Goal: Information Seeking & Learning: Find specific page/section

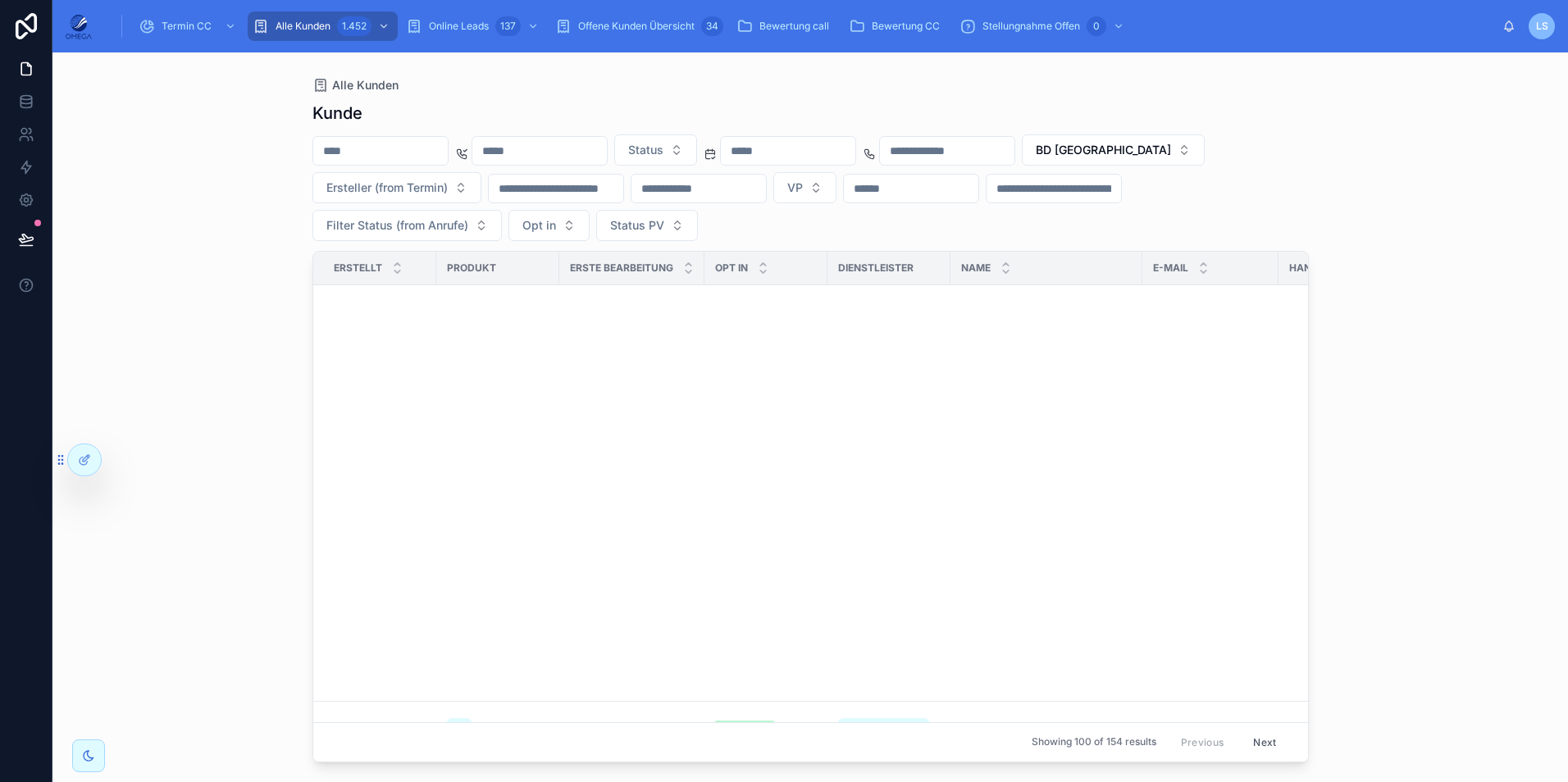
scroll to position [946, 0]
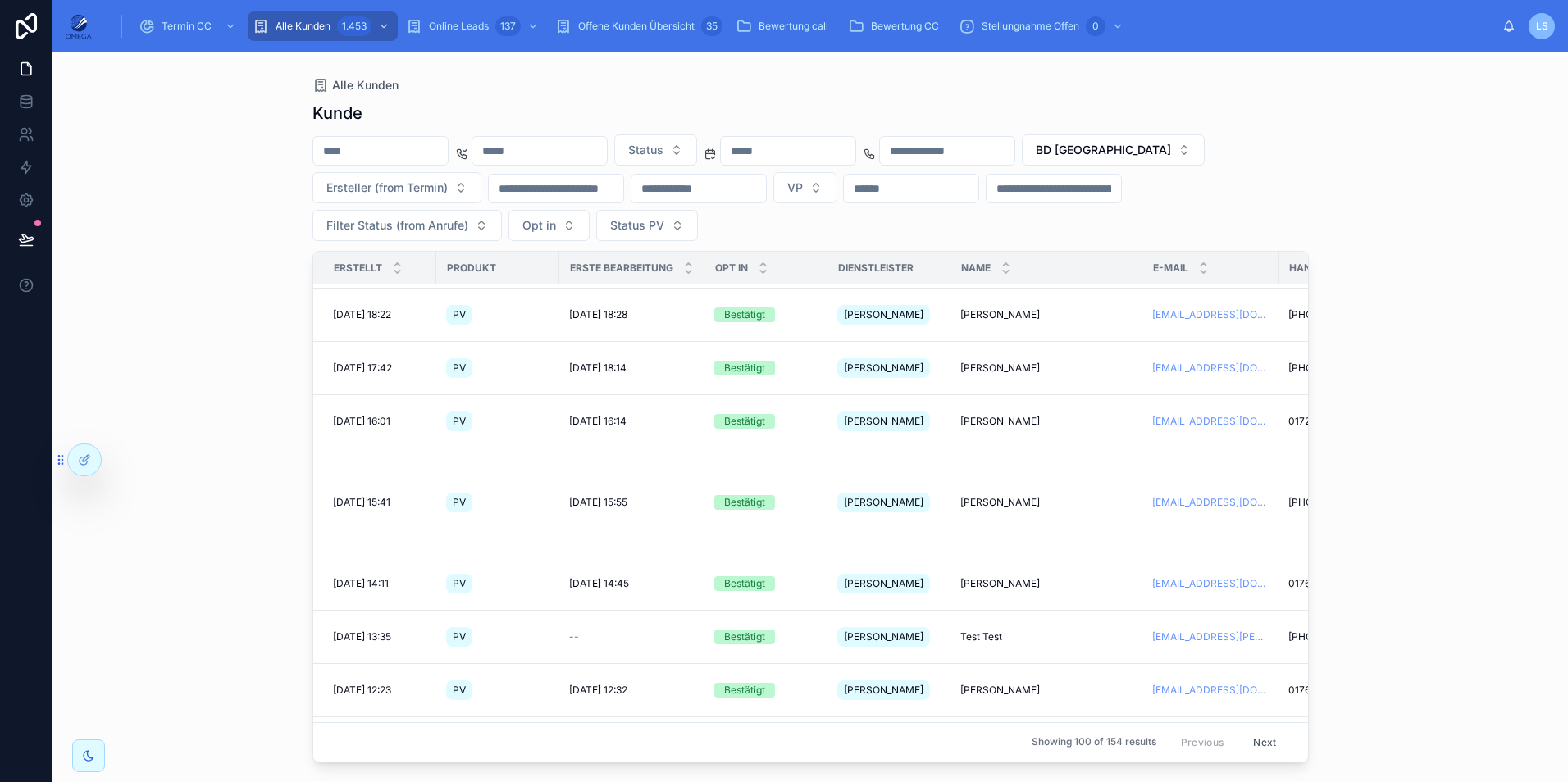
click at [855, 145] on input "text" at bounding box center [788, 151] width 135 height 23
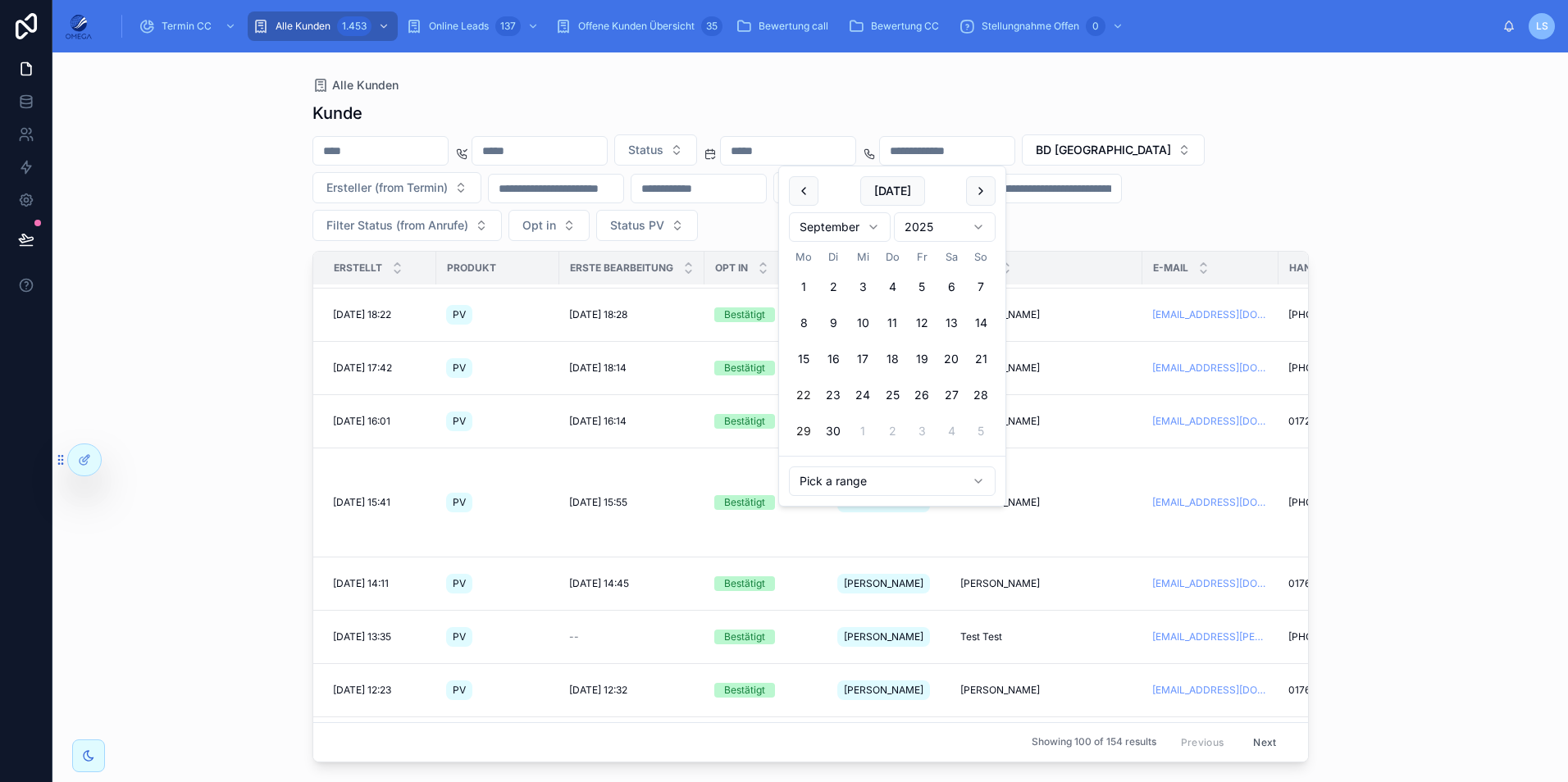
click at [803, 393] on button "22" at bounding box center [804, 395] width 29 height 29
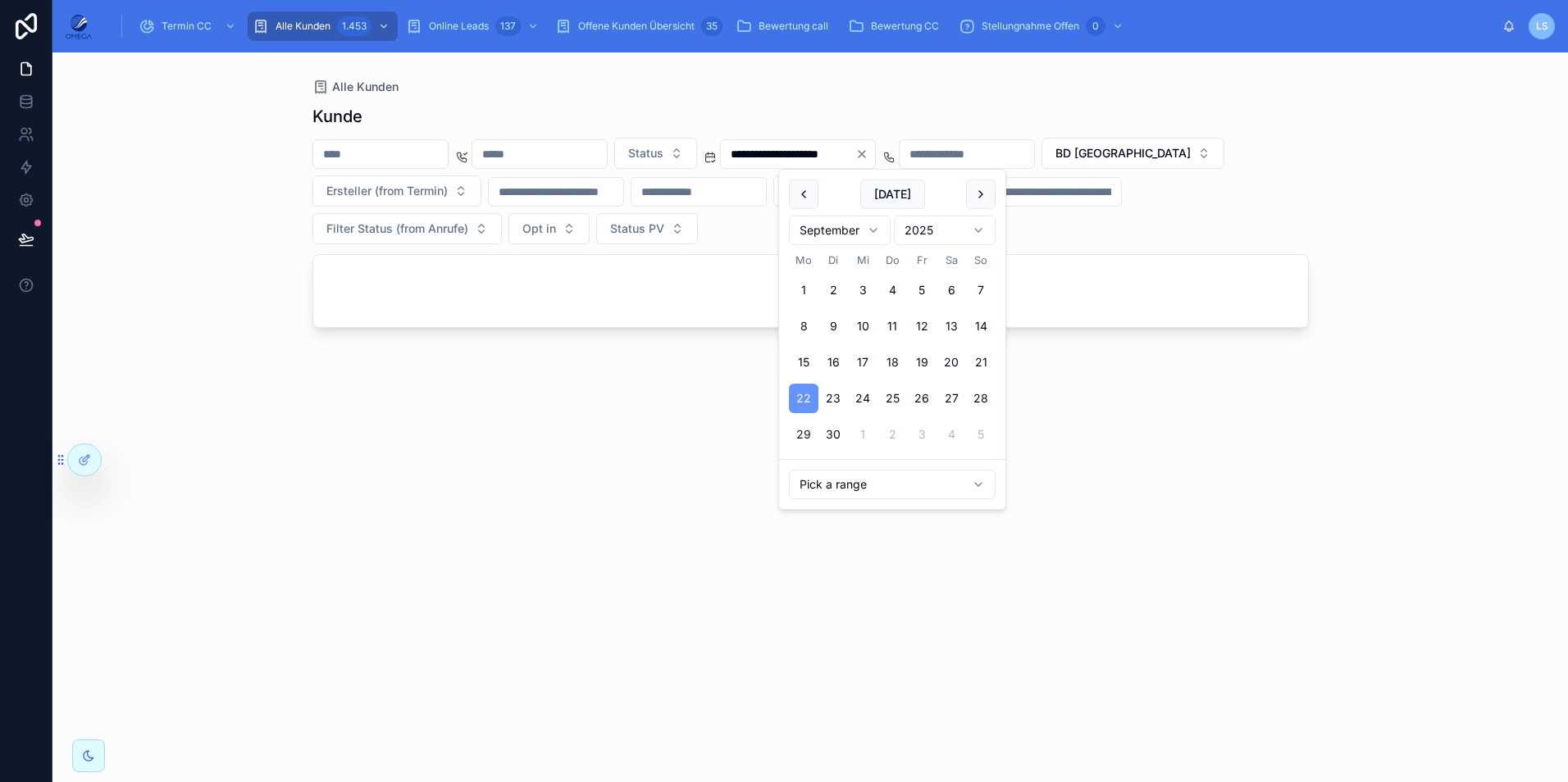
click at [950, 394] on button "27" at bounding box center [951, 398] width 29 height 29
click at [1412, 249] on div "**********" at bounding box center [810, 417] width 1515 height 729
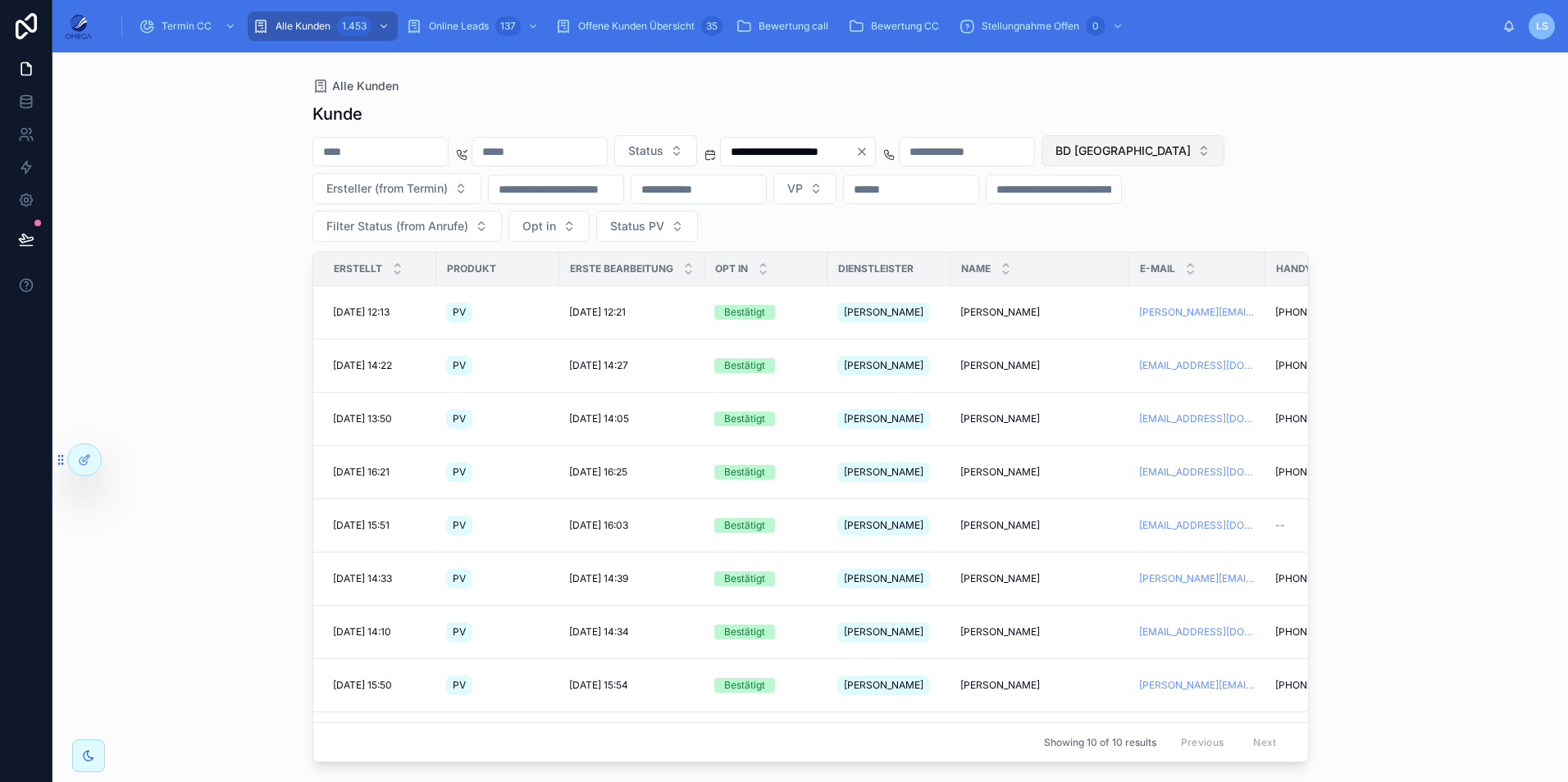
click at [1042, 167] on button "BD [GEOGRAPHIC_DATA]" at bounding box center [1133, 151] width 183 height 31
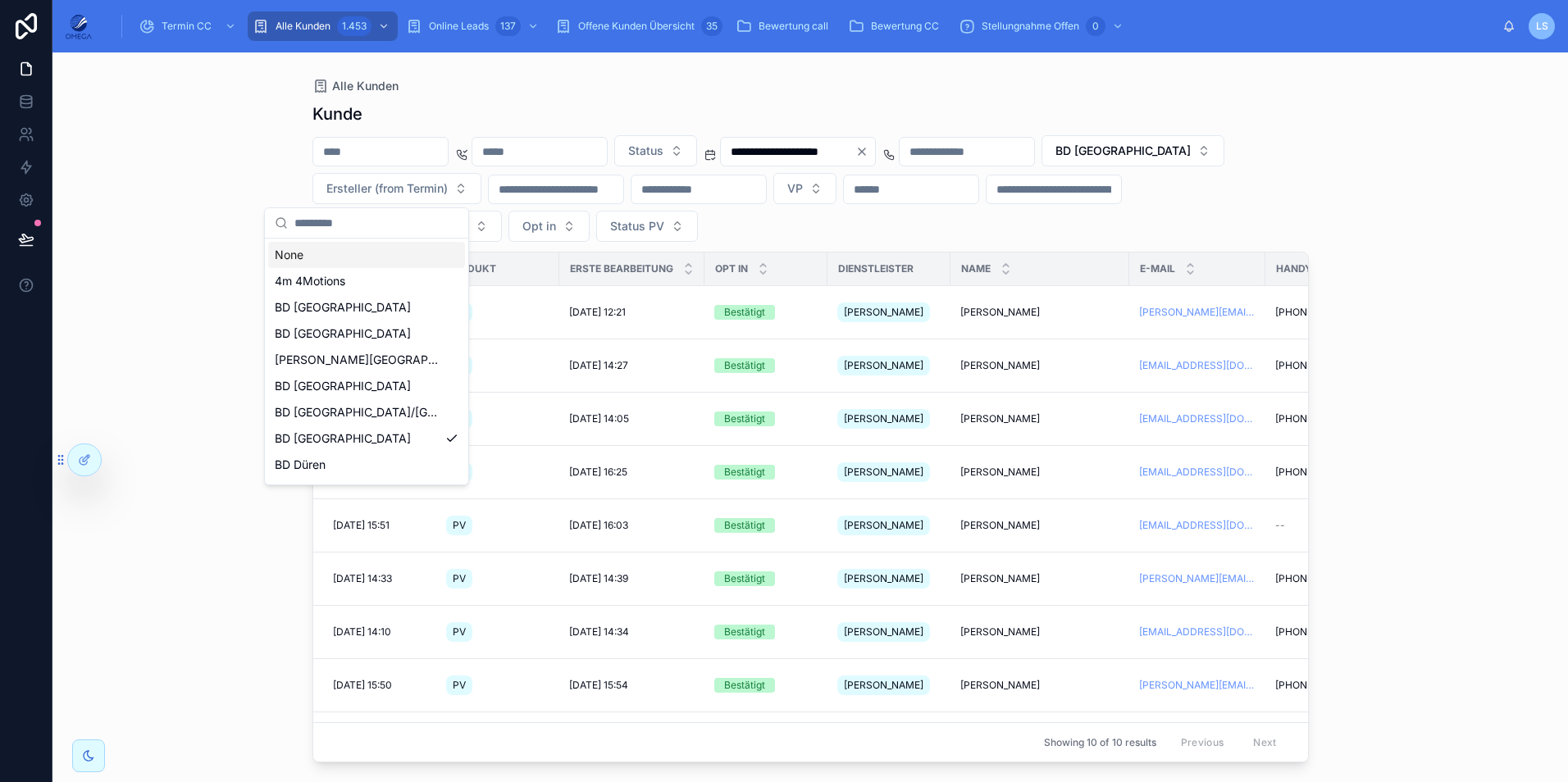
click at [356, 255] on div "None" at bounding box center [367, 254] width 197 height 26
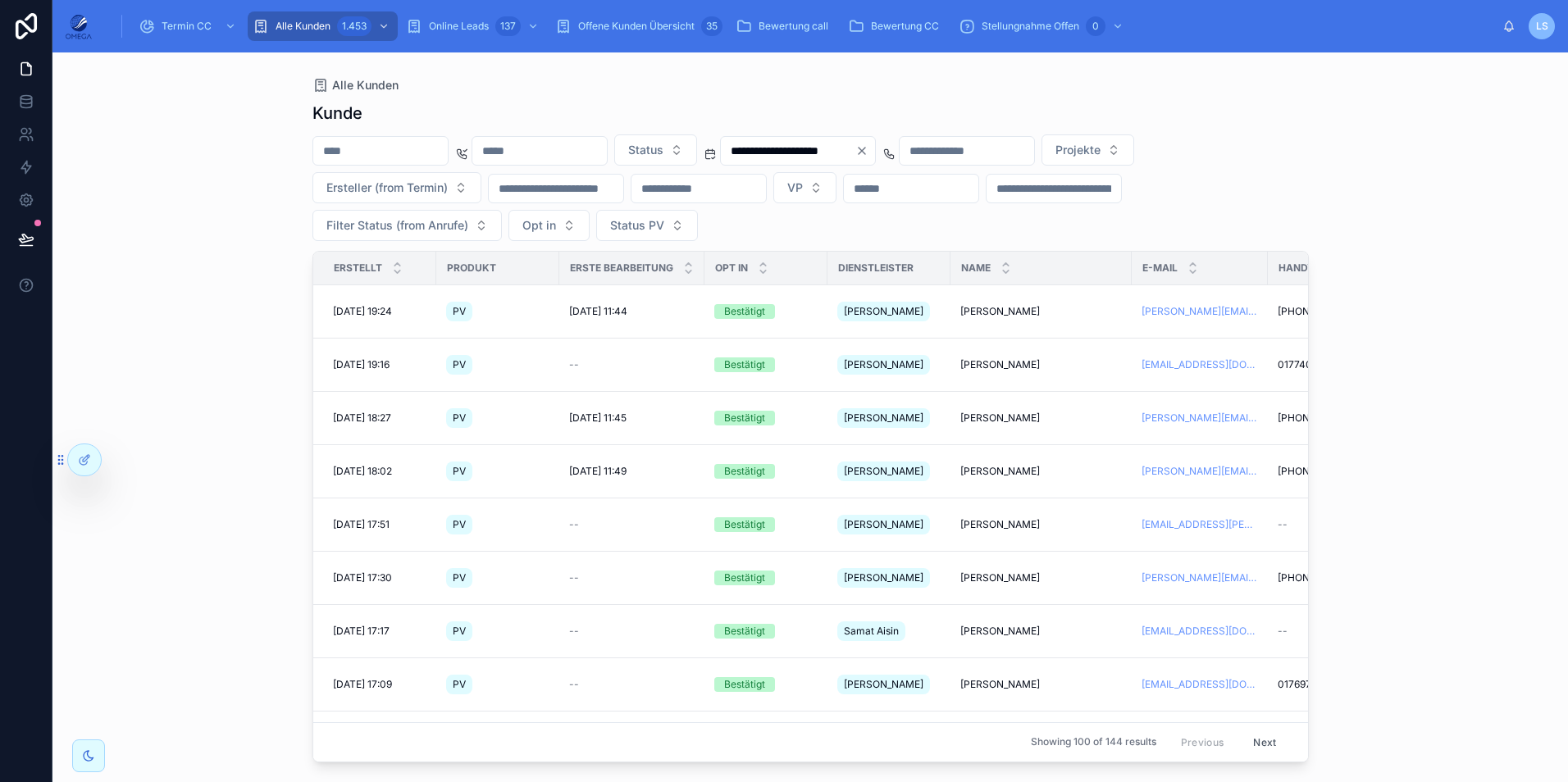
click at [1473, 216] on div "**********" at bounding box center [810, 417] width 1515 height 729
click at [855, 150] on input "**********" at bounding box center [788, 151] width 135 height 23
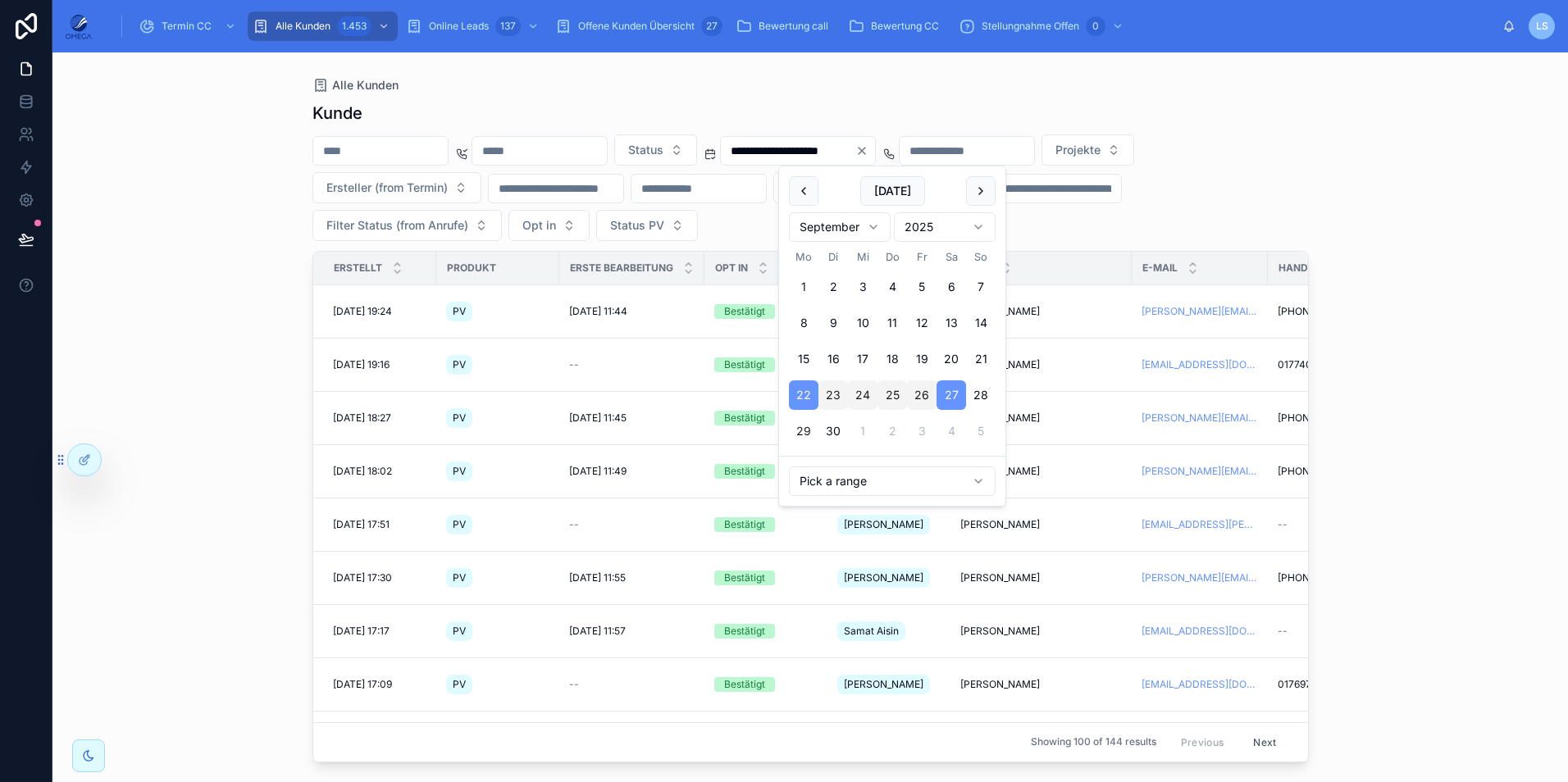
click at [811, 290] on button "1" at bounding box center [804, 286] width 29 height 29
type input "**********"
click at [1415, 278] on div "**********" at bounding box center [810, 417] width 1515 height 729
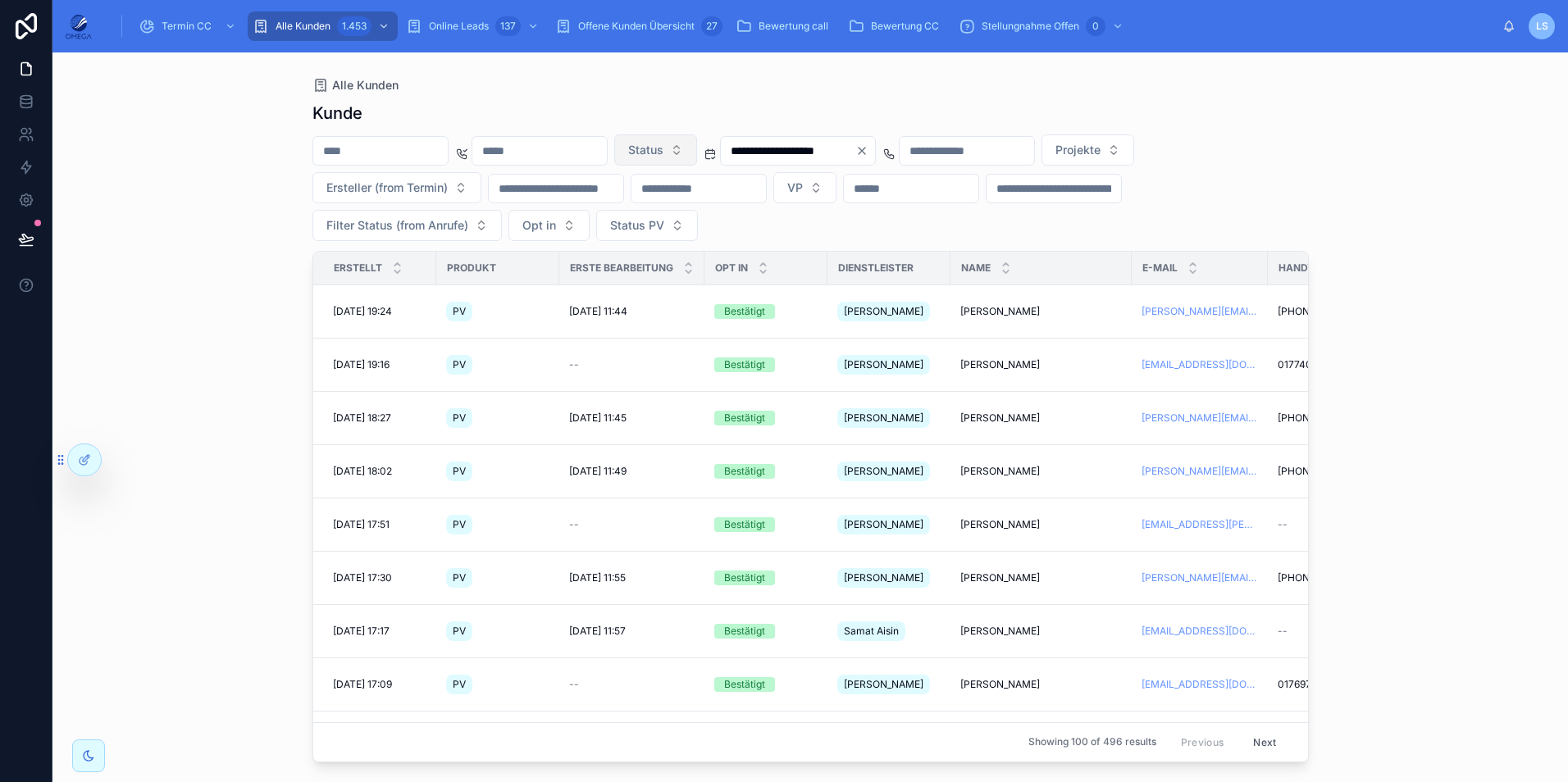
click at [697, 148] on button "Status" at bounding box center [656, 150] width 83 height 31
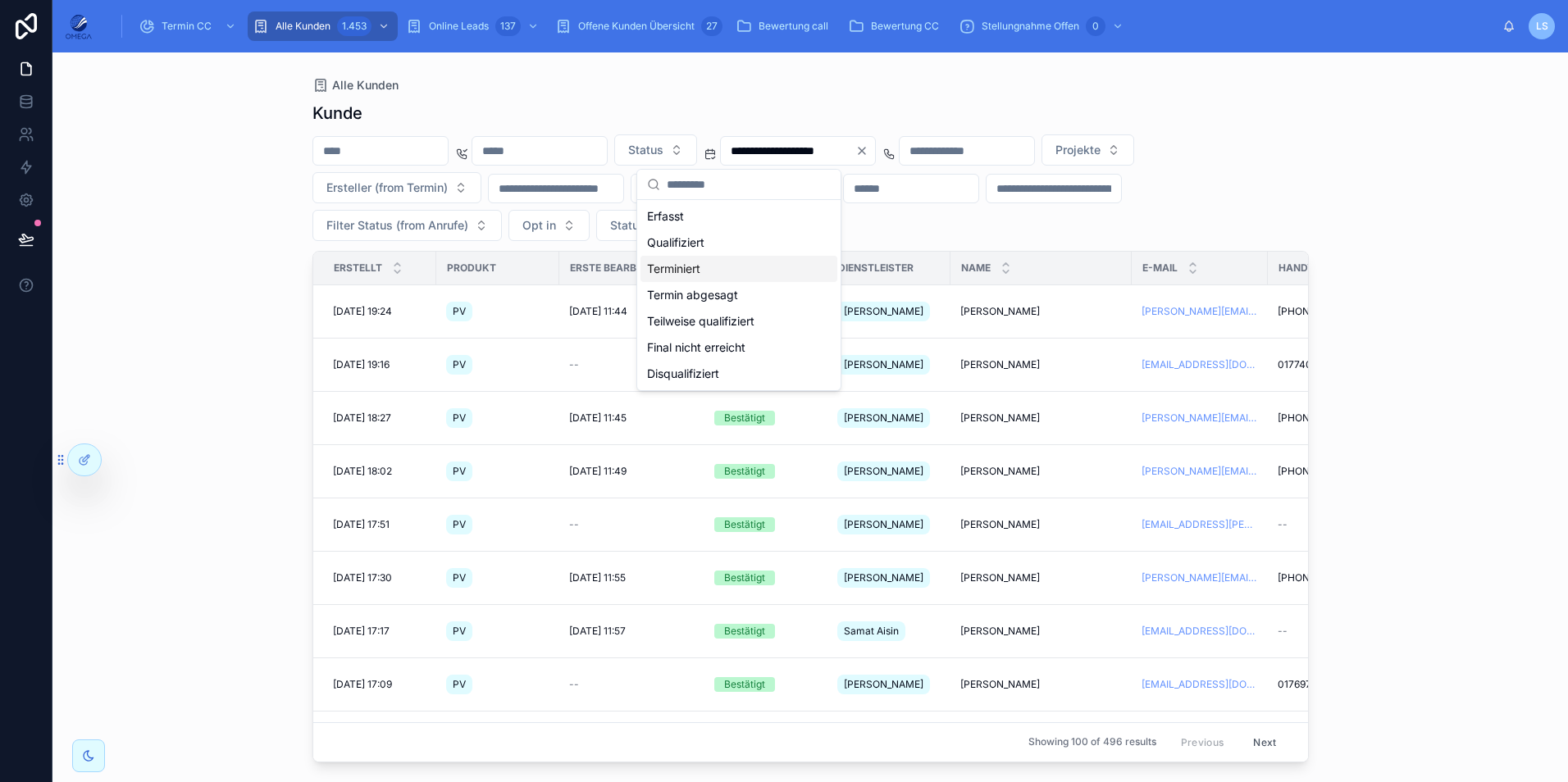
click at [706, 272] on div "Terminiert" at bounding box center [739, 268] width 197 height 26
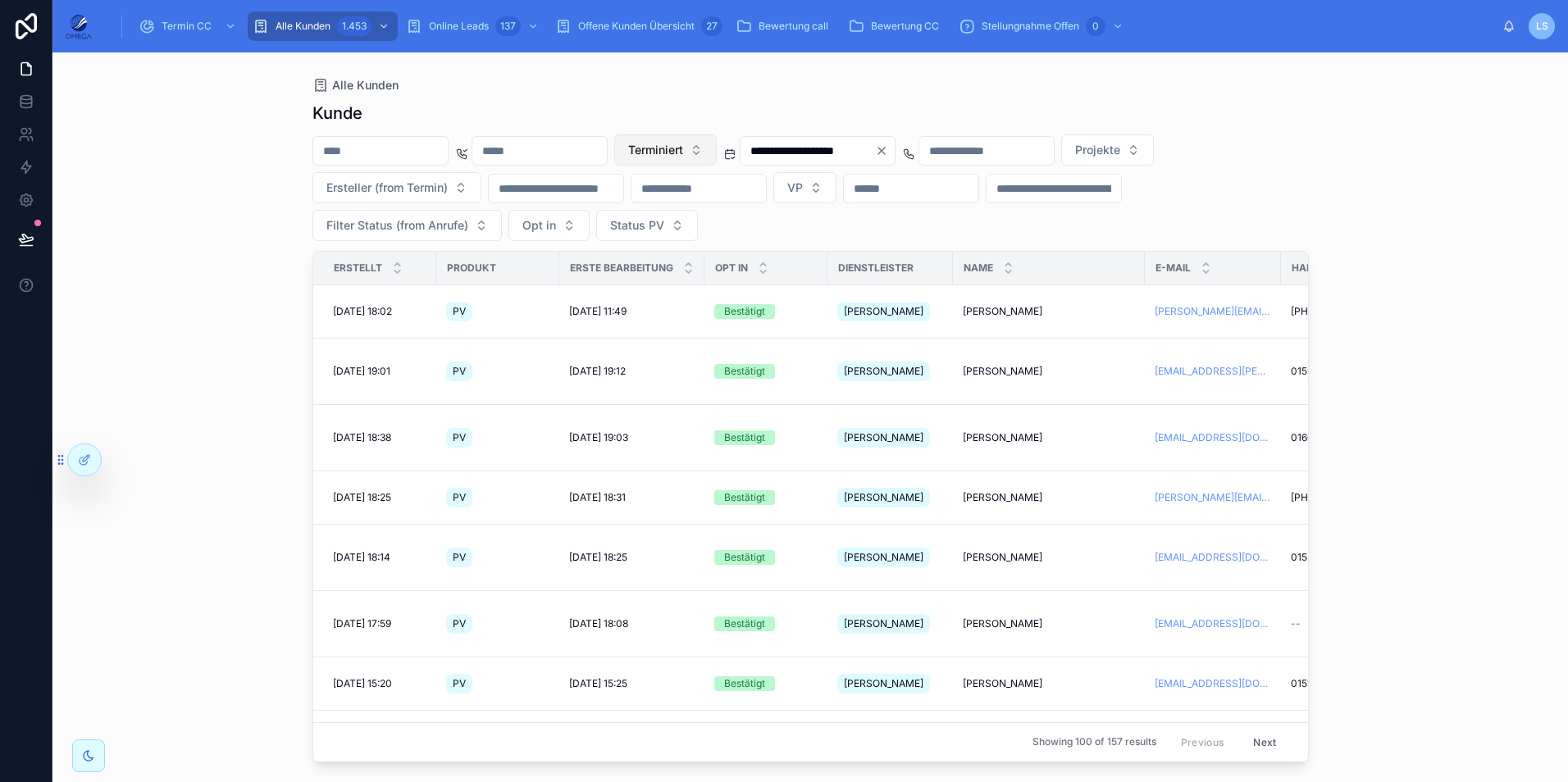
click at [683, 150] on span "Terminiert" at bounding box center [656, 150] width 55 height 16
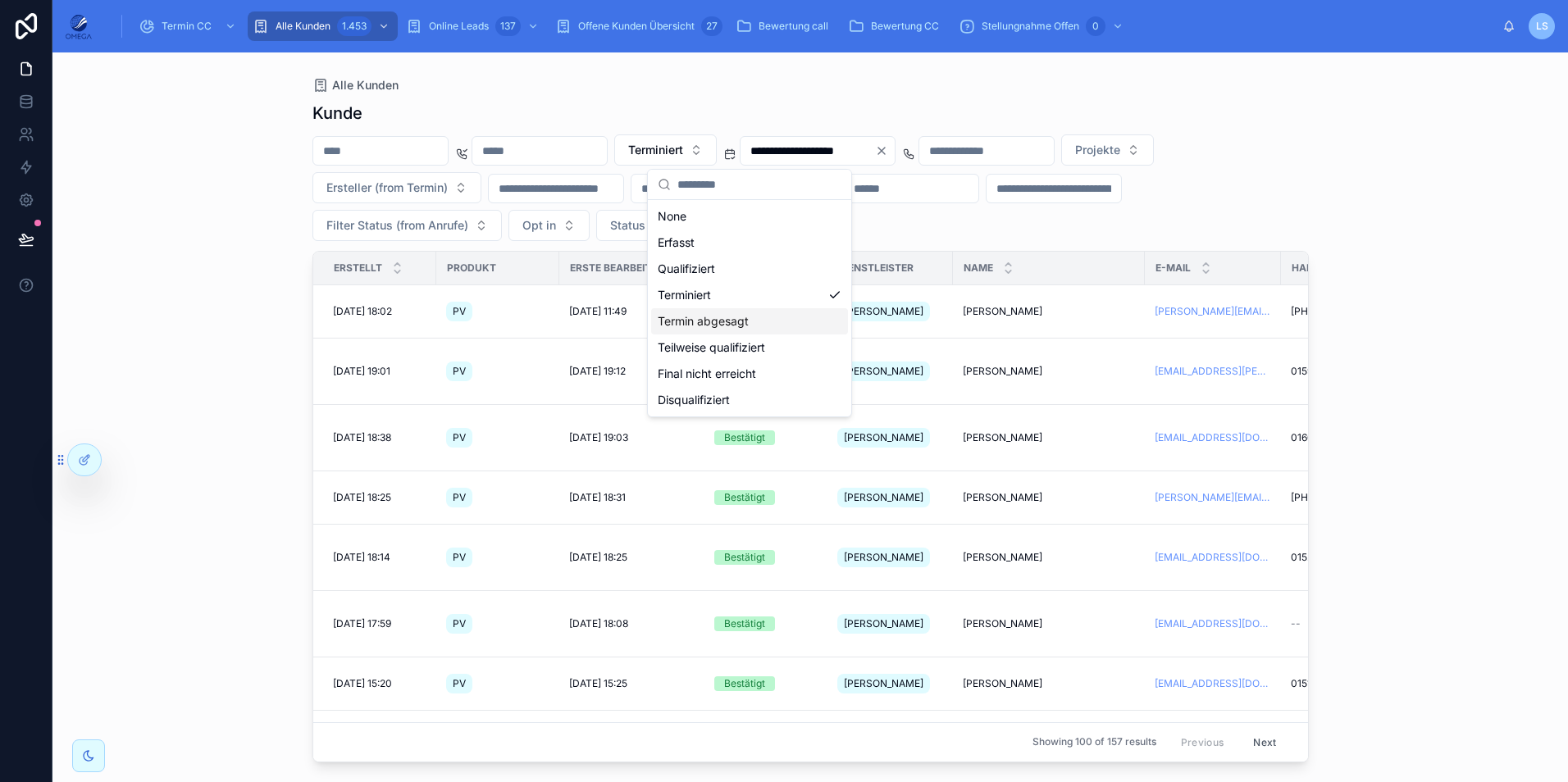
click at [751, 331] on div "Termin abgesagt" at bounding box center [749, 321] width 197 height 26
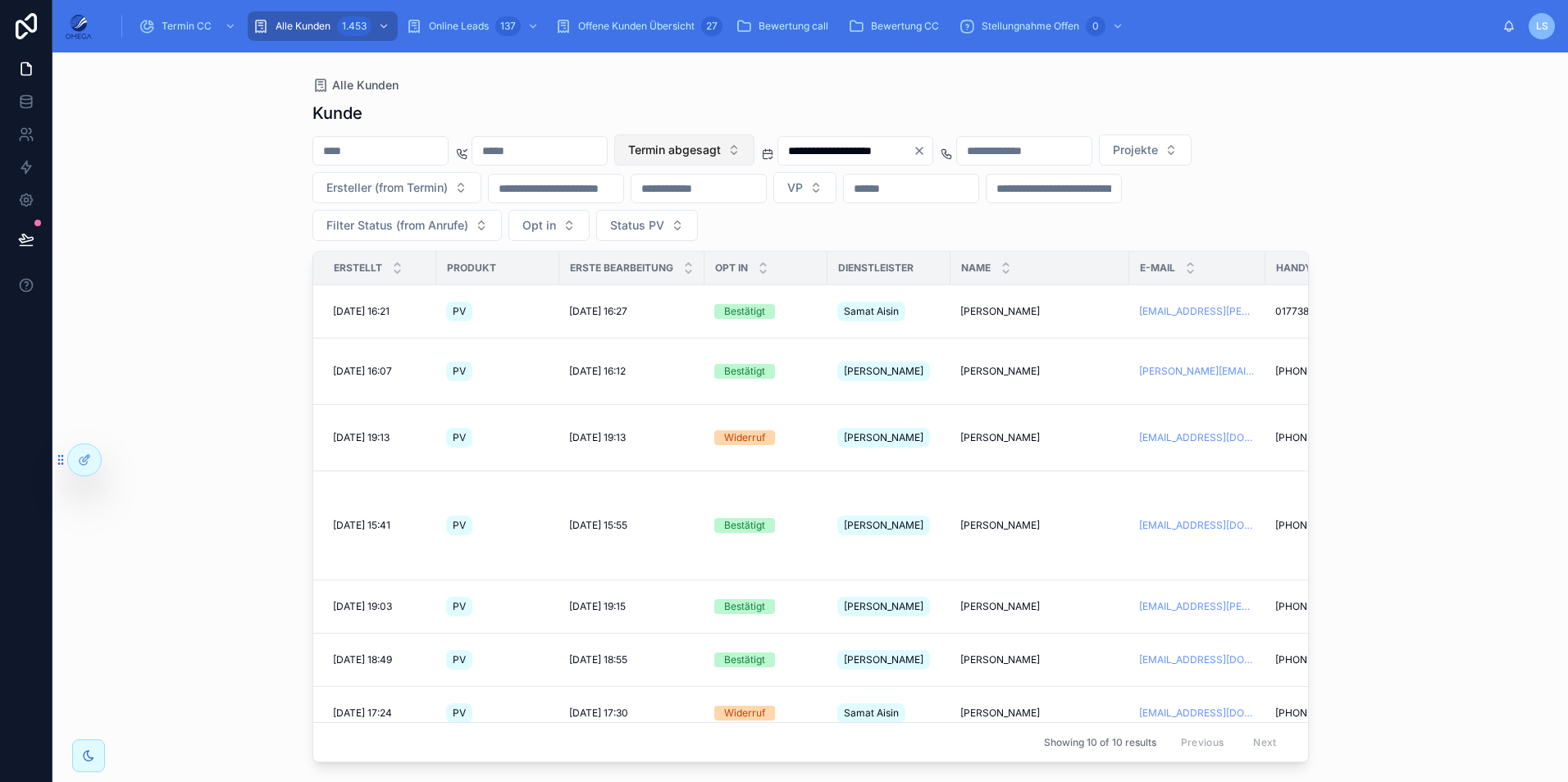
click at [721, 151] on span "Termin abgesagt" at bounding box center [674, 150] width 93 height 16
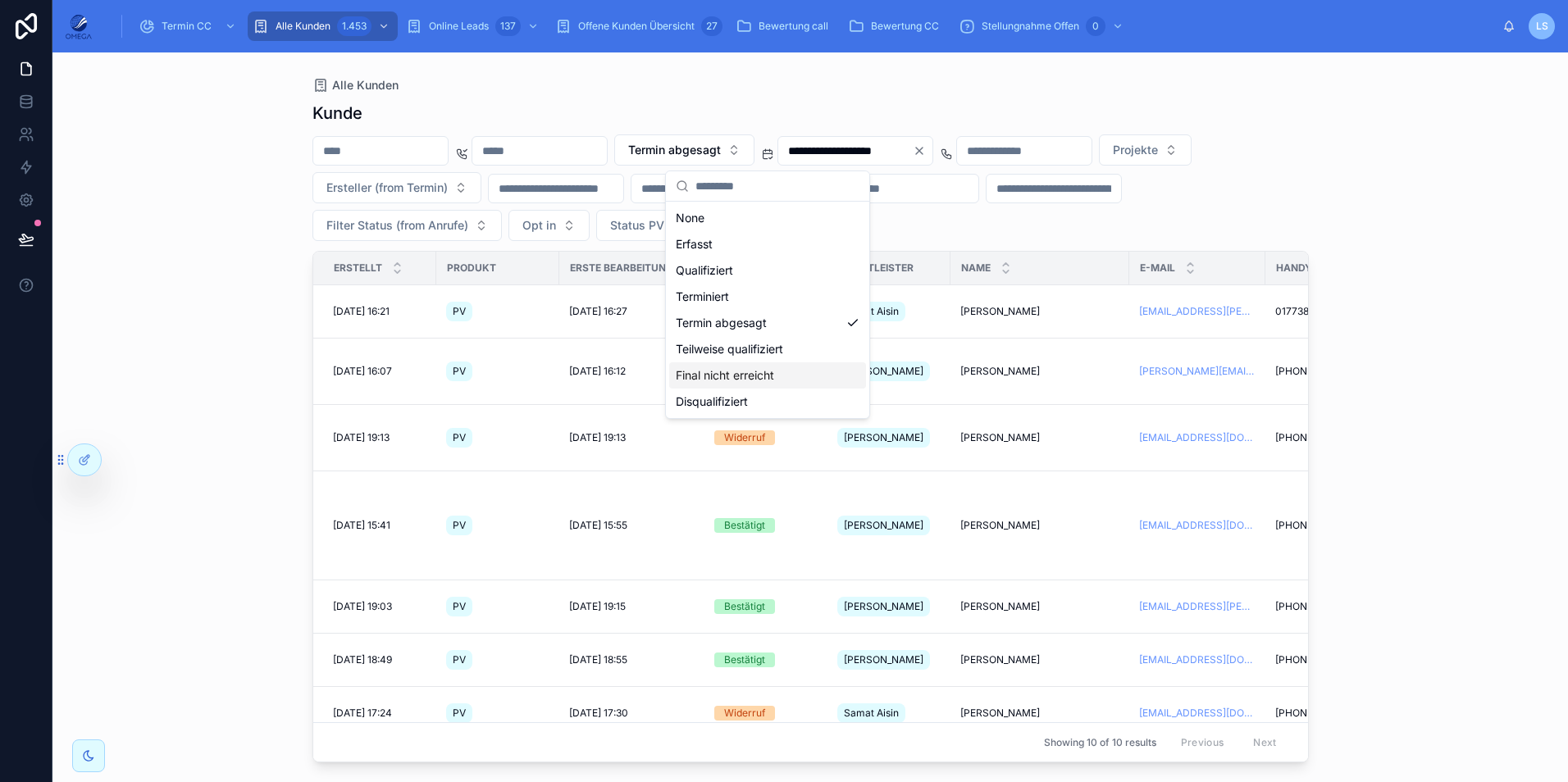
click at [774, 375] on div "Final nicht erreicht" at bounding box center [767, 375] width 197 height 26
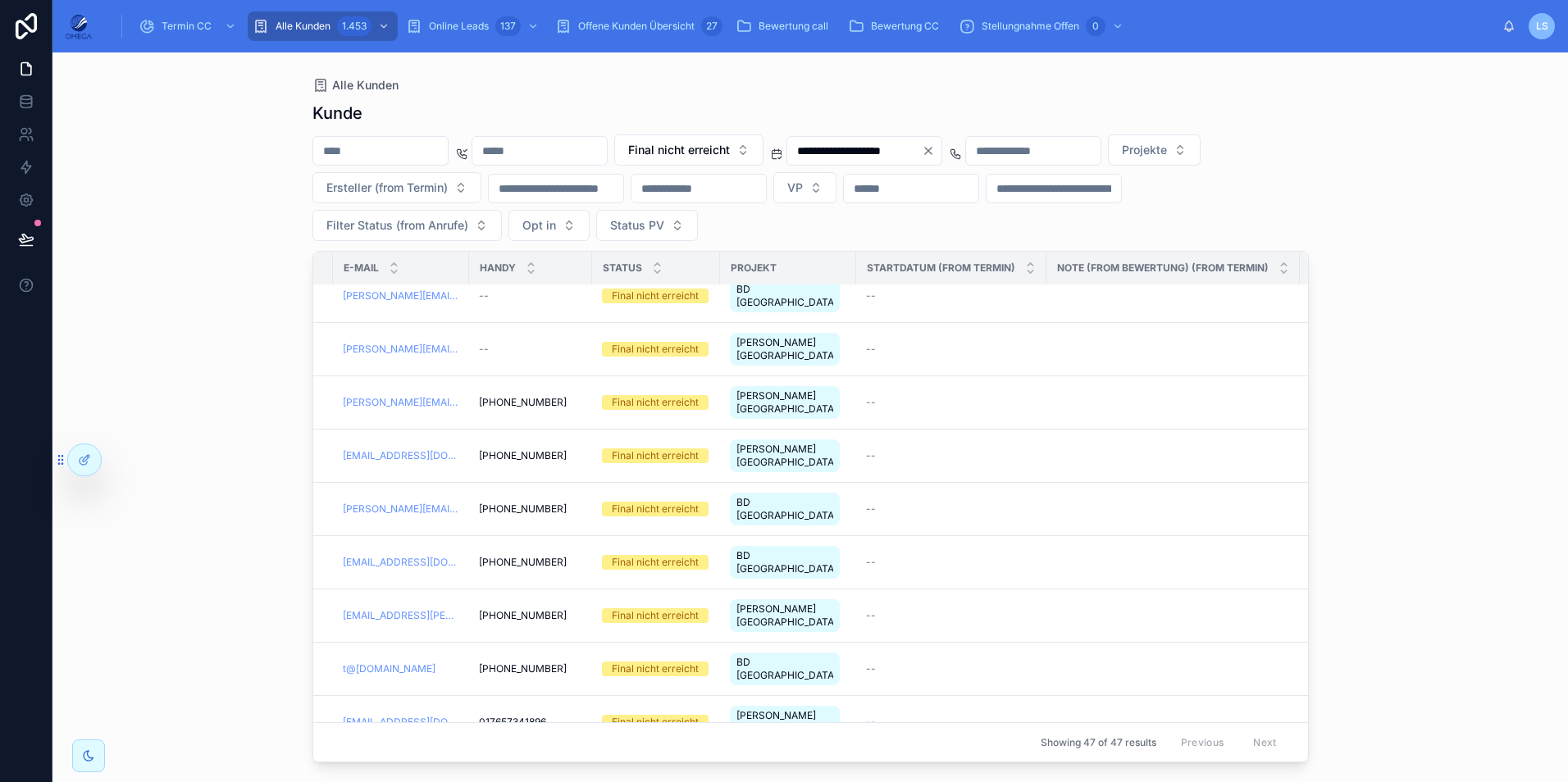
scroll to position [1667, 799]
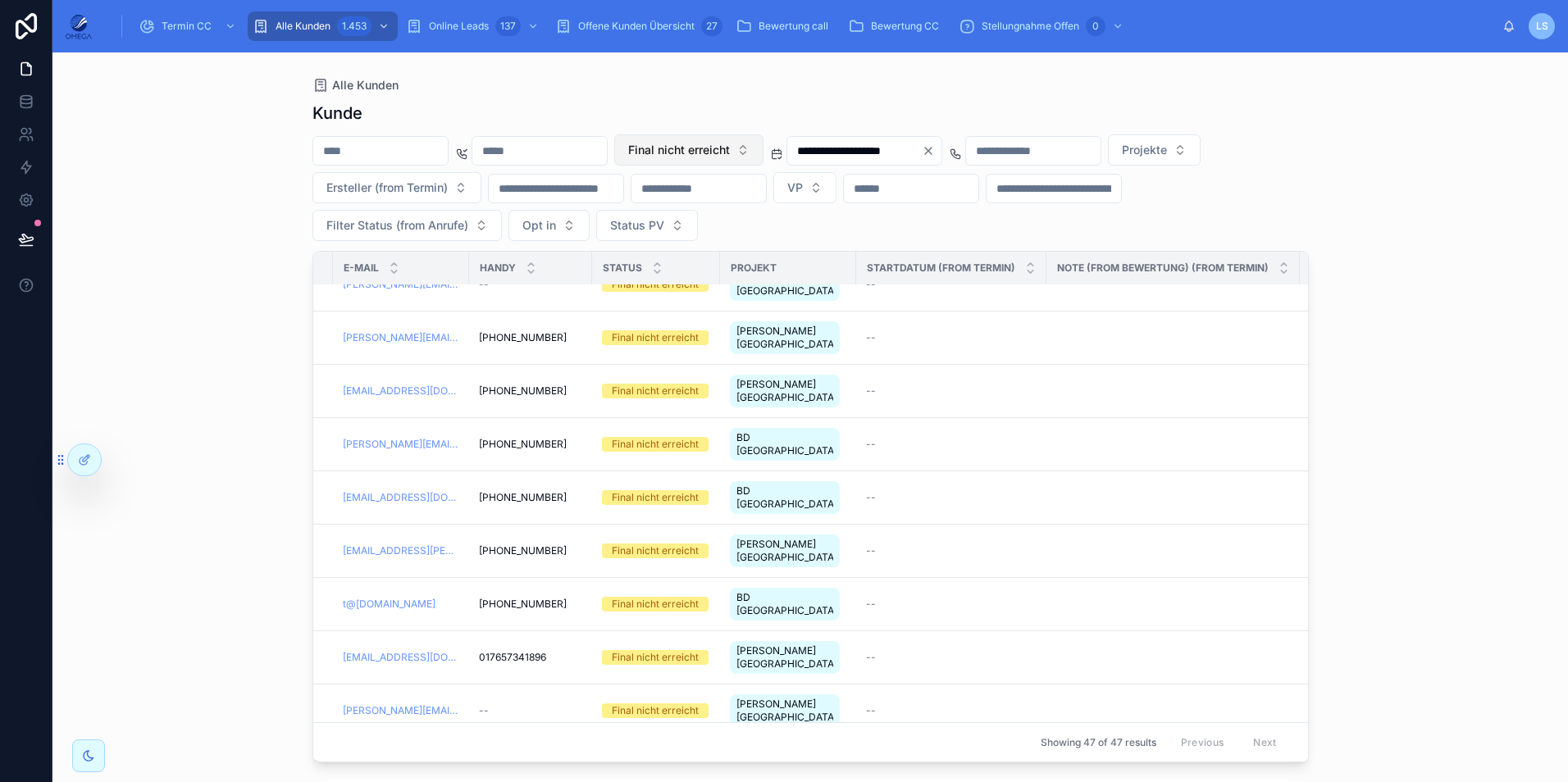
click at [730, 148] on span "Final nicht erreicht" at bounding box center [679, 150] width 102 height 16
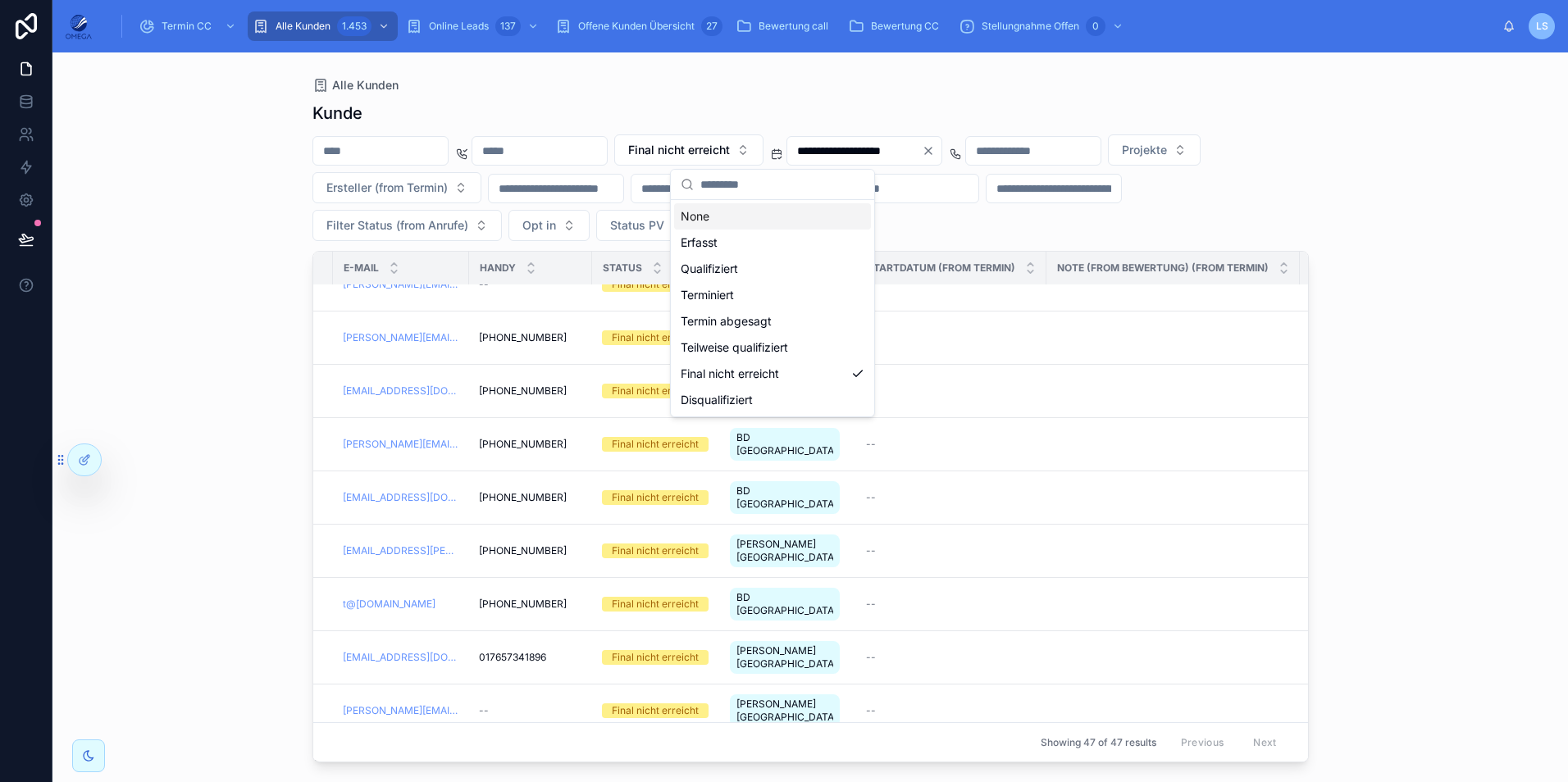
click at [747, 210] on div "None" at bounding box center [772, 216] width 197 height 26
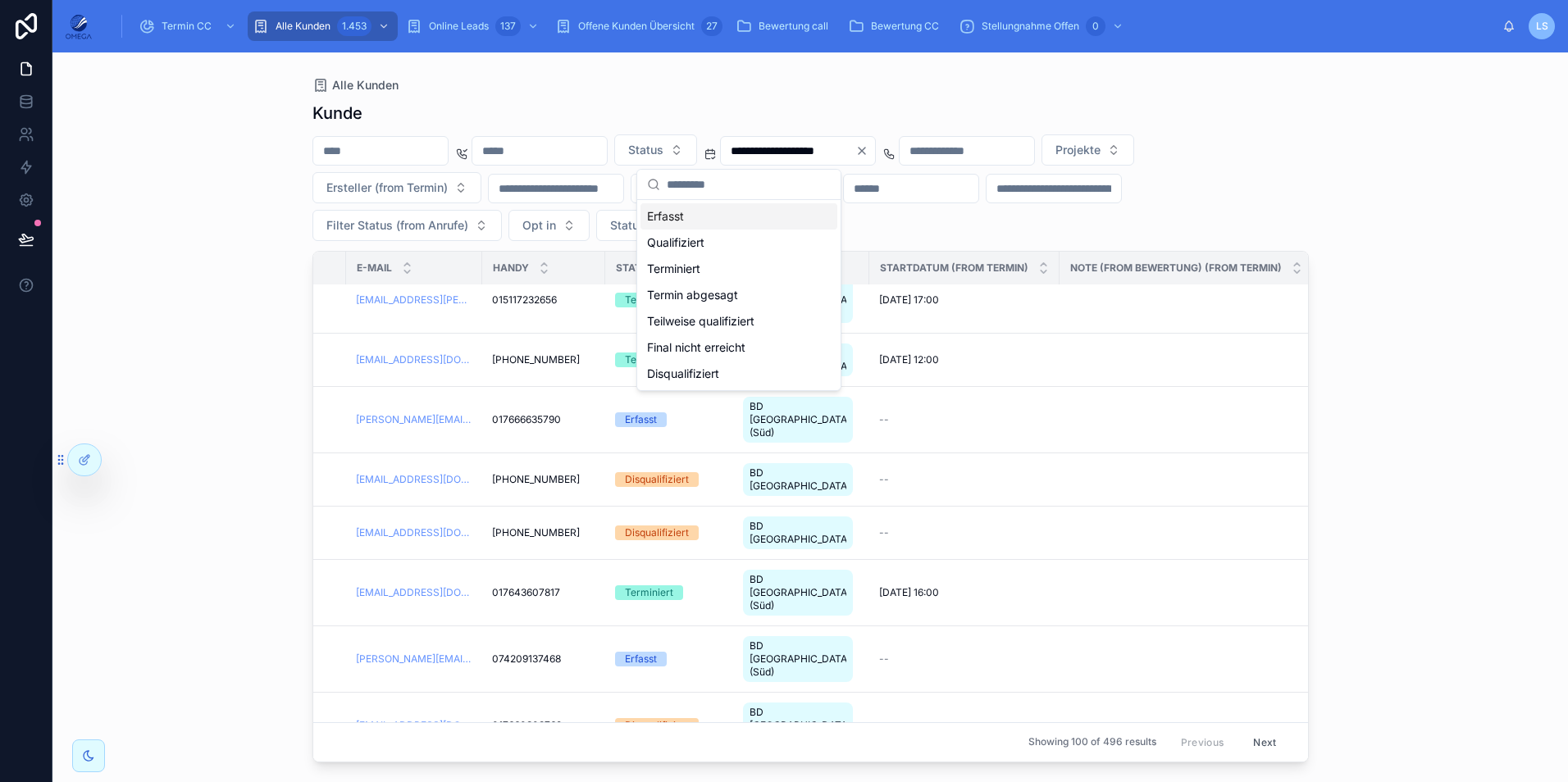
scroll to position [1732, 799]
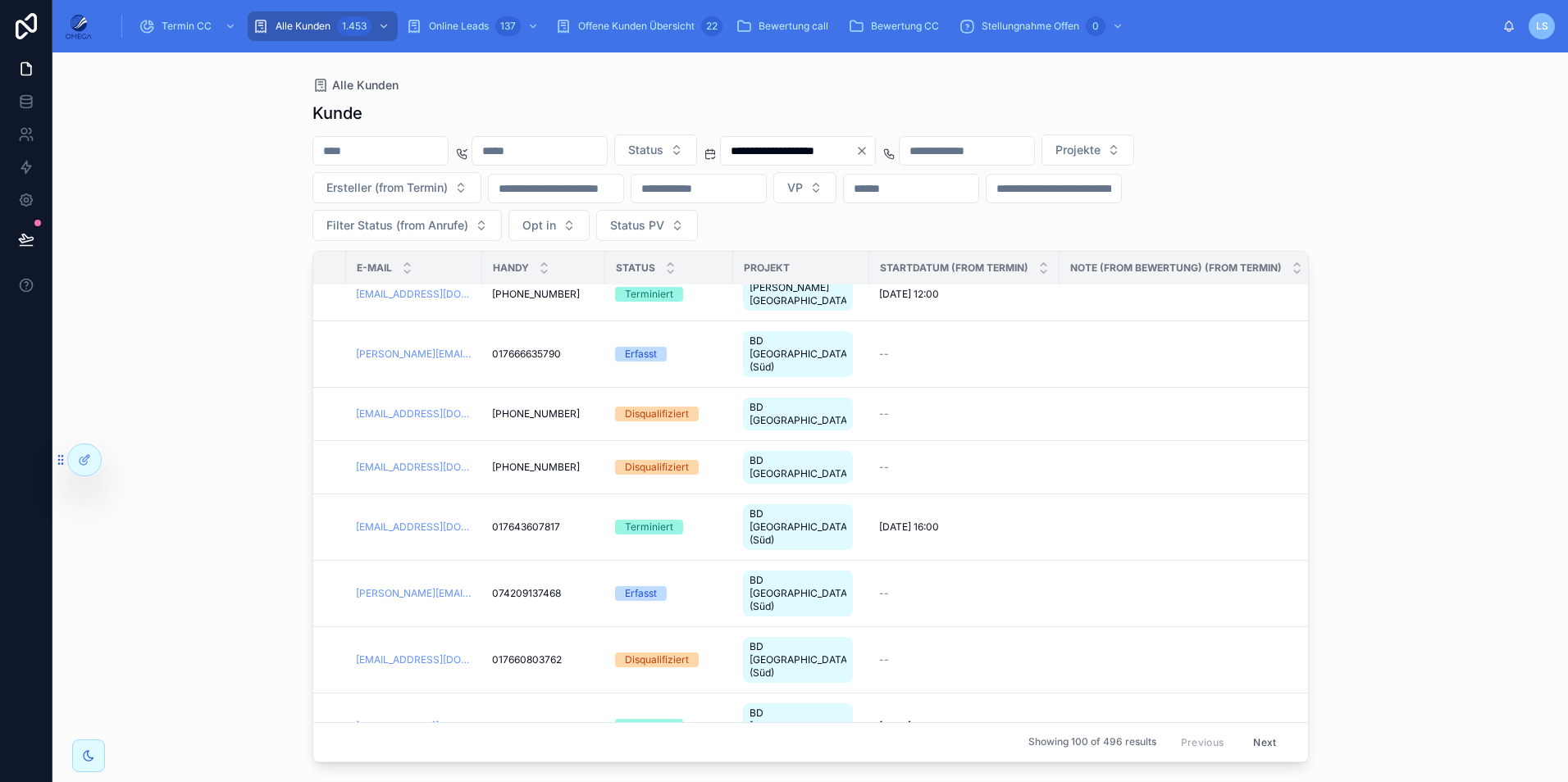
click at [855, 158] on input "**********" at bounding box center [788, 151] width 135 height 23
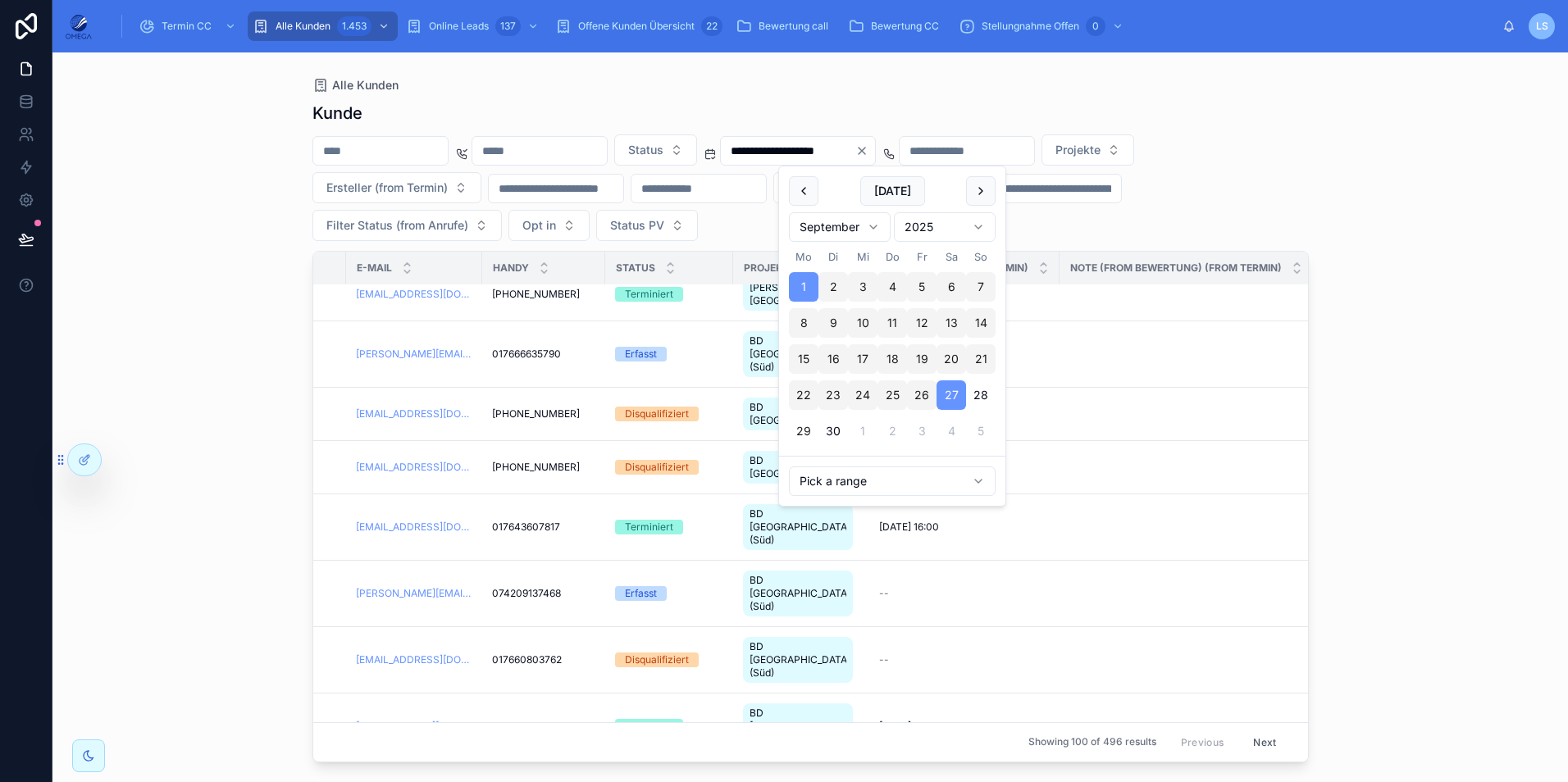
click at [726, 225] on div "**********" at bounding box center [810, 188] width 996 height 107
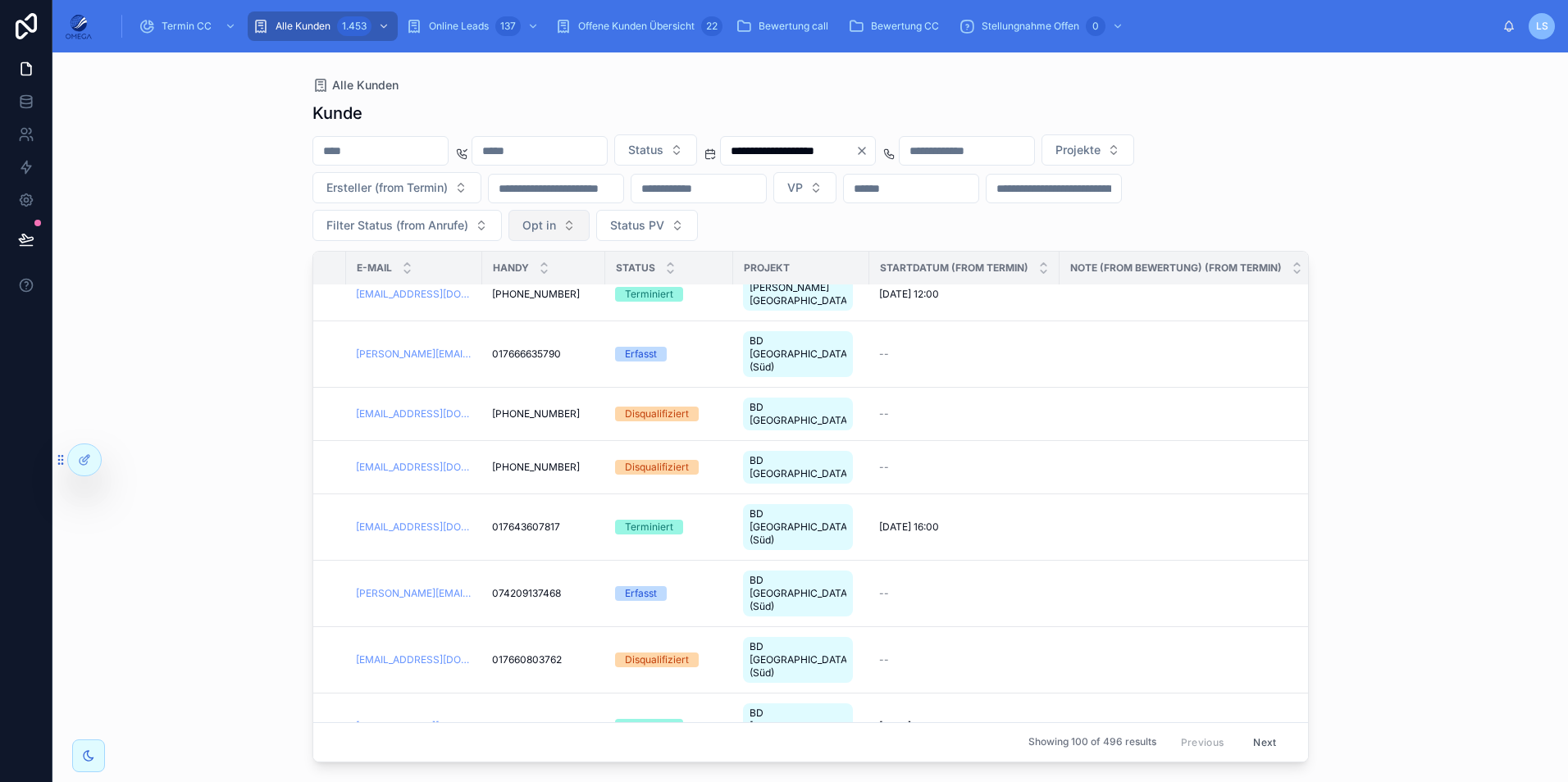
click at [558, 226] on button "Opt in" at bounding box center [549, 225] width 81 height 31
click at [525, 325] on div "Bestätigt" at bounding box center [549, 317] width 197 height 26
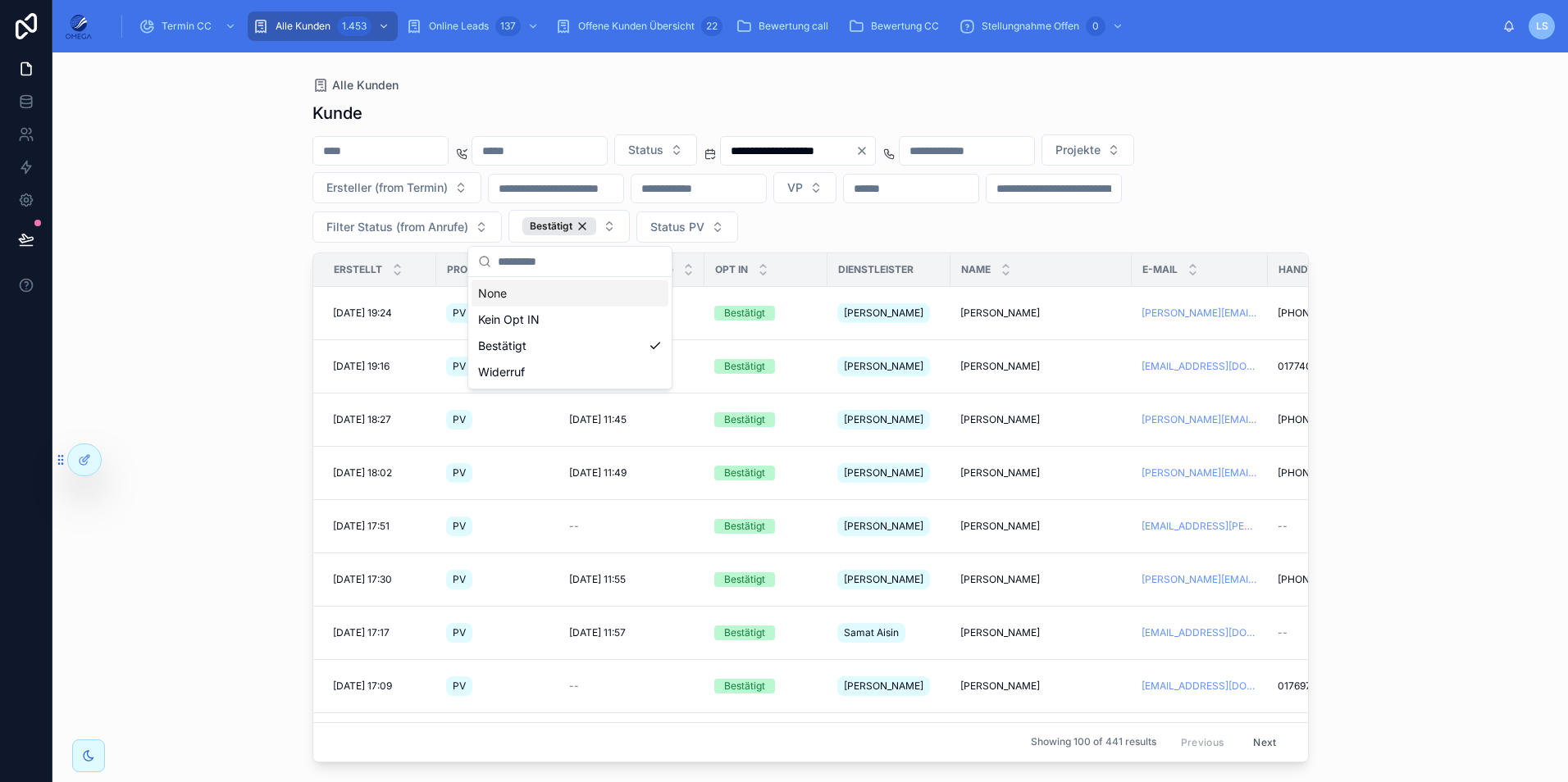
click at [978, 232] on div "**********" at bounding box center [810, 188] width 996 height 108
click at [664, 155] on span "Status" at bounding box center [646, 150] width 36 height 16
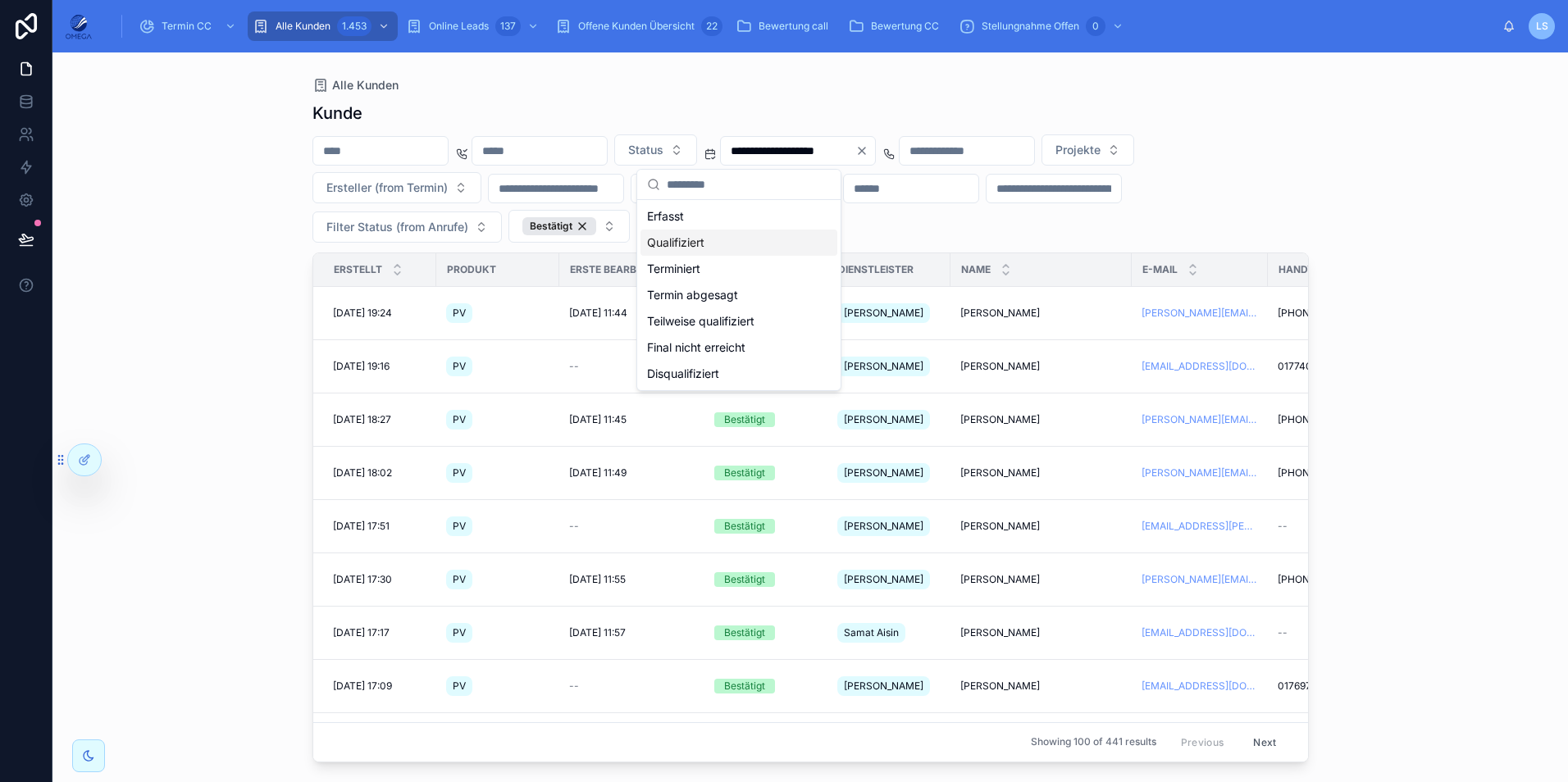
click at [698, 251] on div "Qualifiziert" at bounding box center [739, 242] width 197 height 26
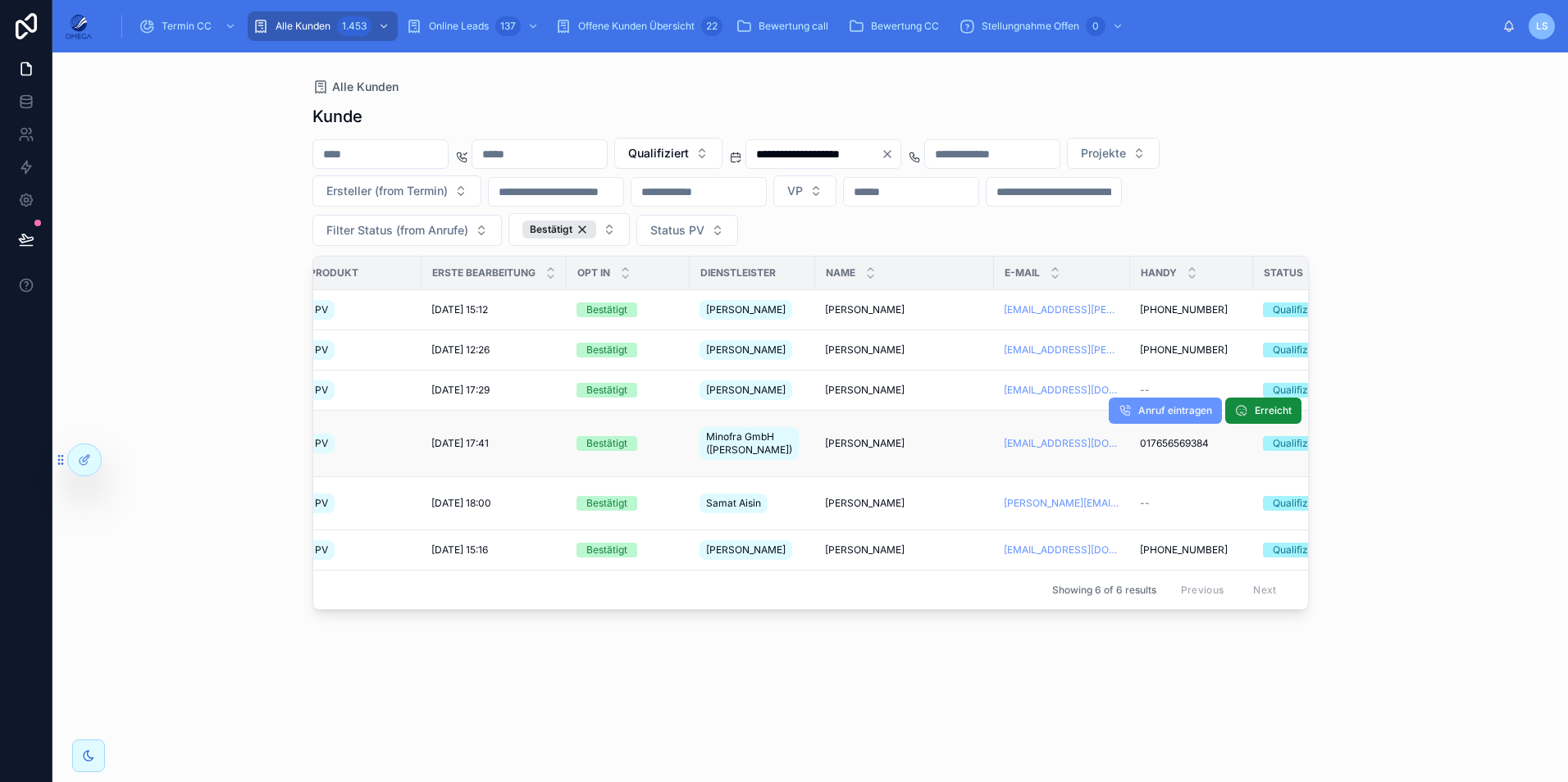
scroll to position [0, 164]
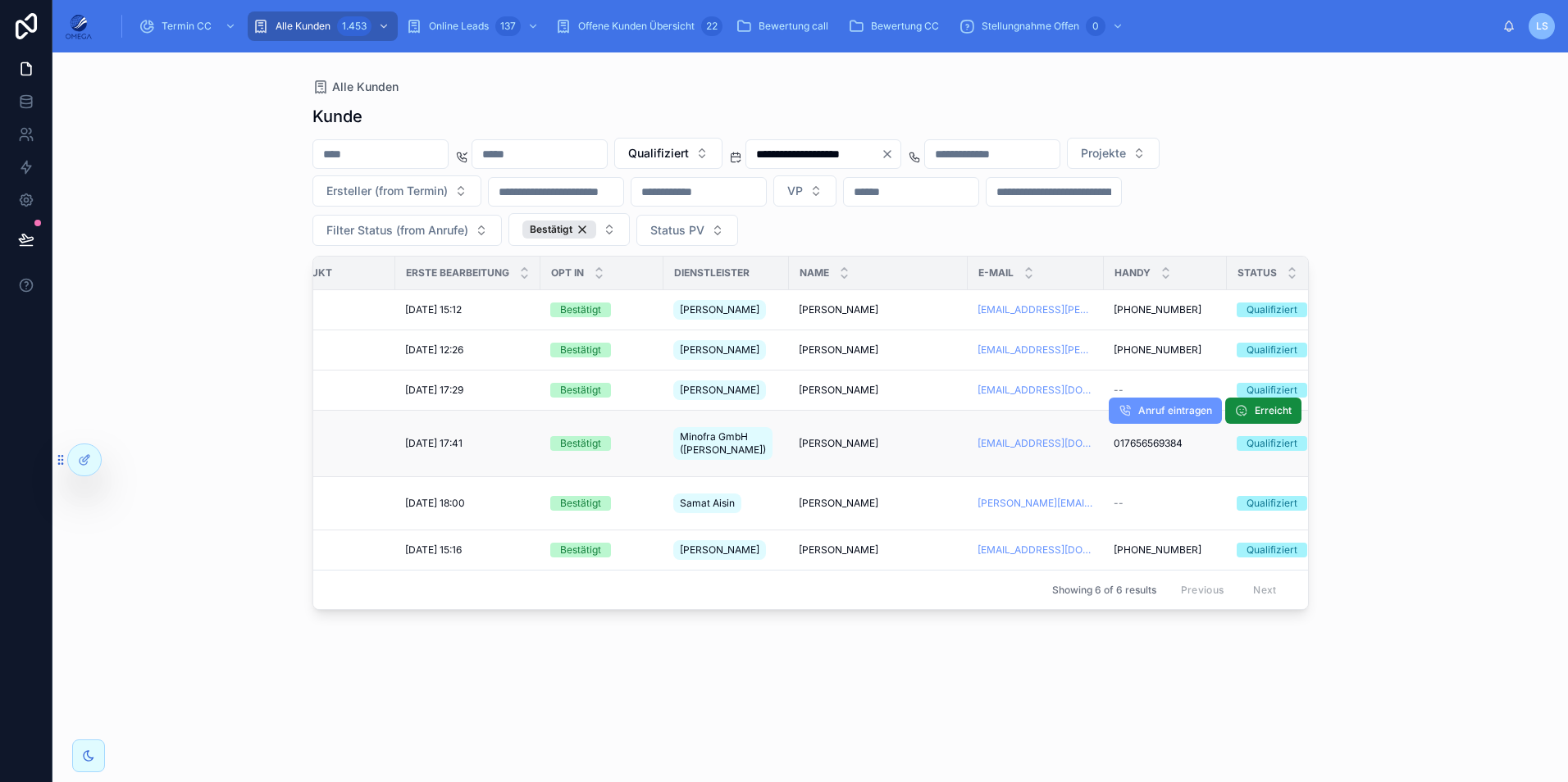
click at [825, 437] on span "[PERSON_NAME]" at bounding box center [838, 443] width 79 height 13
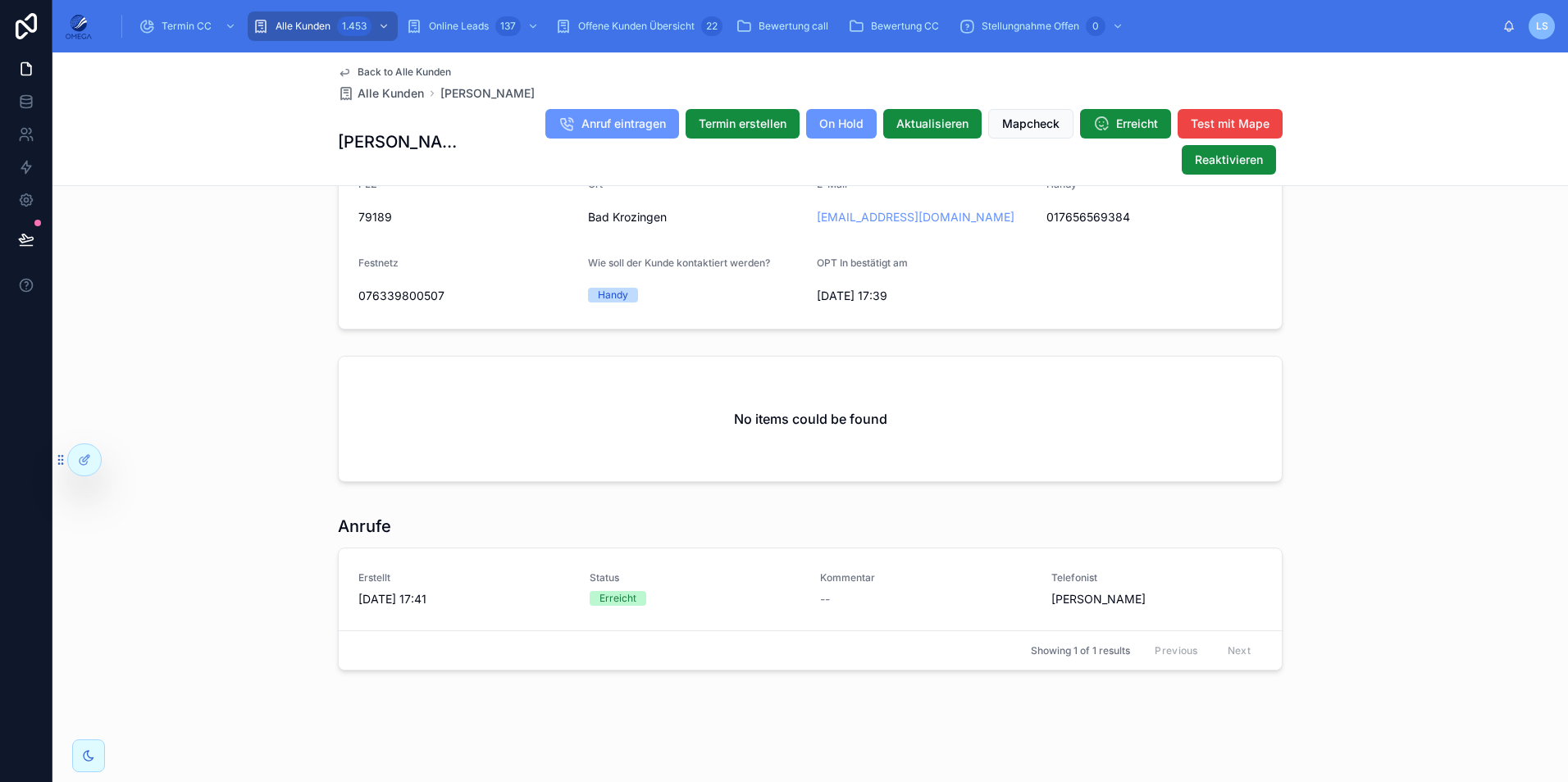
scroll to position [1220, 0]
click at [414, 70] on span "Back to Alle Kunden" at bounding box center [404, 72] width 94 height 13
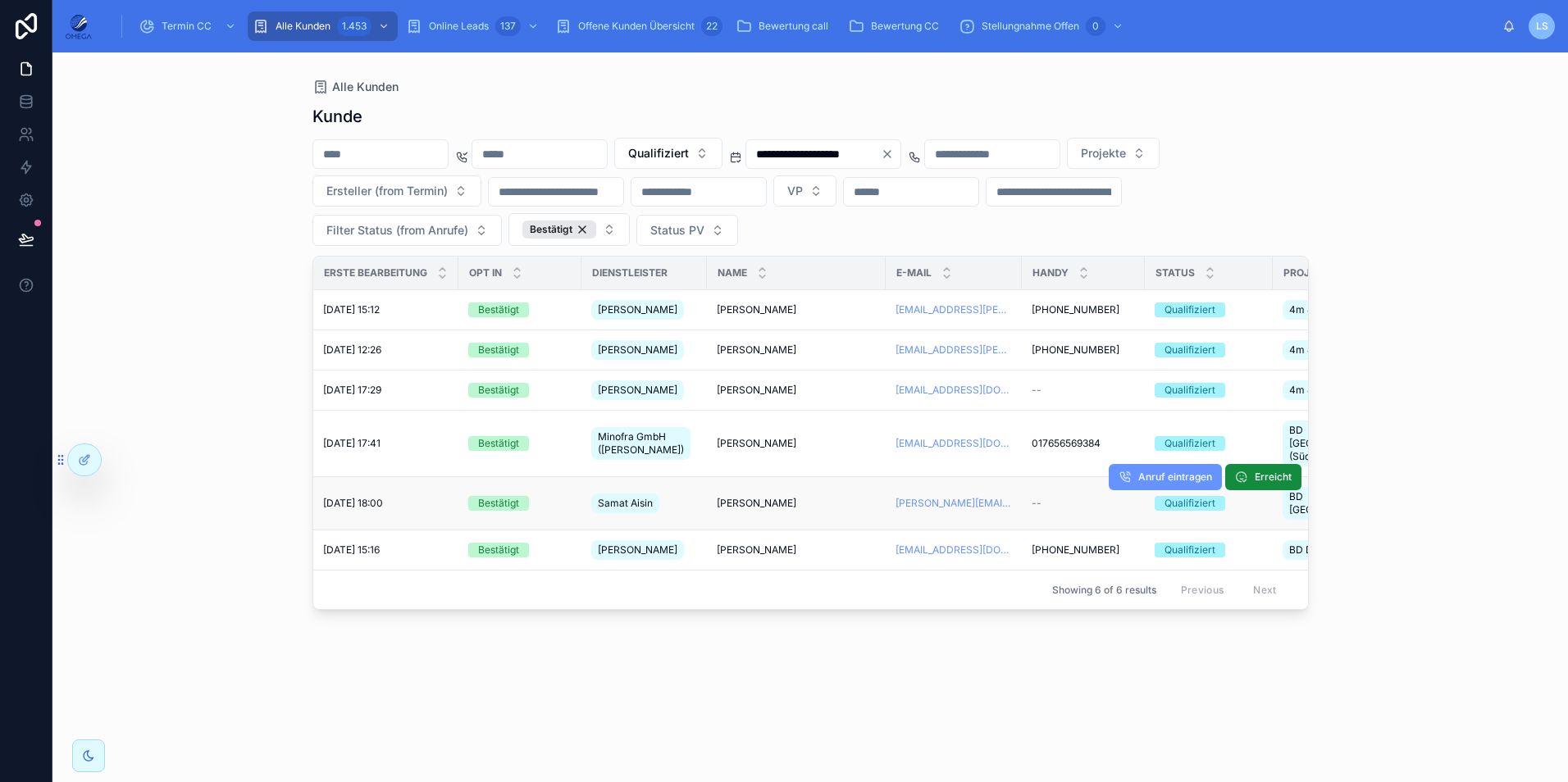
scroll to position [0, 328]
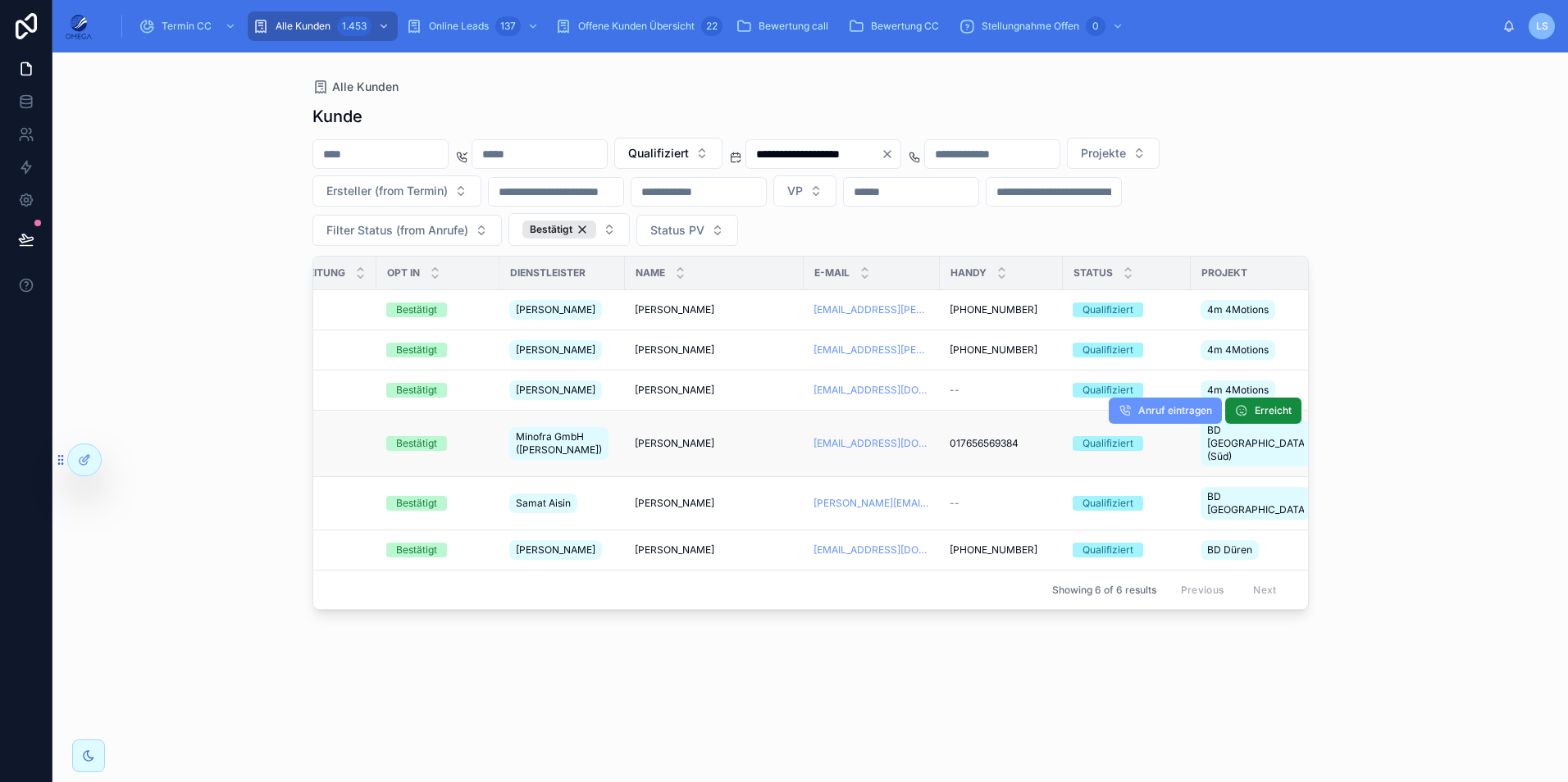
drag, startPoint x: 627, startPoint y: 433, endPoint x: 706, endPoint y: 437, distance: 79.1
click at [706, 437] on td "[PERSON_NAME] [PERSON_NAME]" at bounding box center [714, 444] width 178 height 66
copy span "[PERSON_NAME]"
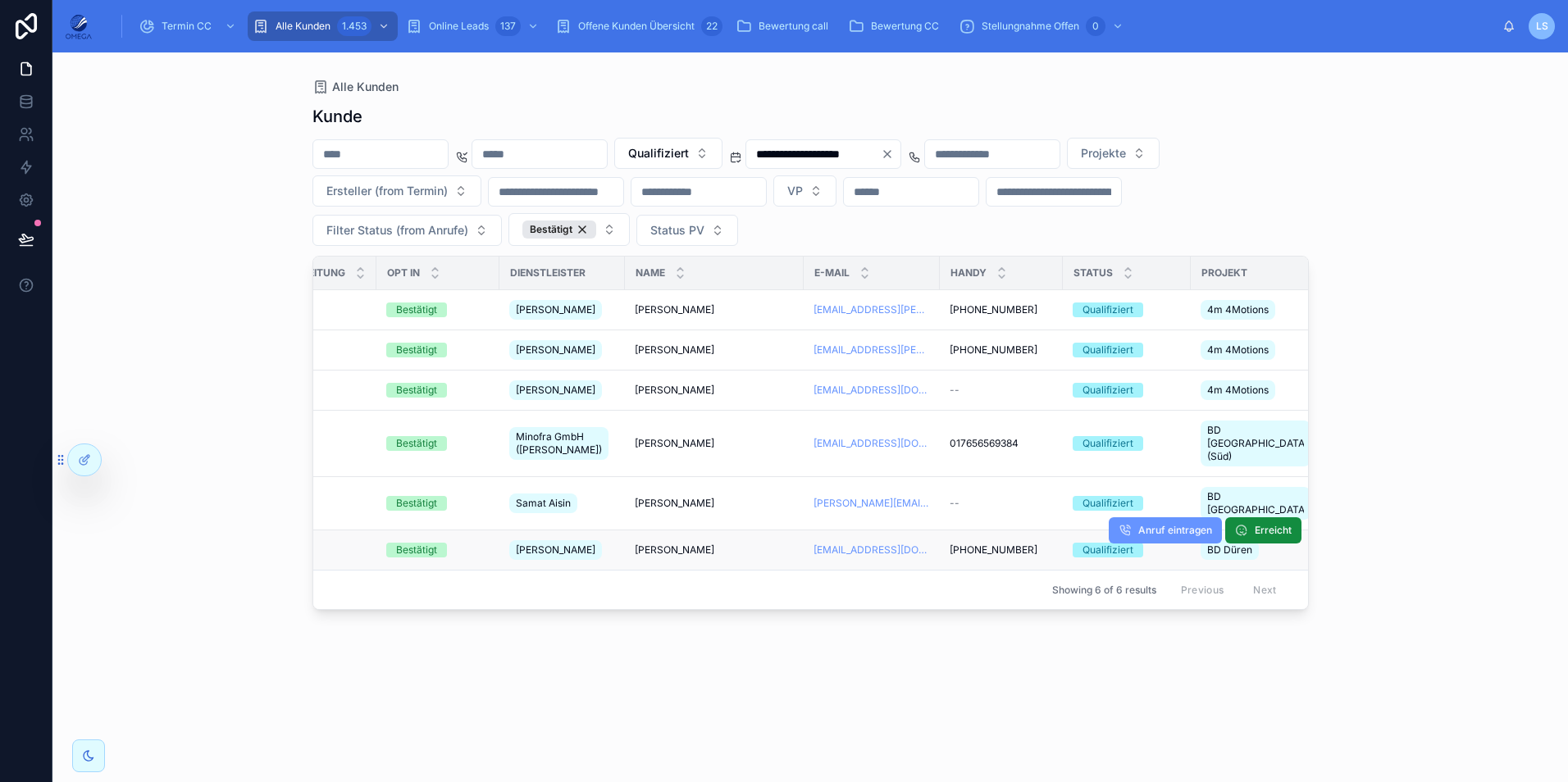
click at [668, 544] on span "[PERSON_NAME]" at bounding box center [674, 550] width 79 height 13
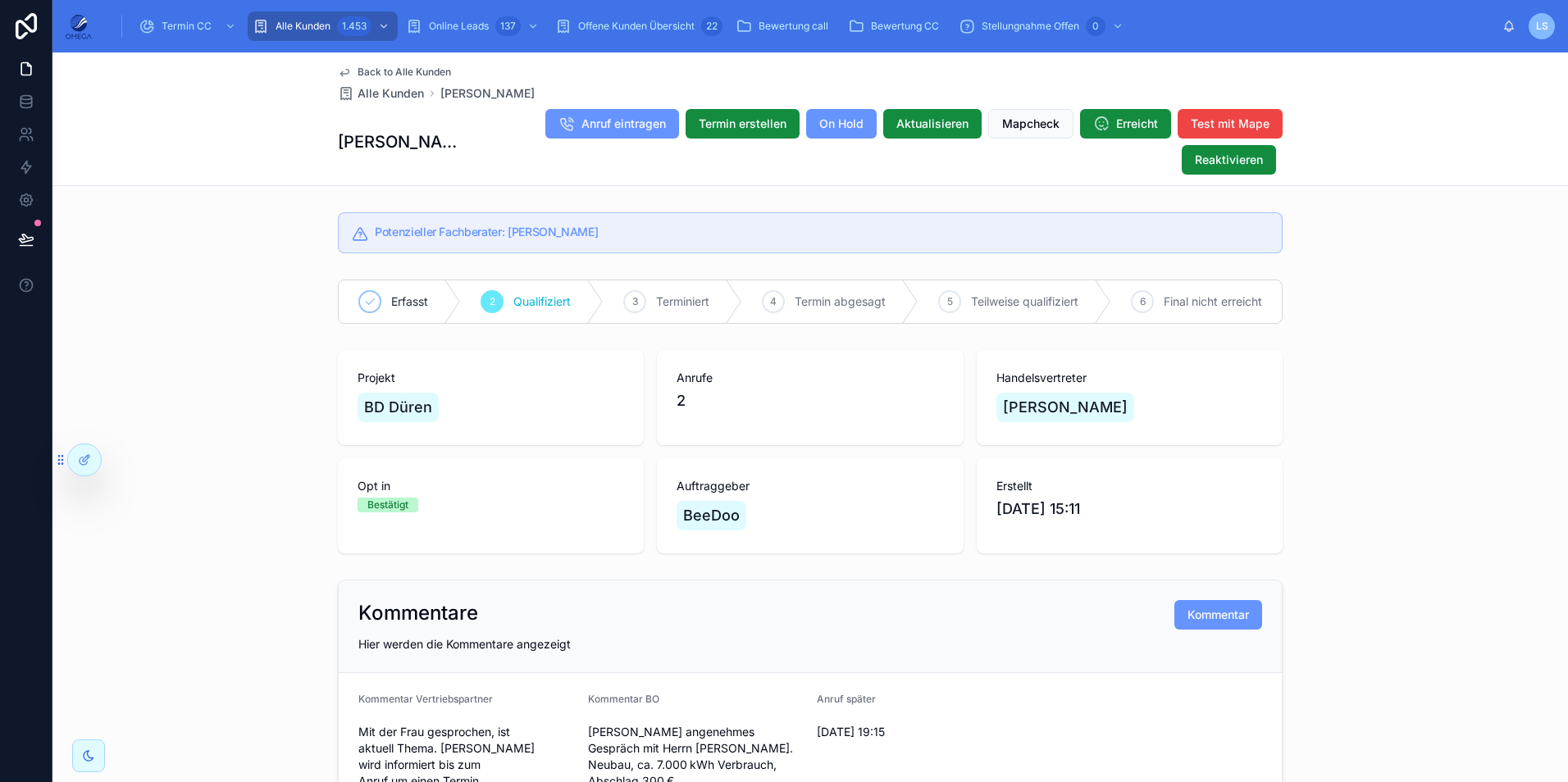
click at [371, 67] on span "Back to Alle Kunden" at bounding box center [404, 72] width 94 height 13
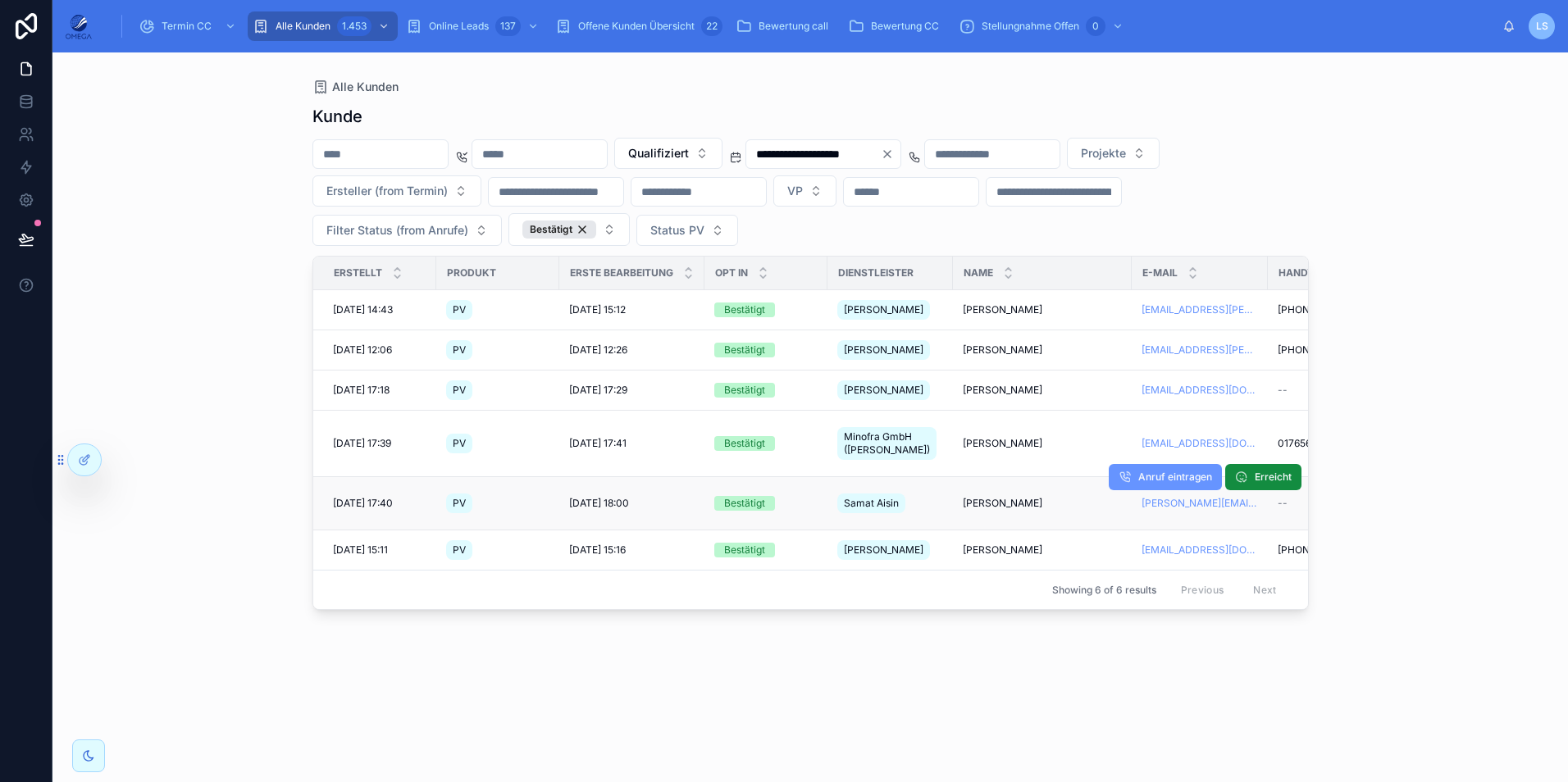
click at [983, 497] on span "[PERSON_NAME]" at bounding box center [1003, 503] width 79 height 13
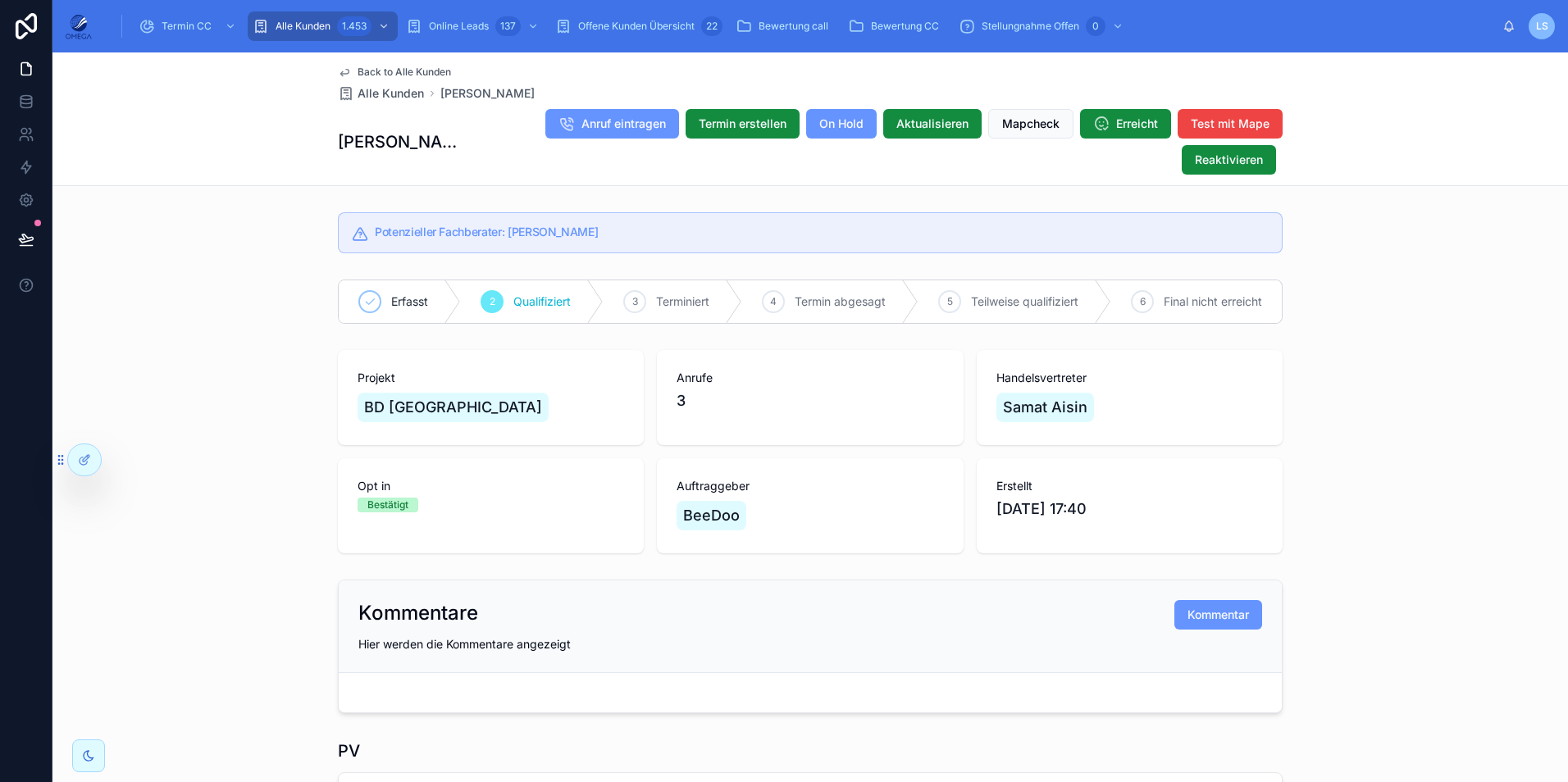
click at [381, 65] on div "Back to Alle Kunden Alle Kunden [PERSON_NAME] [PERSON_NAME] Anruf eintragen Ter…" at bounding box center [810, 119] width 945 height 133
click at [385, 70] on span "Back to Alle Kunden" at bounding box center [404, 72] width 94 height 13
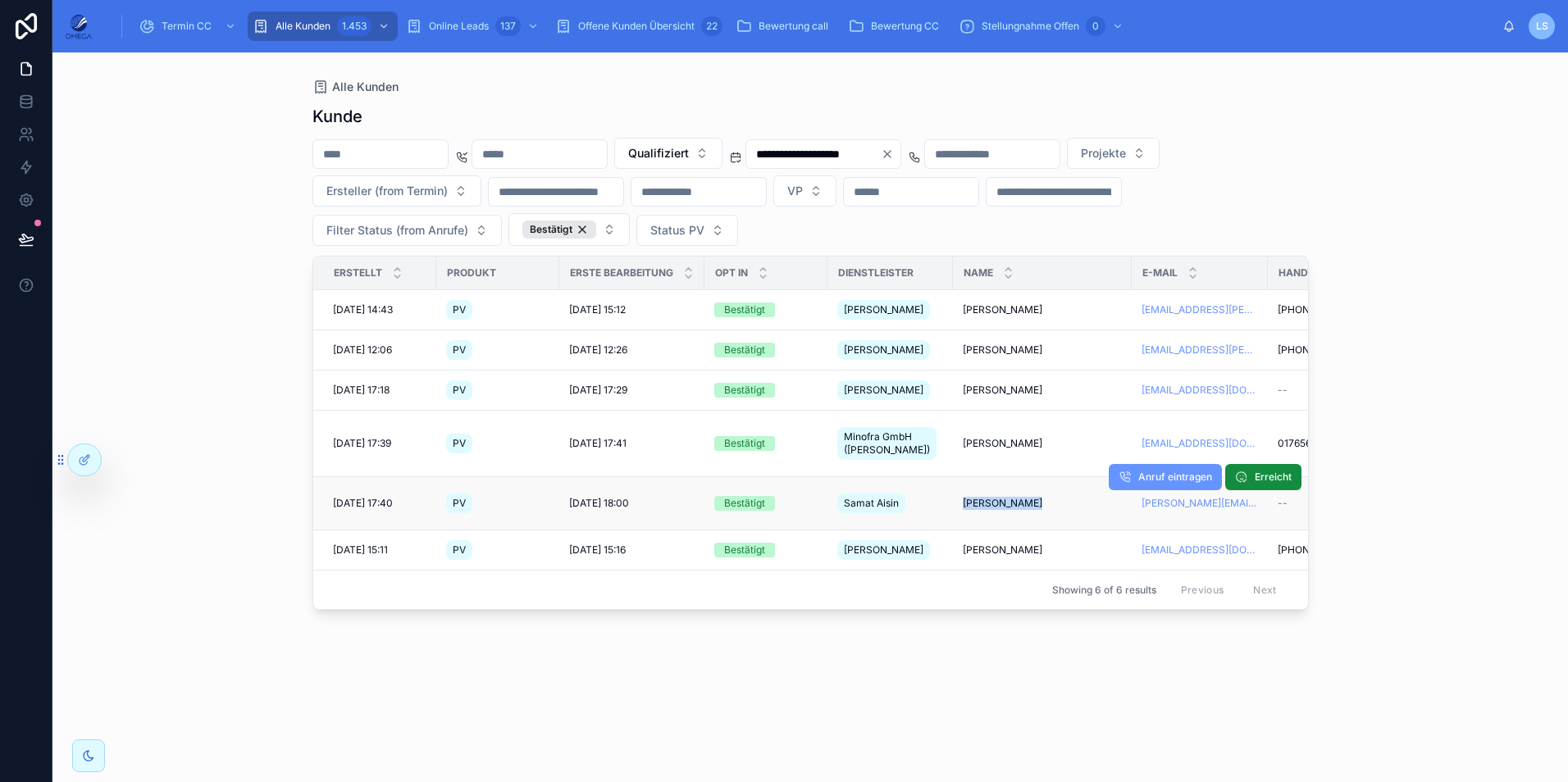
drag, startPoint x: 951, startPoint y: 476, endPoint x: 1026, endPoint y: 487, distance: 75.8
click at [1026, 487] on td "[PERSON_NAME] [PERSON_NAME]" at bounding box center [1043, 504] width 178 height 54
copy span "[PERSON_NAME]"
click at [981, 497] on span "[PERSON_NAME]" at bounding box center [1003, 503] width 79 height 13
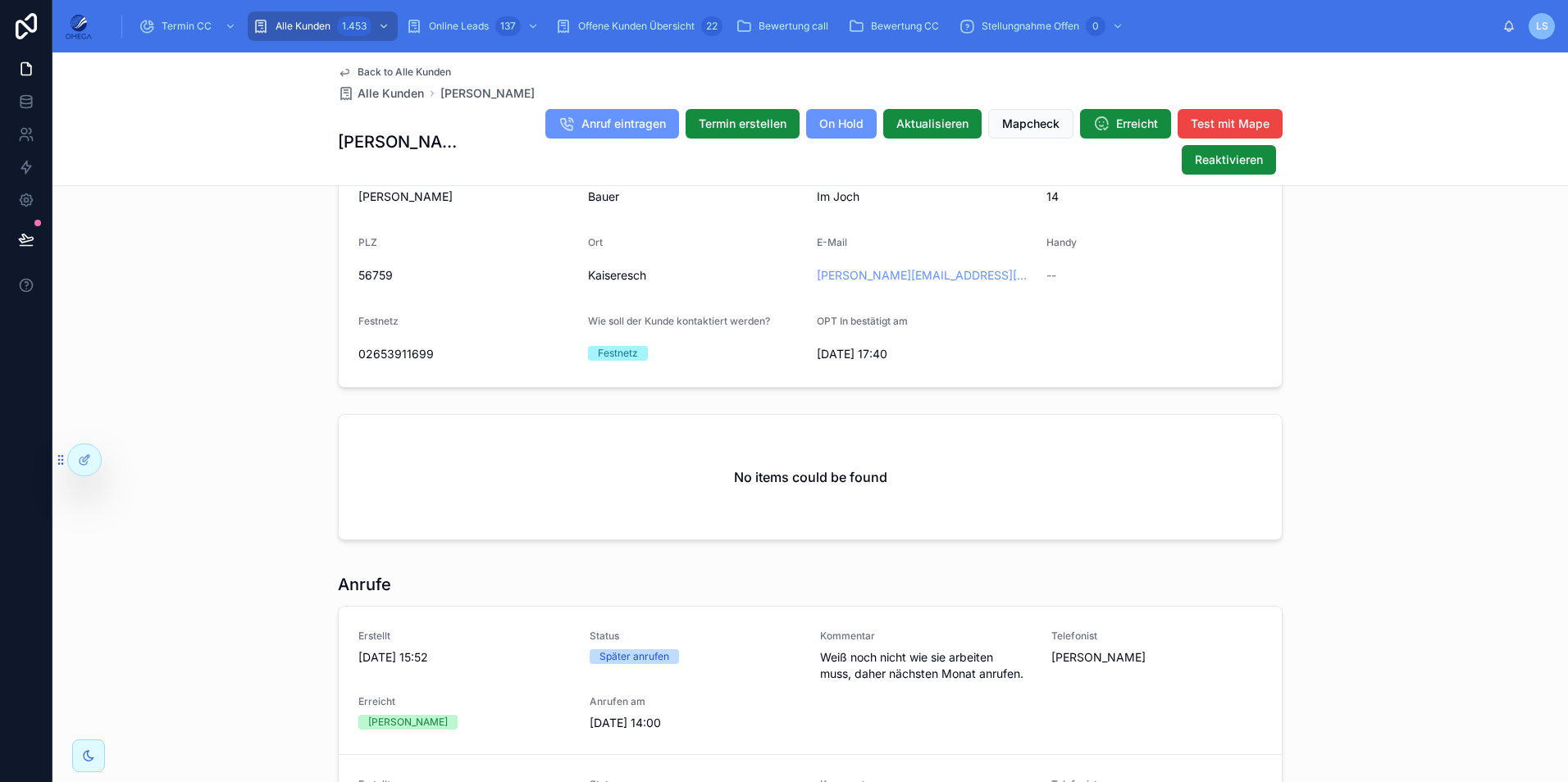
scroll to position [1230, 0]
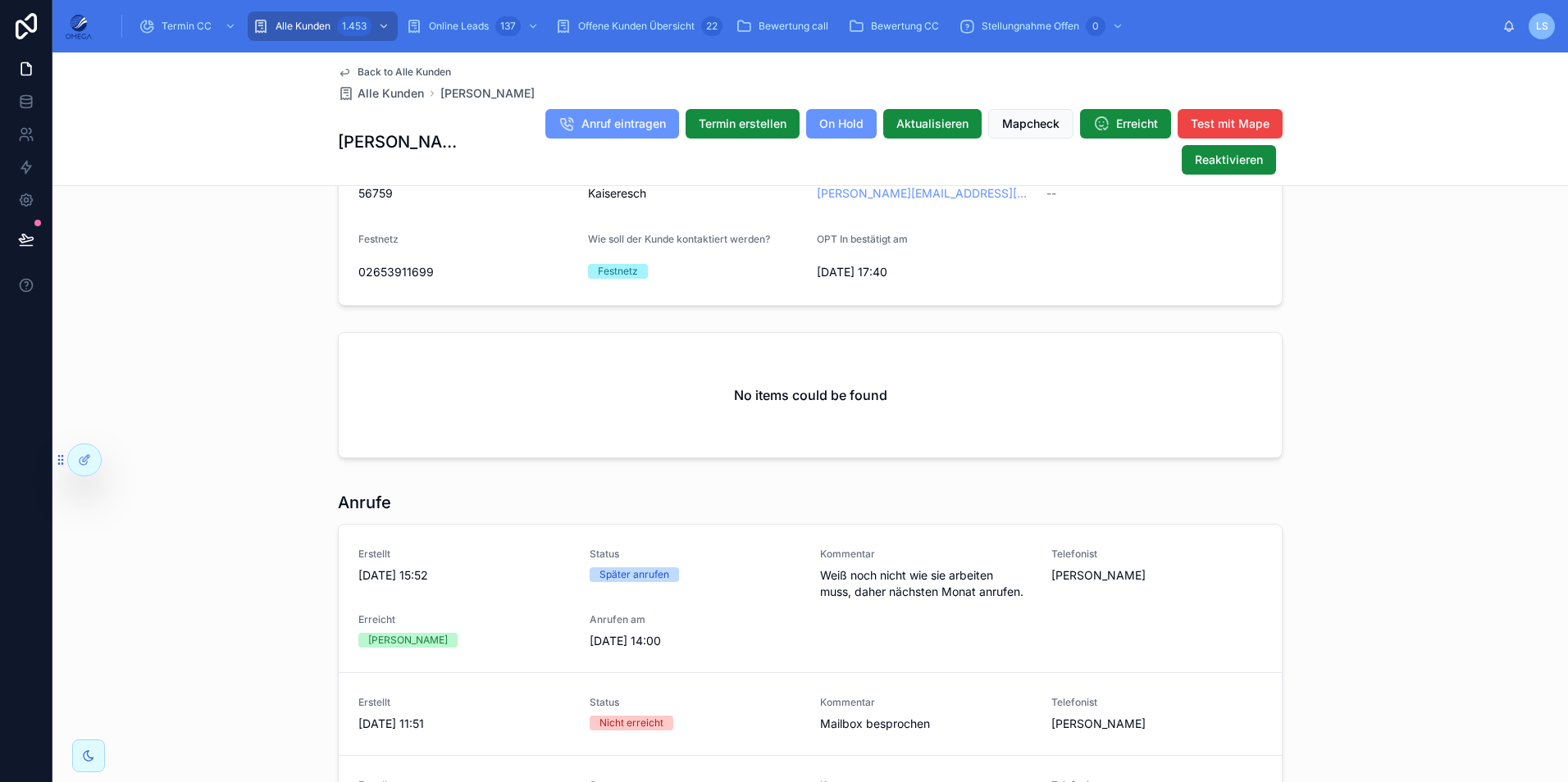
click at [383, 71] on span "Back to Alle Kunden" at bounding box center [404, 72] width 94 height 13
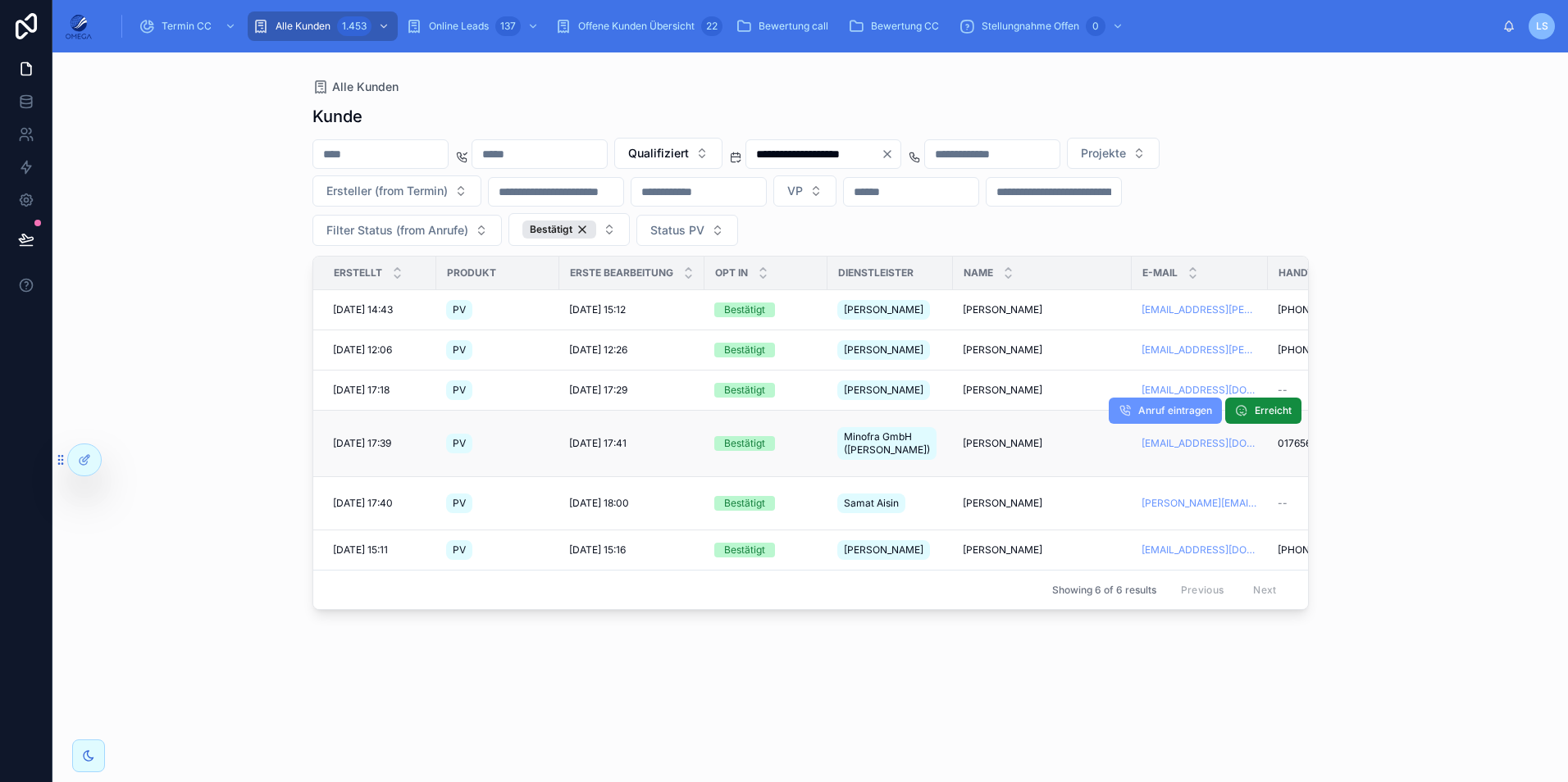
drag, startPoint x: 958, startPoint y: 433, endPoint x: 1036, endPoint y: 440, distance: 78.3
click at [1036, 440] on td "[PERSON_NAME] [PERSON_NAME]" at bounding box center [1043, 444] width 178 height 66
copy span "[PERSON_NAME]"
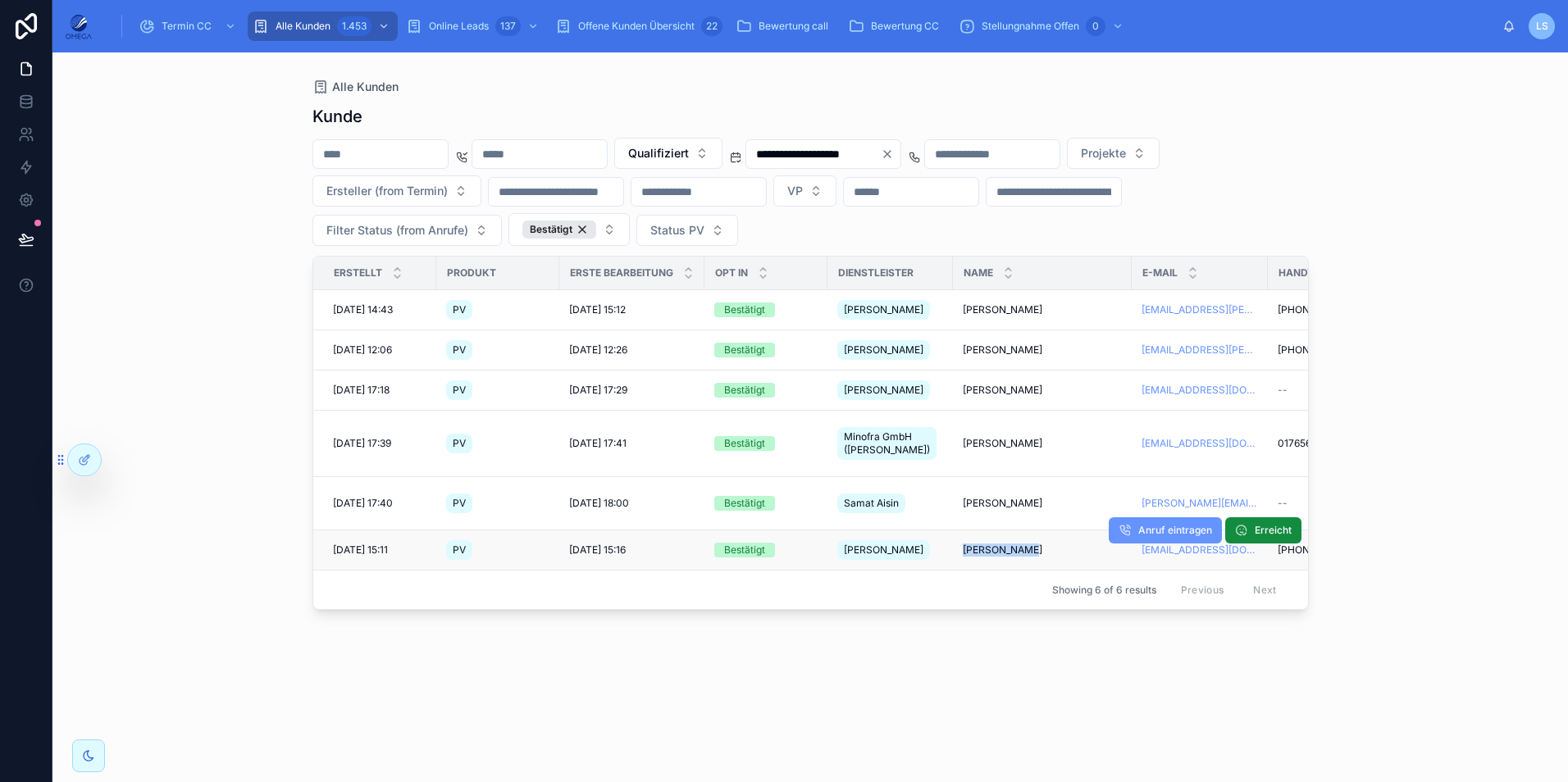
drag, startPoint x: 953, startPoint y: 525, endPoint x: 1023, endPoint y: 527, distance: 70.0
click at [1023, 531] on td "[PERSON_NAME] [PERSON_NAME]" at bounding box center [1043, 550] width 178 height 40
copy span "[PERSON_NAME]"
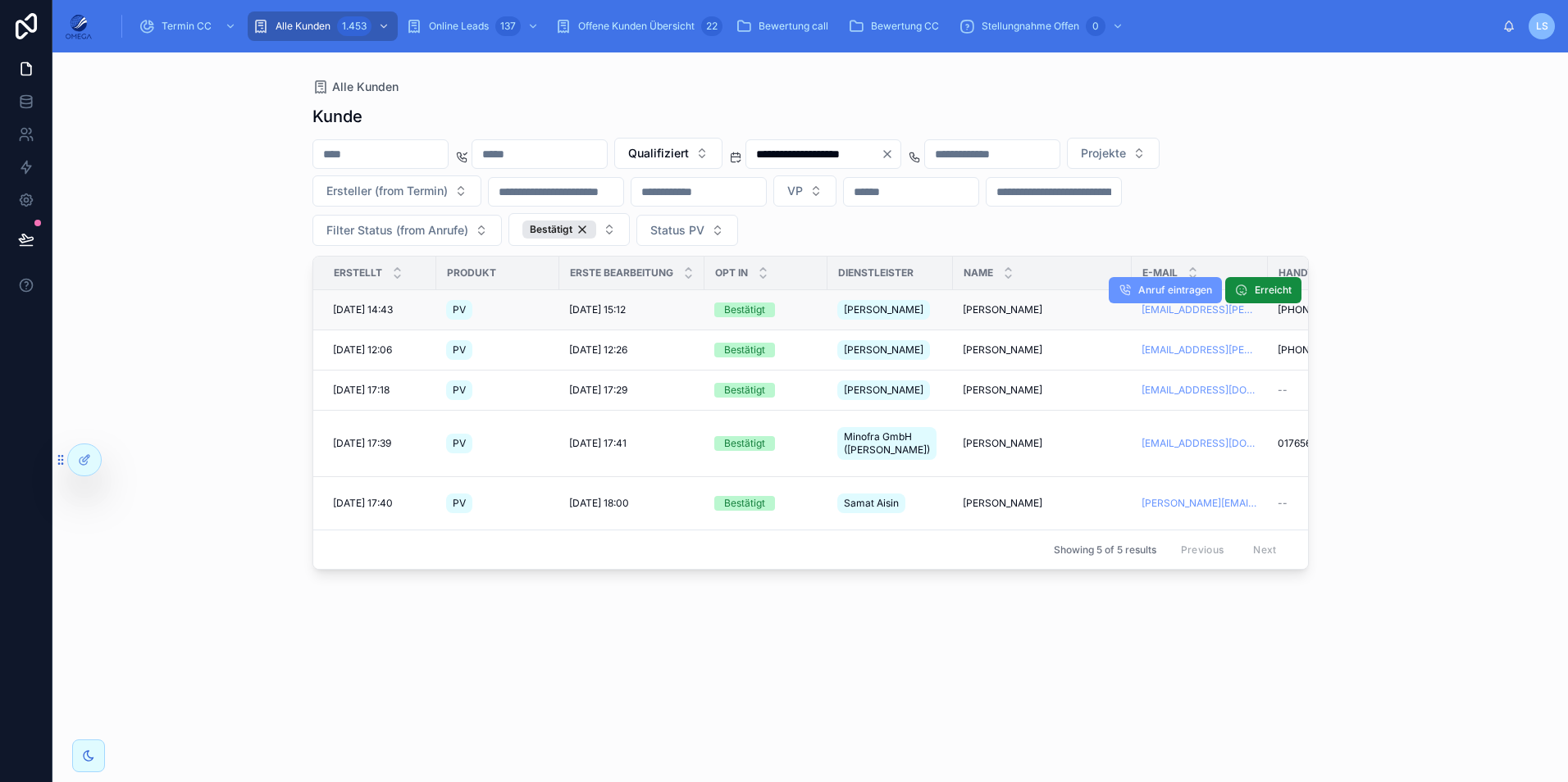
click at [862, 311] on span "[PERSON_NAME]" at bounding box center [883, 309] width 79 height 13
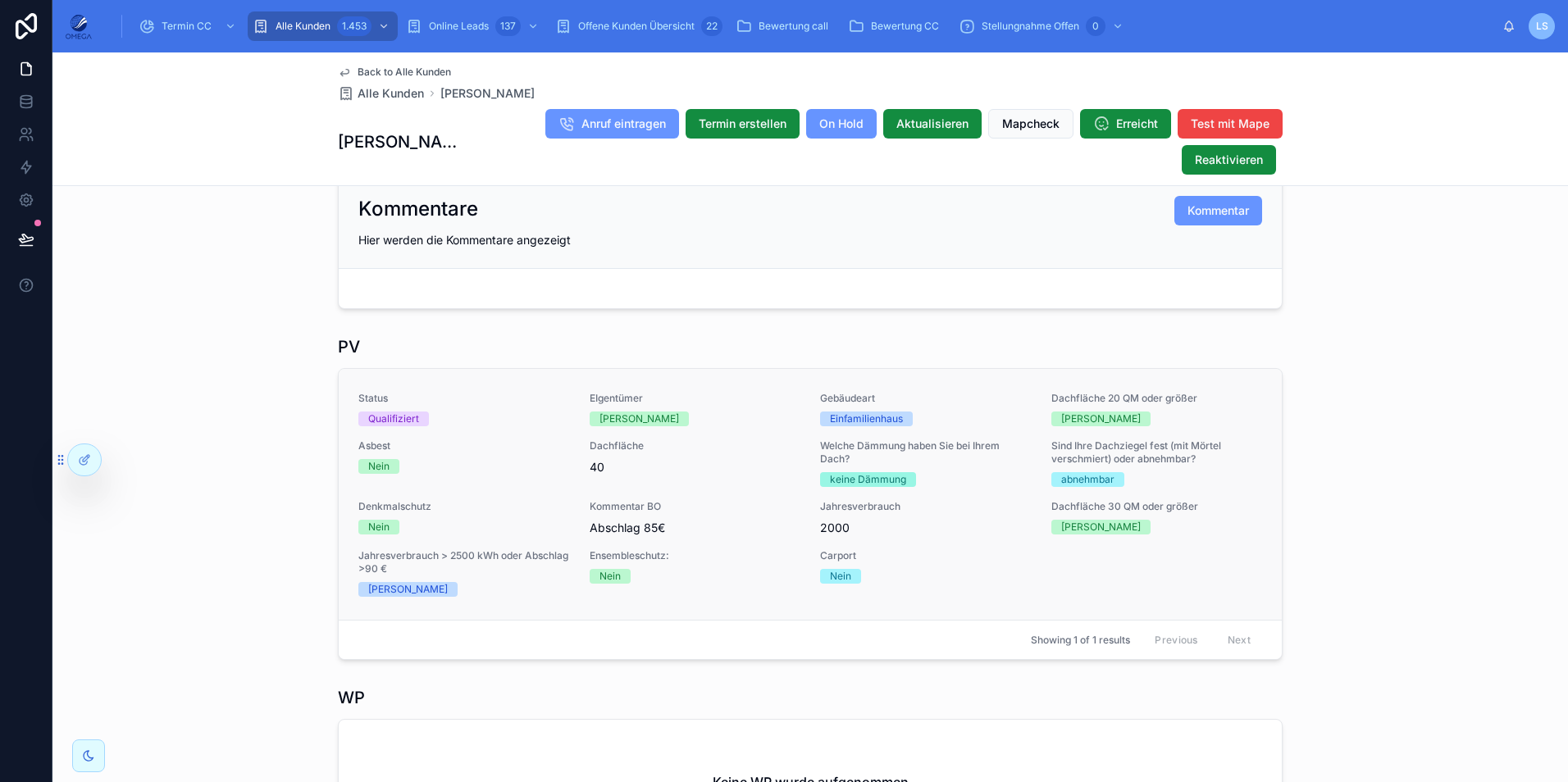
scroll to position [328, 0]
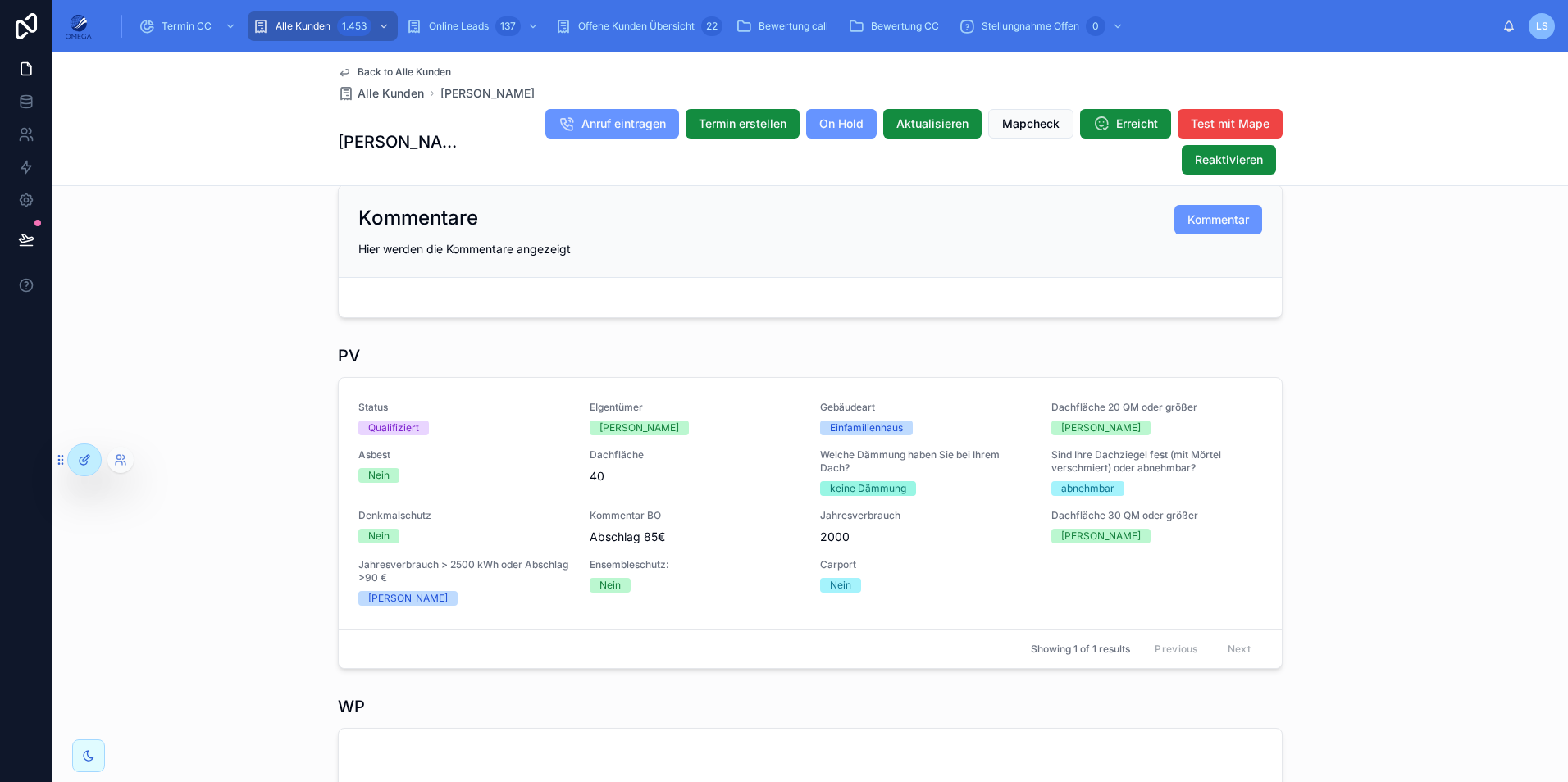
click at [82, 460] on icon at bounding box center [84, 460] width 13 height 13
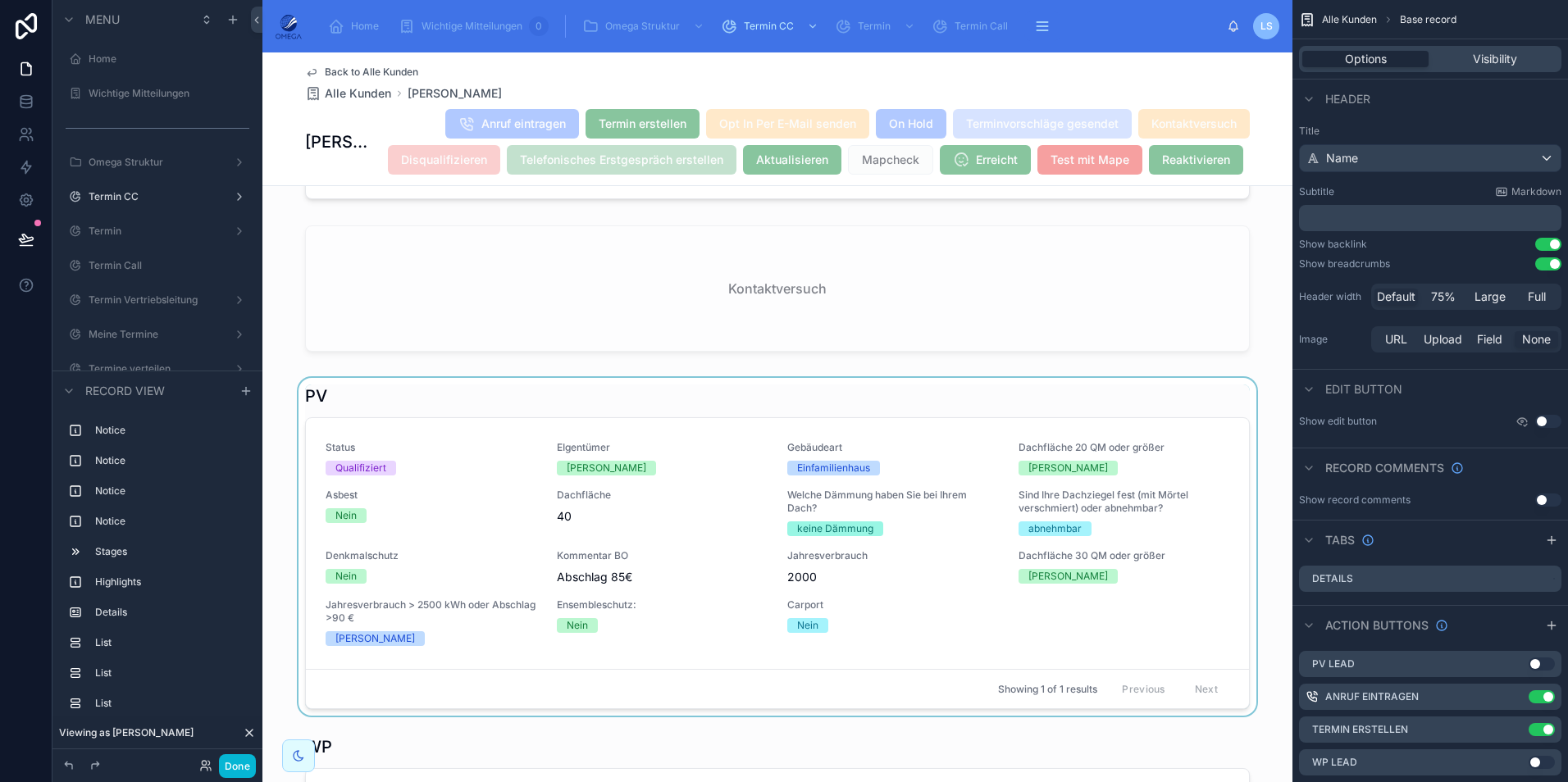
scroll to position [738, 0]
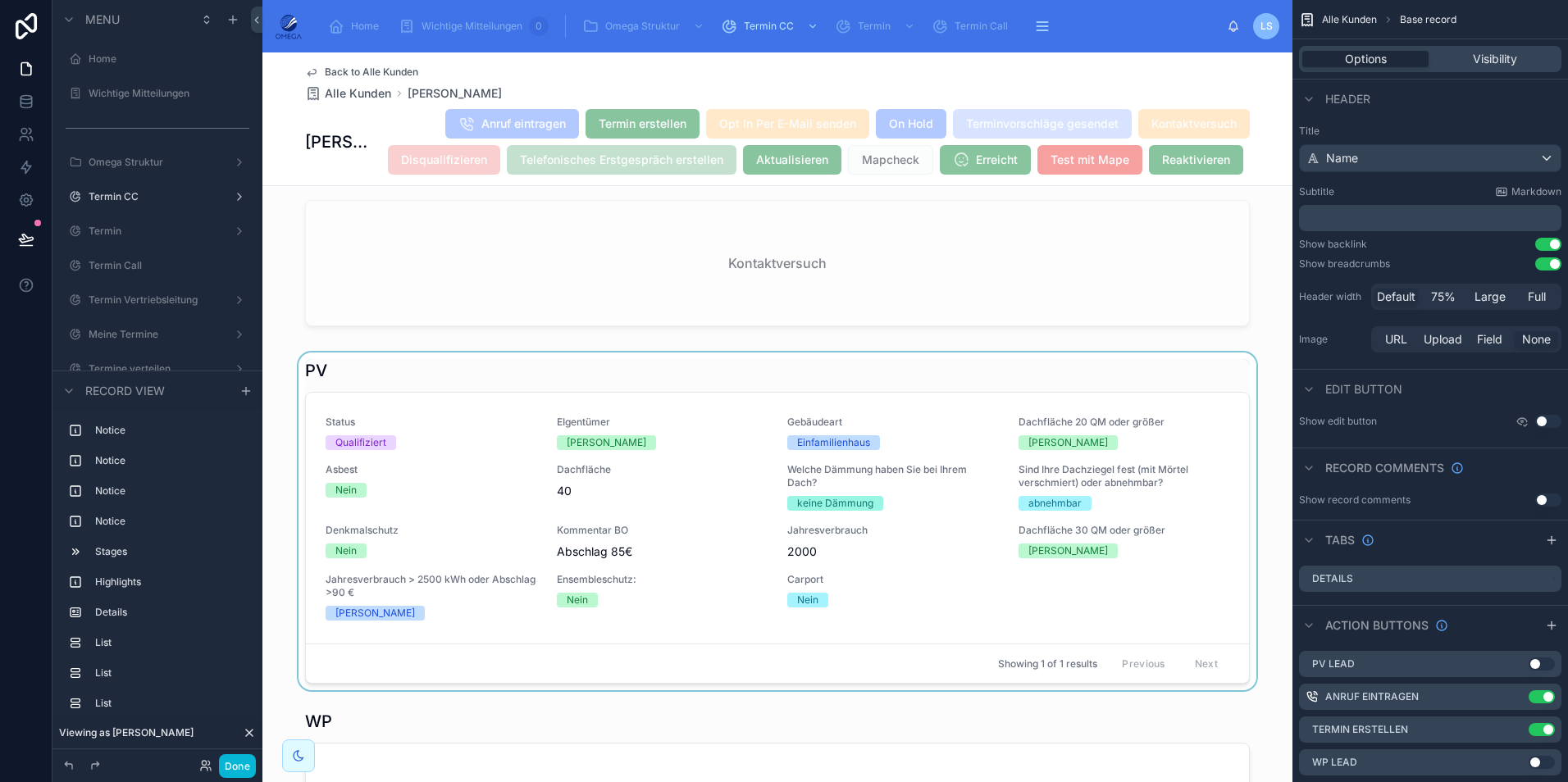
click at [789, 525] on div at bounding box center [777, 521] width 1030 height 338
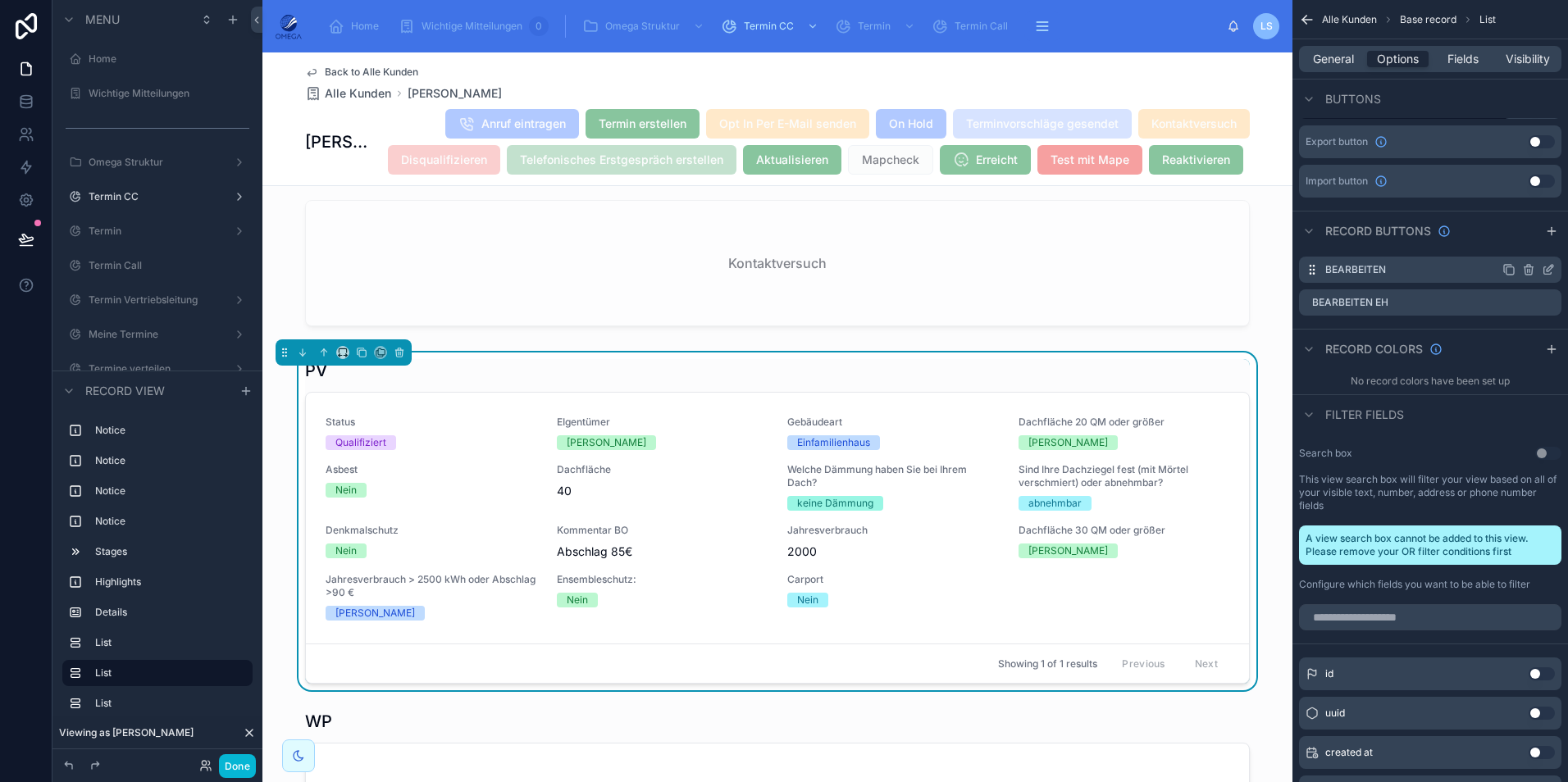
click at [1548, 272] on icon "scrollable content" at bounding box center [1548, 269] width 13 height 13
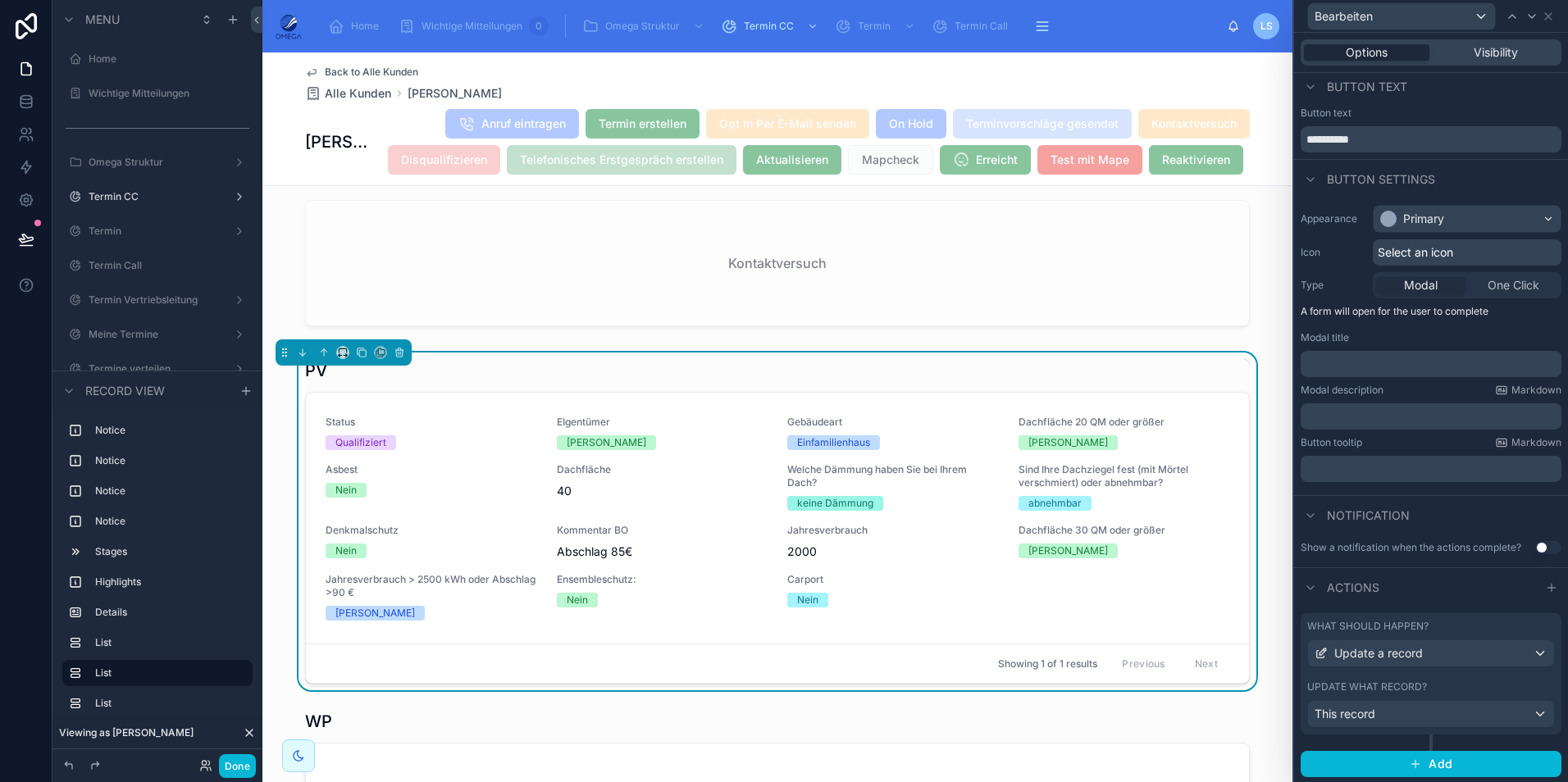
scroll to position [7, 0]
click at [1427, 716] on div "This record" at bounding box center [1432, 712] width 246 height 26
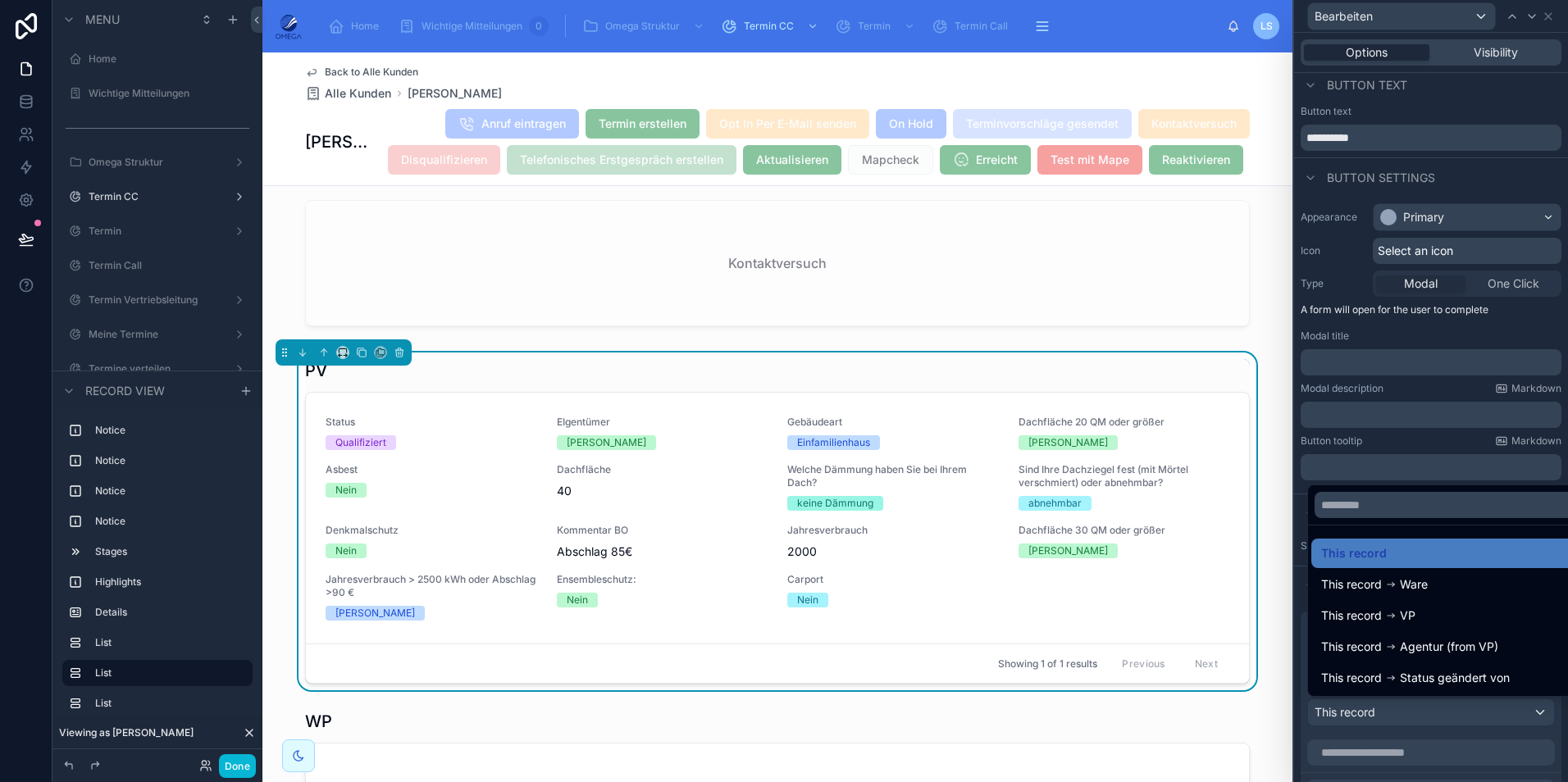
click at [1432, 424] on div at bounding box center [1431, 391] width 274 height 782
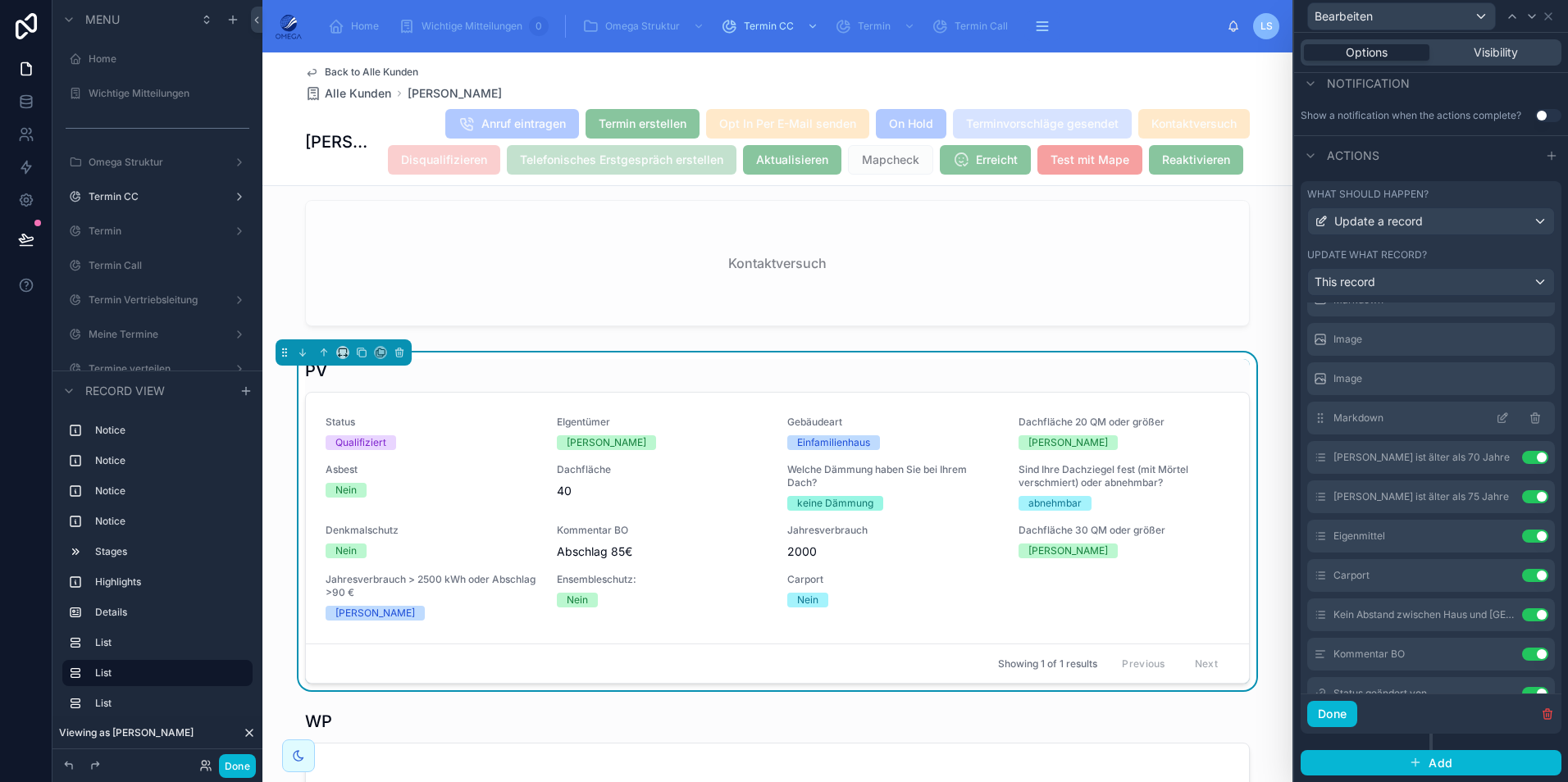
scroll to position [656, 0]
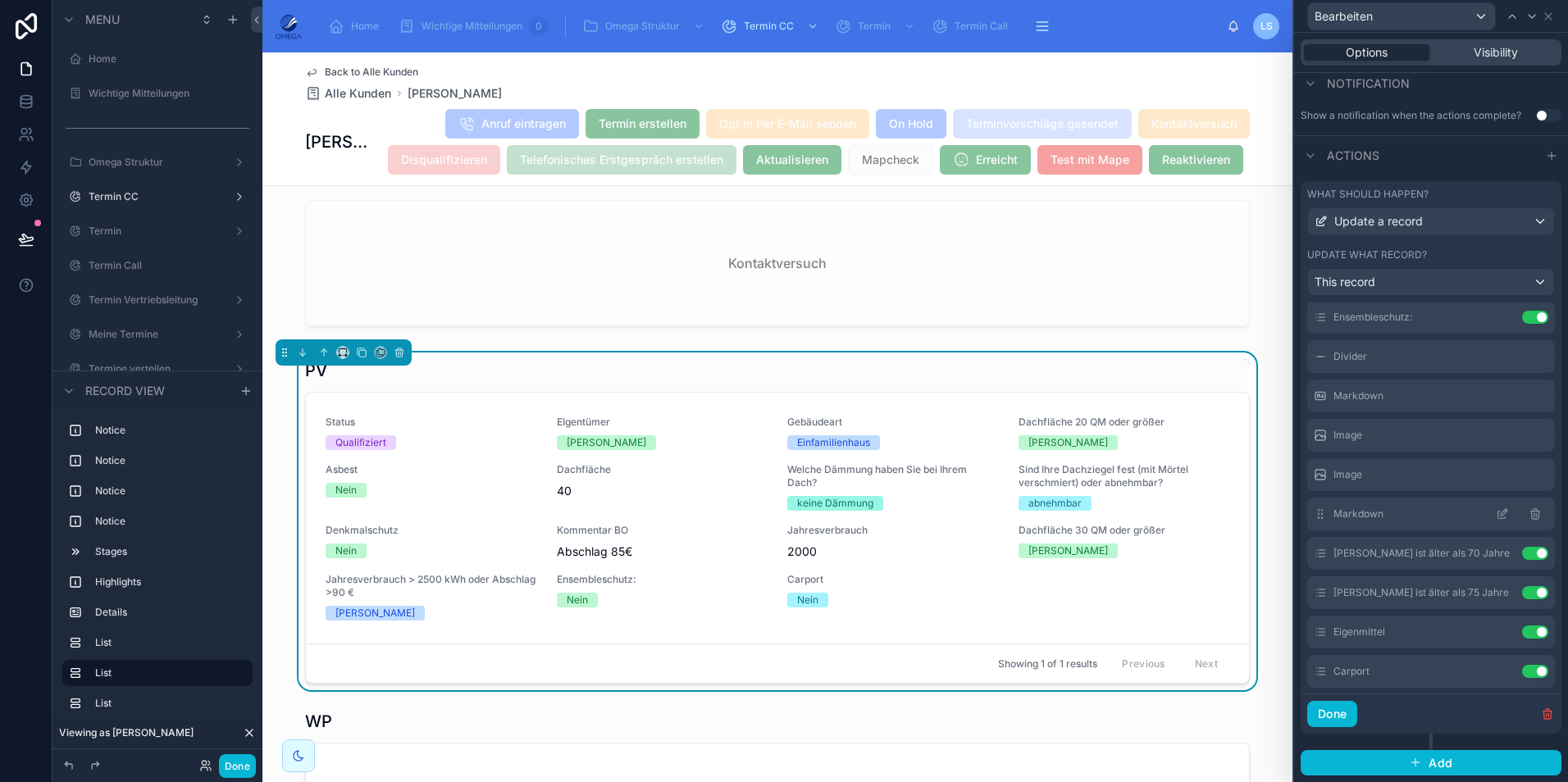
click at [1478, 457] on div "Status Use setting EIgentümer Use setting Gebäudeart Use setting Dachfläche 20 …" at bounding box center [1431, 342] width 260 height 1184
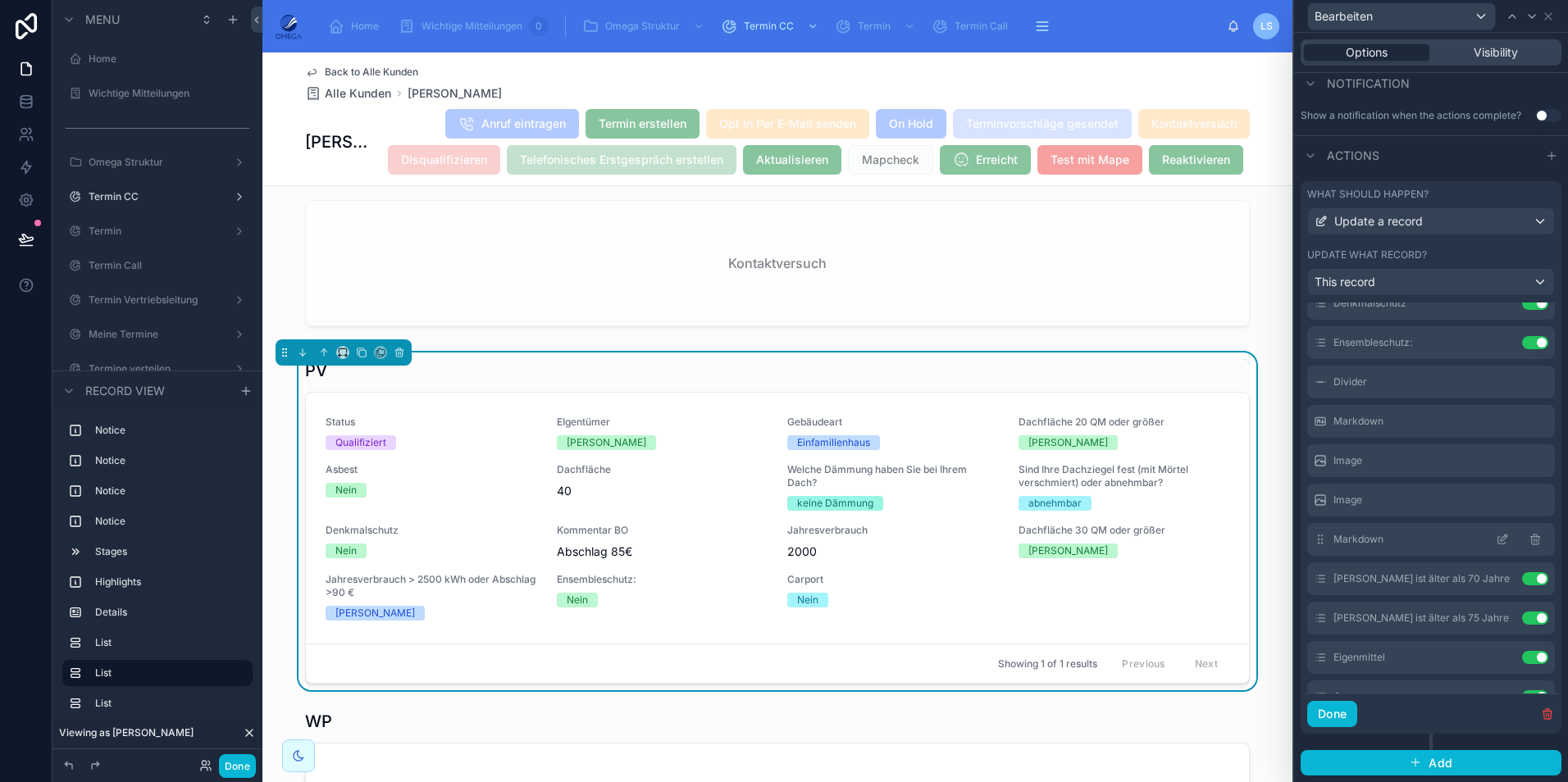
click at [1496, 539] on icon at bounding box center [1502, 539] width 13 height 13
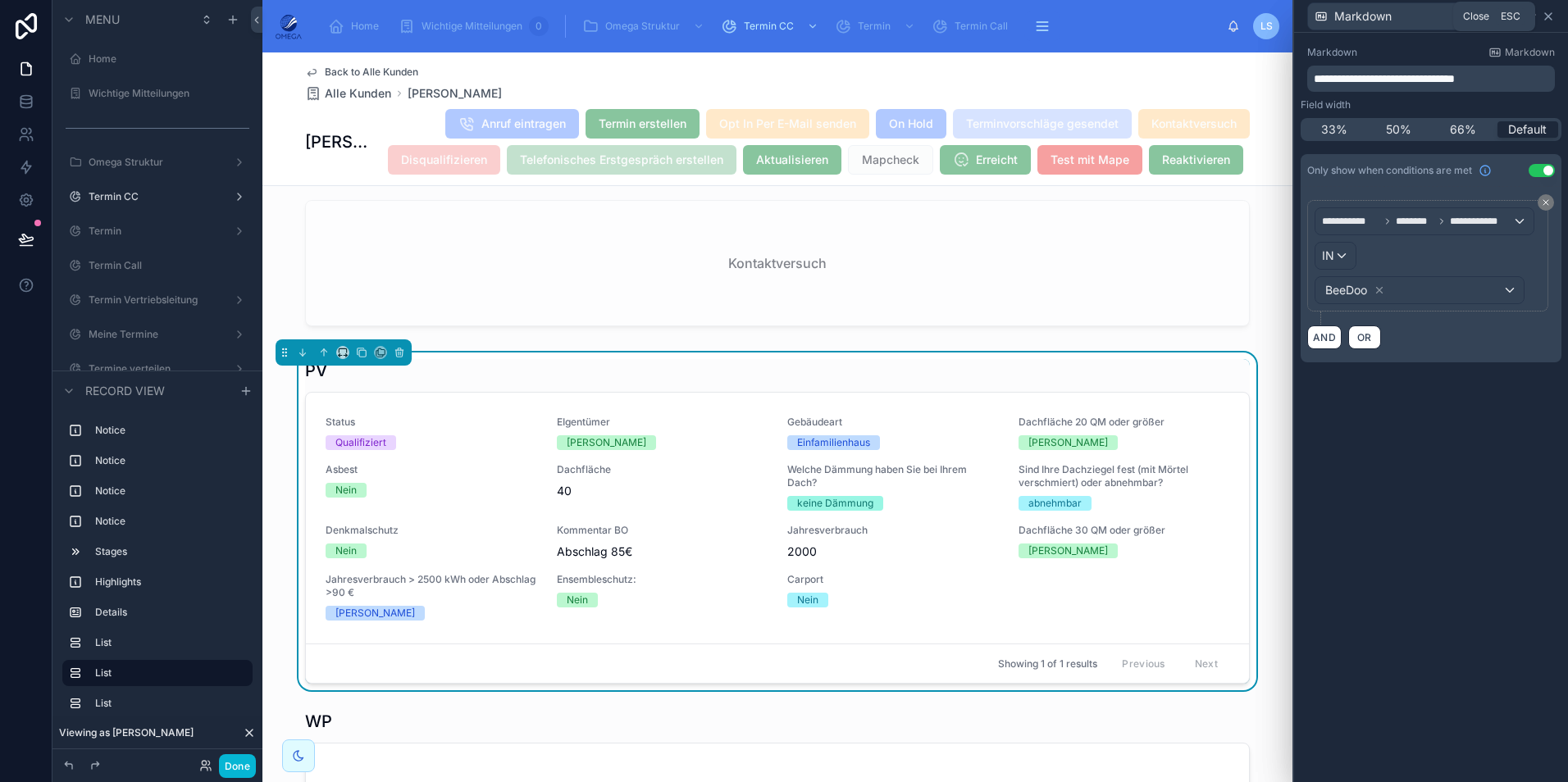
click at [1545, 21] on icon at bounding box center [1548, 16] width 13 height 13
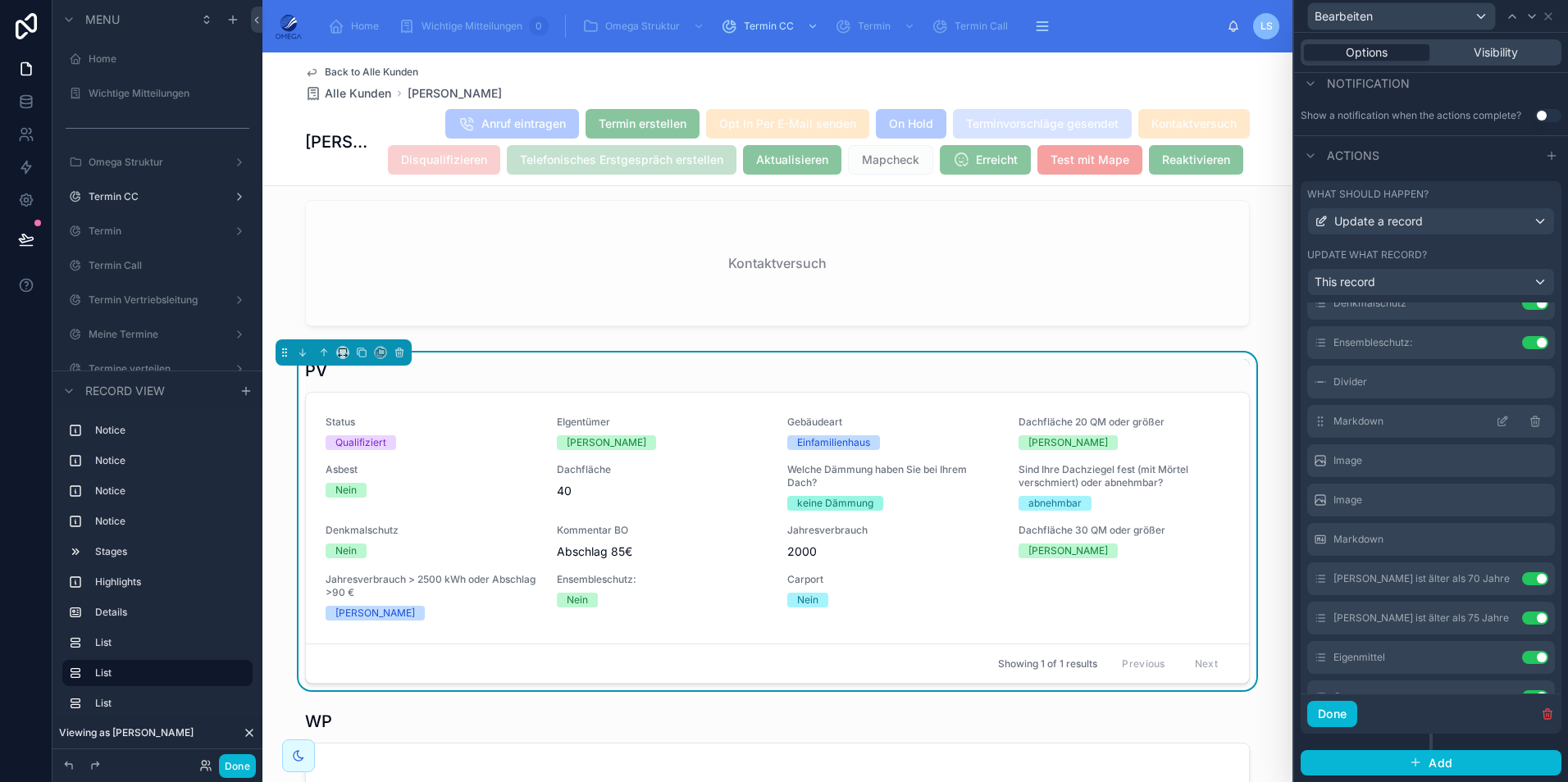
click at [1496, 418] on icon at bounding box center [1502, 421] width 13 height 13
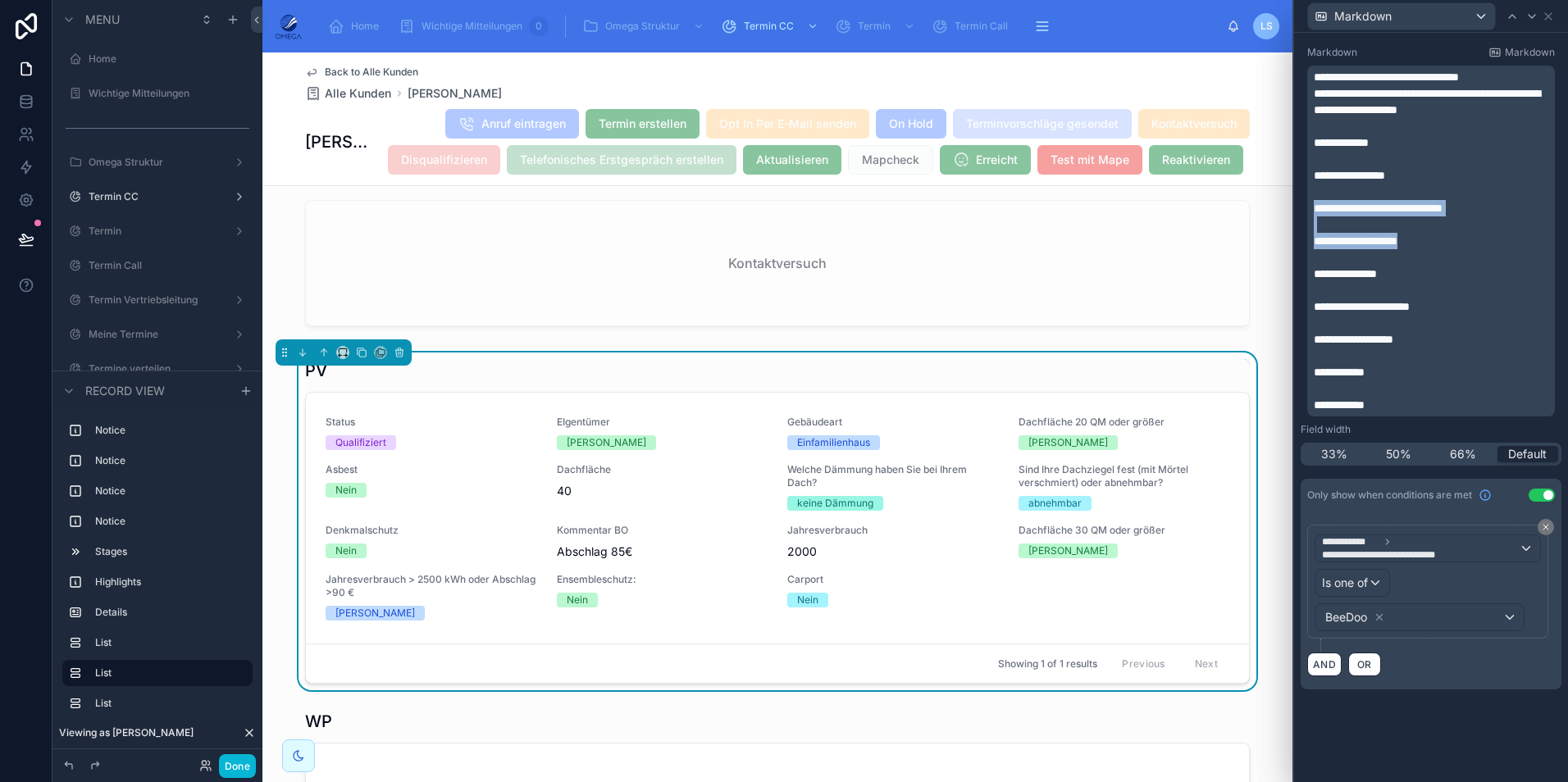
drag, startPoint x: 1464, startPoint y: 243, endPoint x: 1310, endPoint y: 211, distance: 157.3
click at [1310, 211] on div "**********" at bounding box center [1432, 242] width 248 height 351
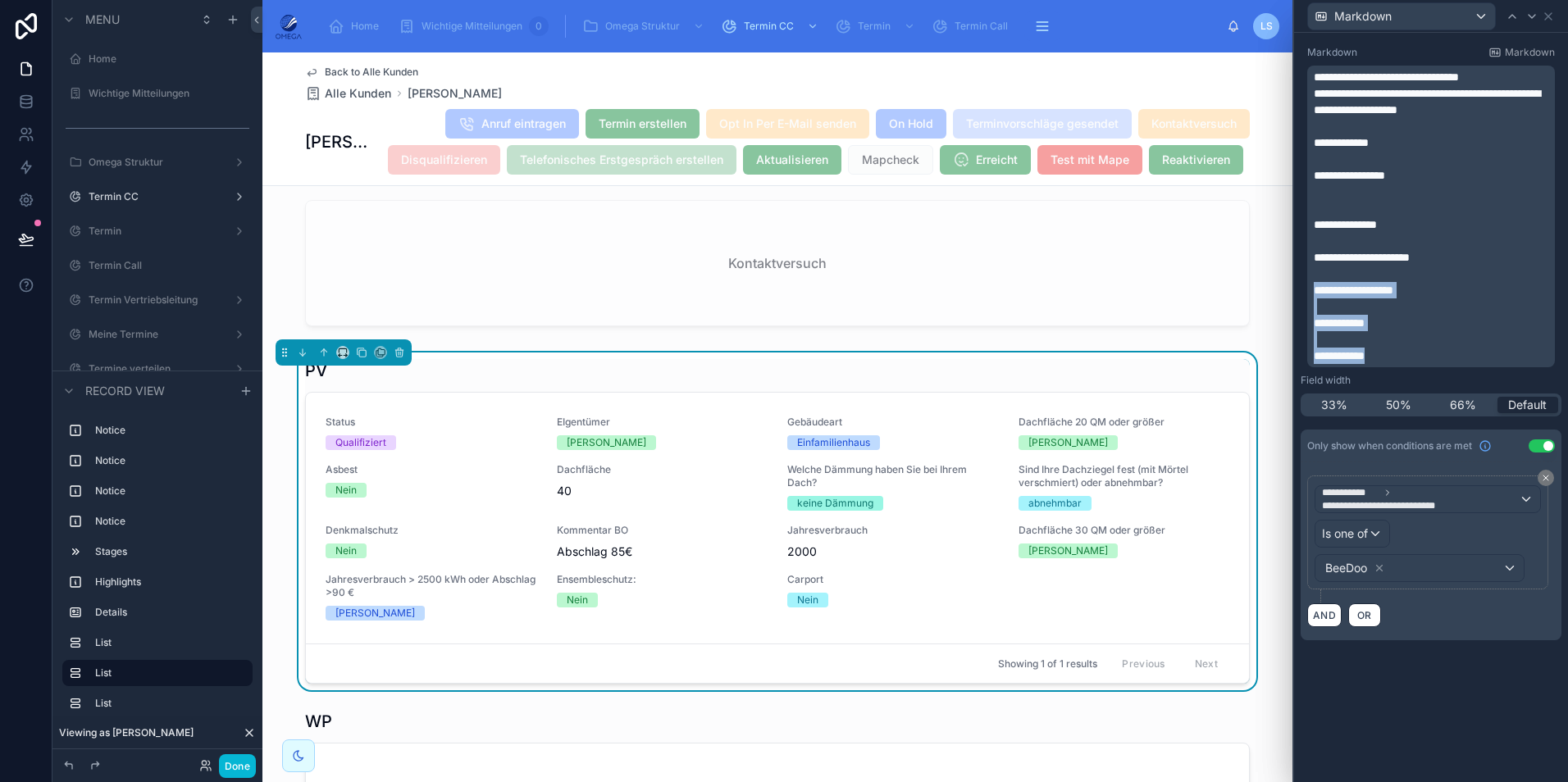
drag, startPoint x: 1411, startPoint y: 359, endPoint x: 1311, endPoint y: 291, distance: 120.9
click at [1311, 291] on div "**********" at bounding box center [1432, 217] width 248 height 301
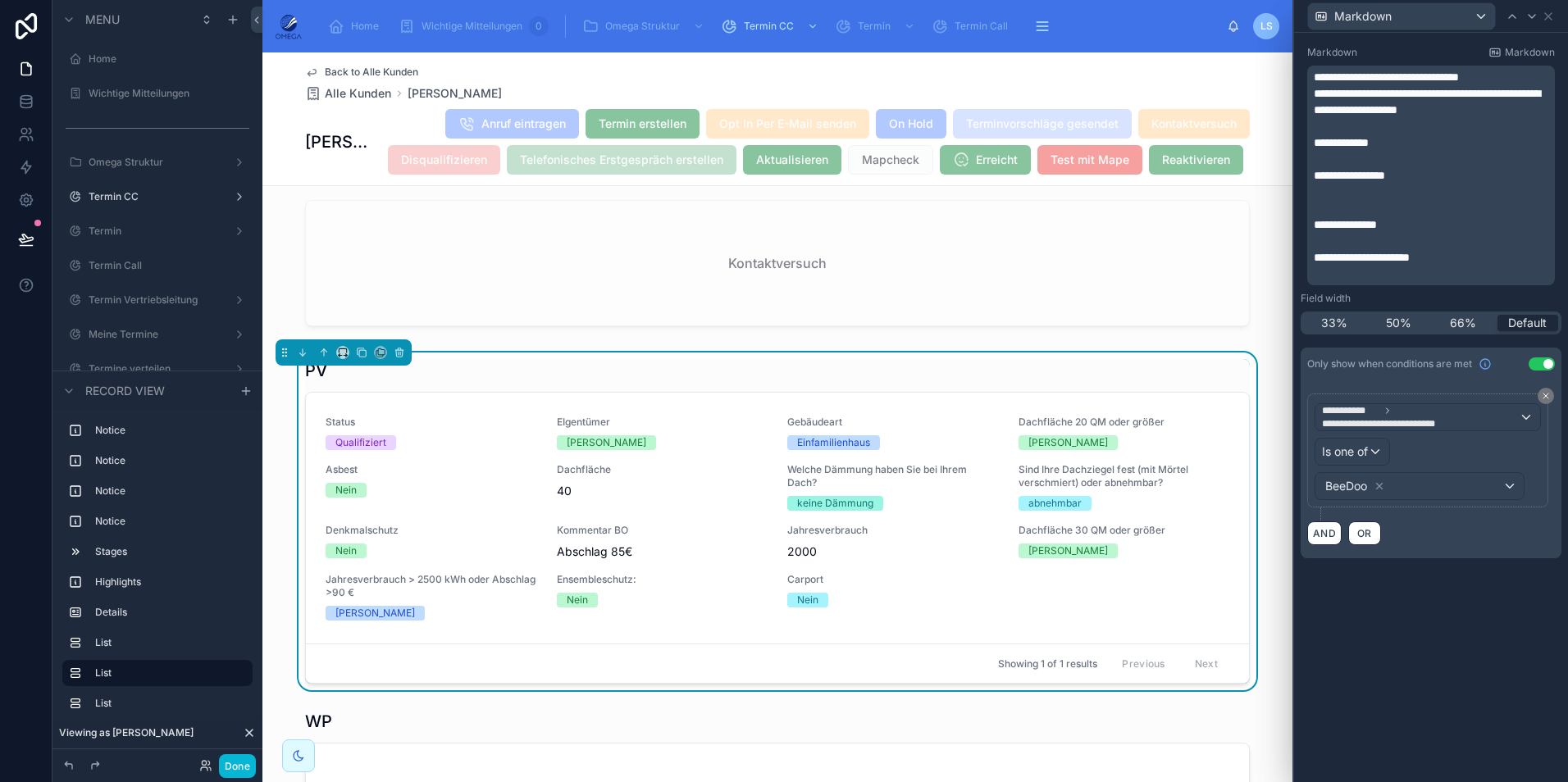
click at [1338, 192] on p "﻿" at bounding box center [1432, 192] width 238 height 16
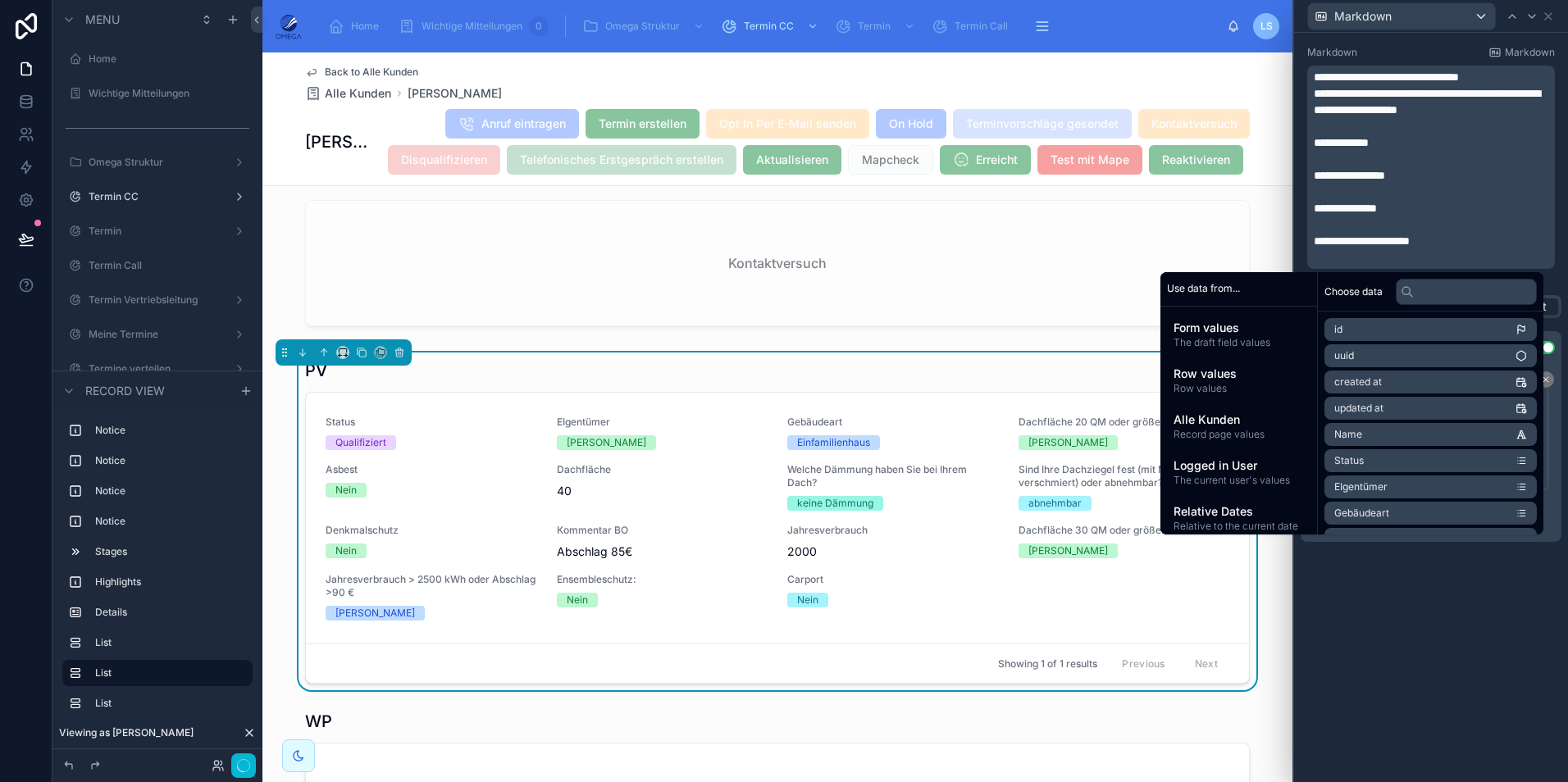
click at [1453, 231] on p "﻿" at bounding box center [1432, 225] width 238 height 16
click at [1432, 217] on p "﻿" at bounding box center [1432, 225] width 238 height 16
click at [1418, 210] on p "**********" at bounding box center [1432, 208] width 238 height 16
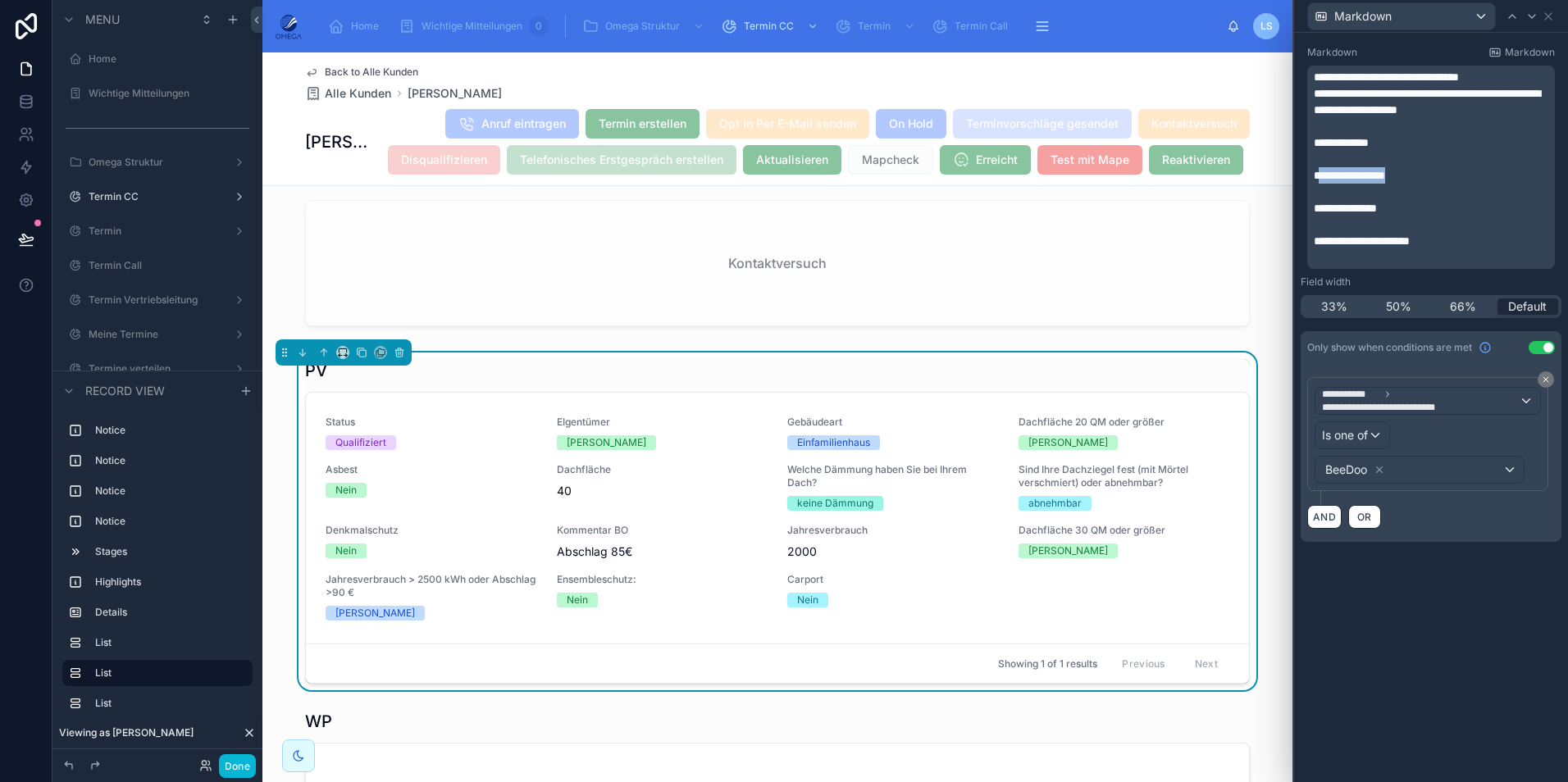
drag, startPoint x: 1419, startPoint y: 181, endPoint x: 1321, endPoint y: 178, distance: 98.0
click at [1321, 178] on p "**********" at bounding box center [1432, 176] width 238 height 16
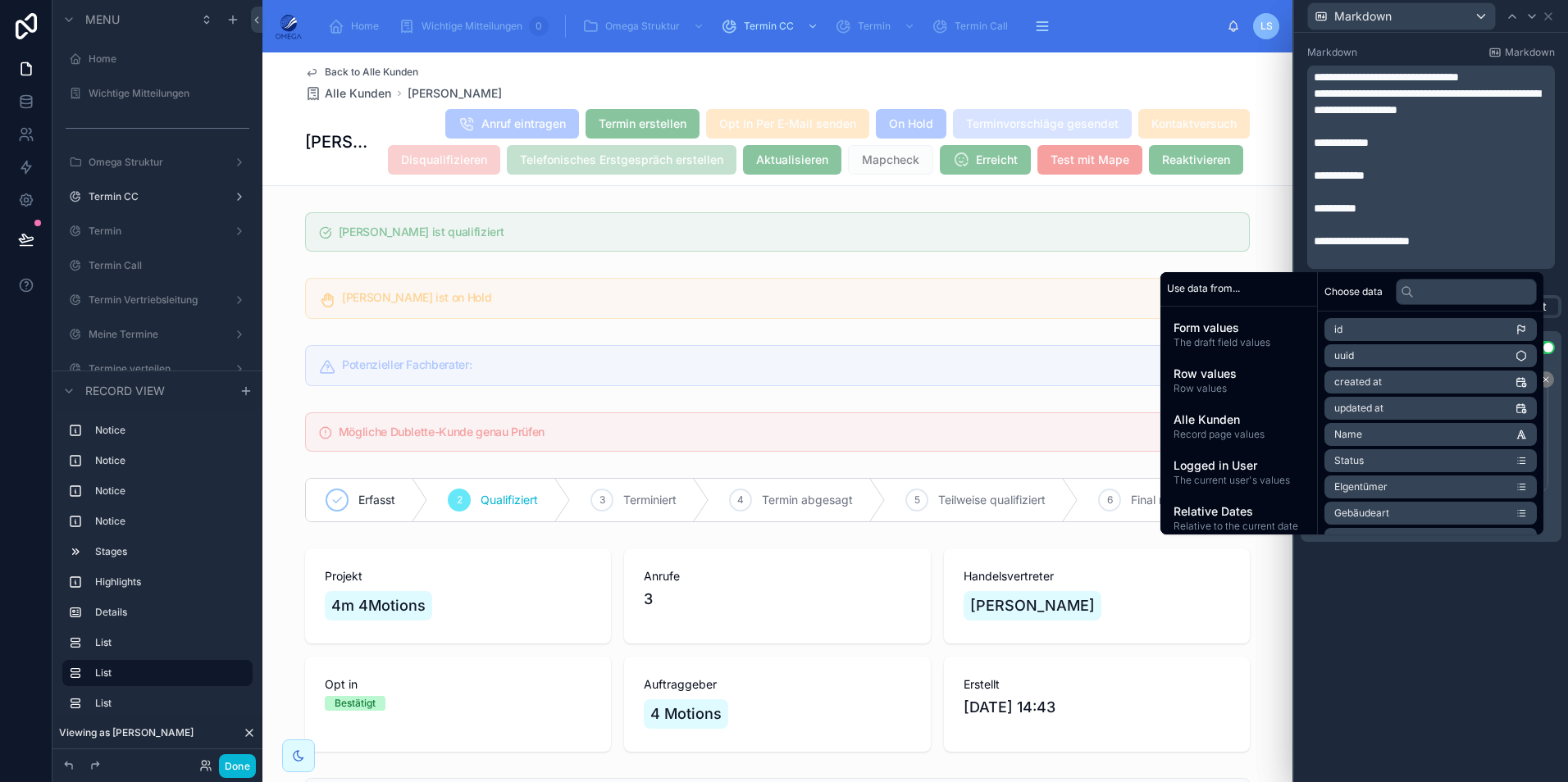
scroll to position [738, 0]
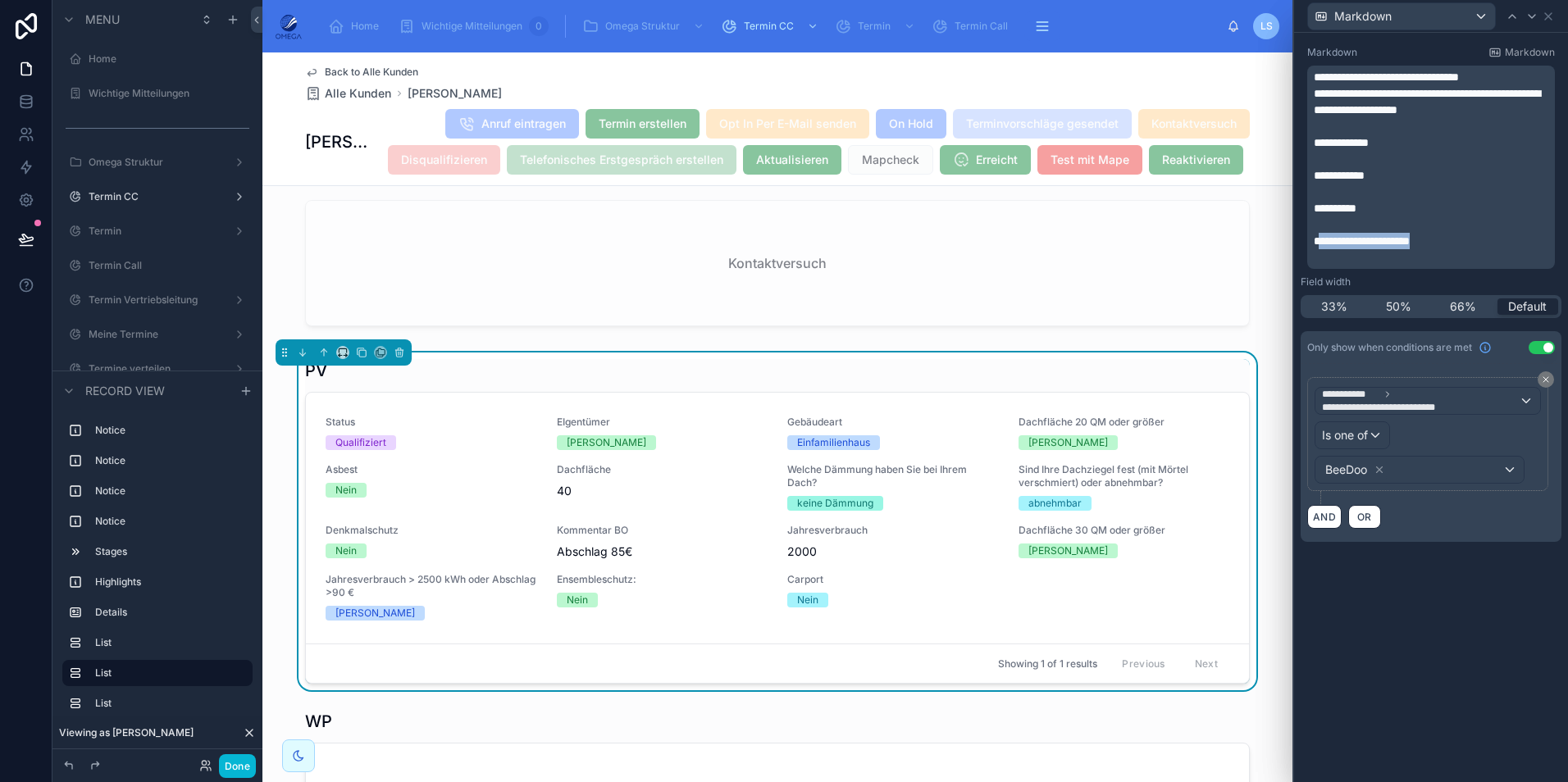
drag, startPoint x: 1466, startPoint y: 245, endPoint x: 1320, endPoint y: 244, distance: 146.0
click at [1320, 244] on p "**********" at bounding box center [1432, 241] width 238 height 16
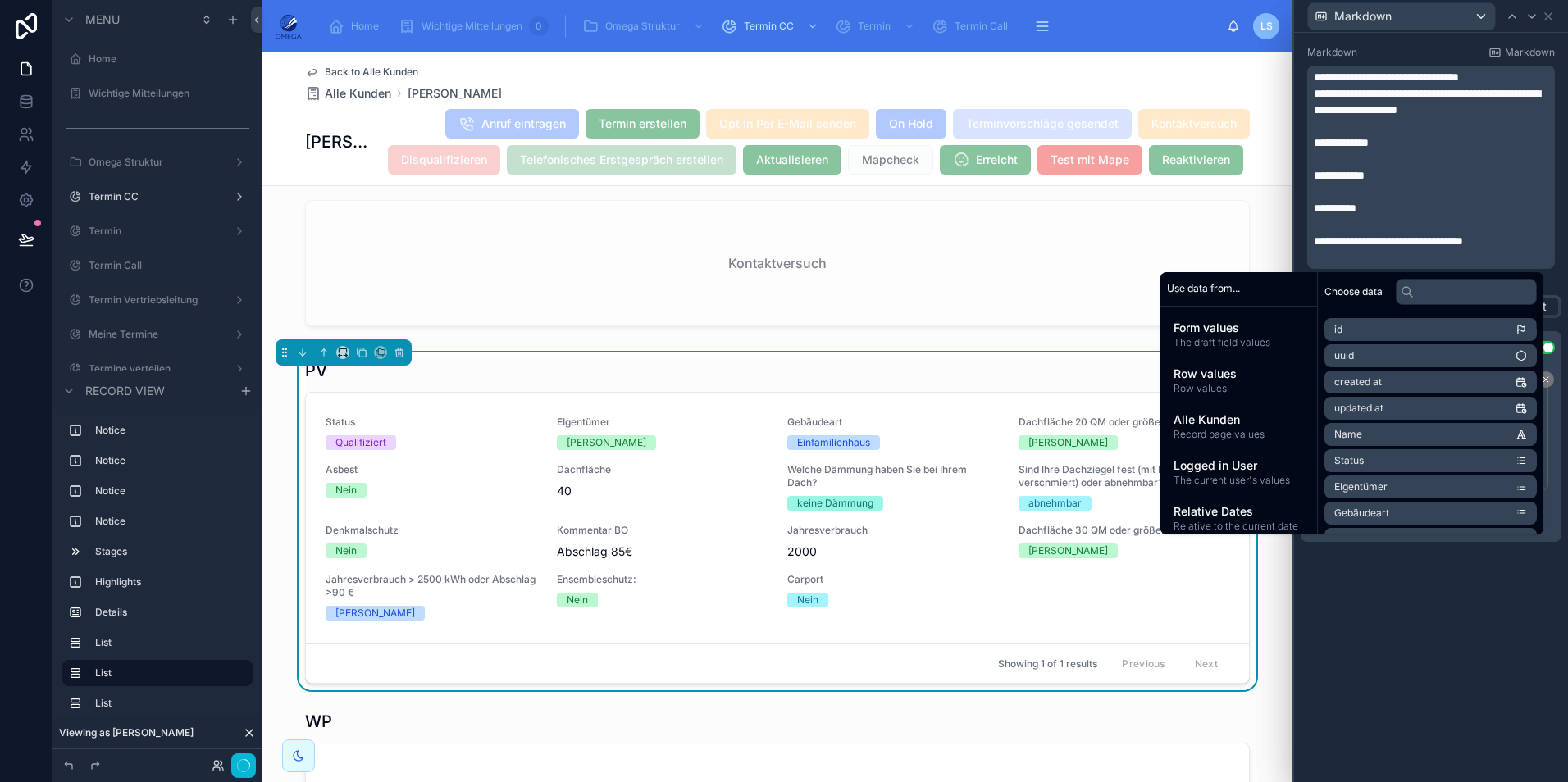
click at [1472, 653] on div "**********" at bounding box center [1431, 407] width 274 height 749
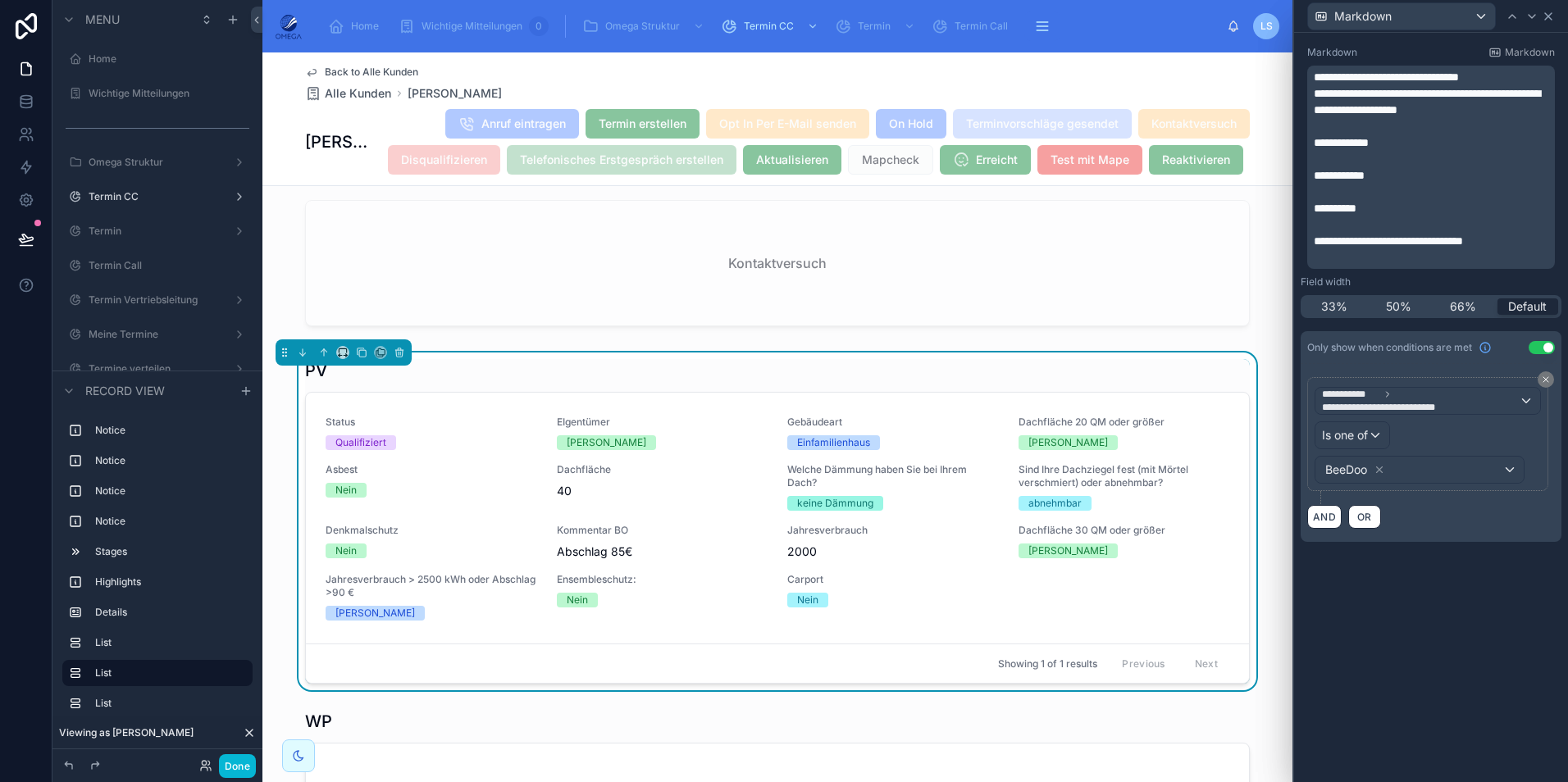
click at [1548, 19] on icon at bounding box center [1548, 16] width 13 height 13
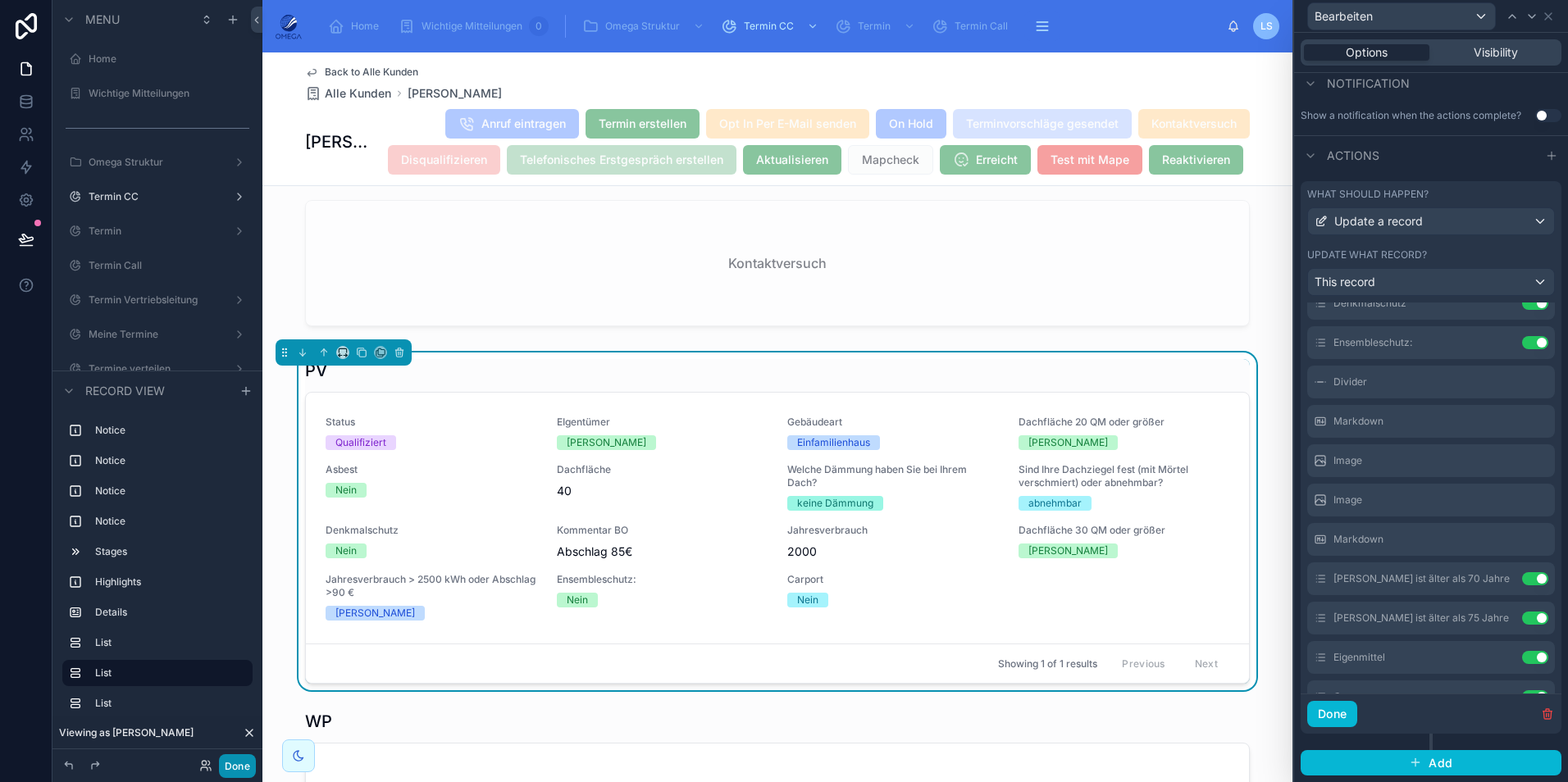
click at [225, 767] on button "Done" at bounding box center [237, 766] width 37 height 24
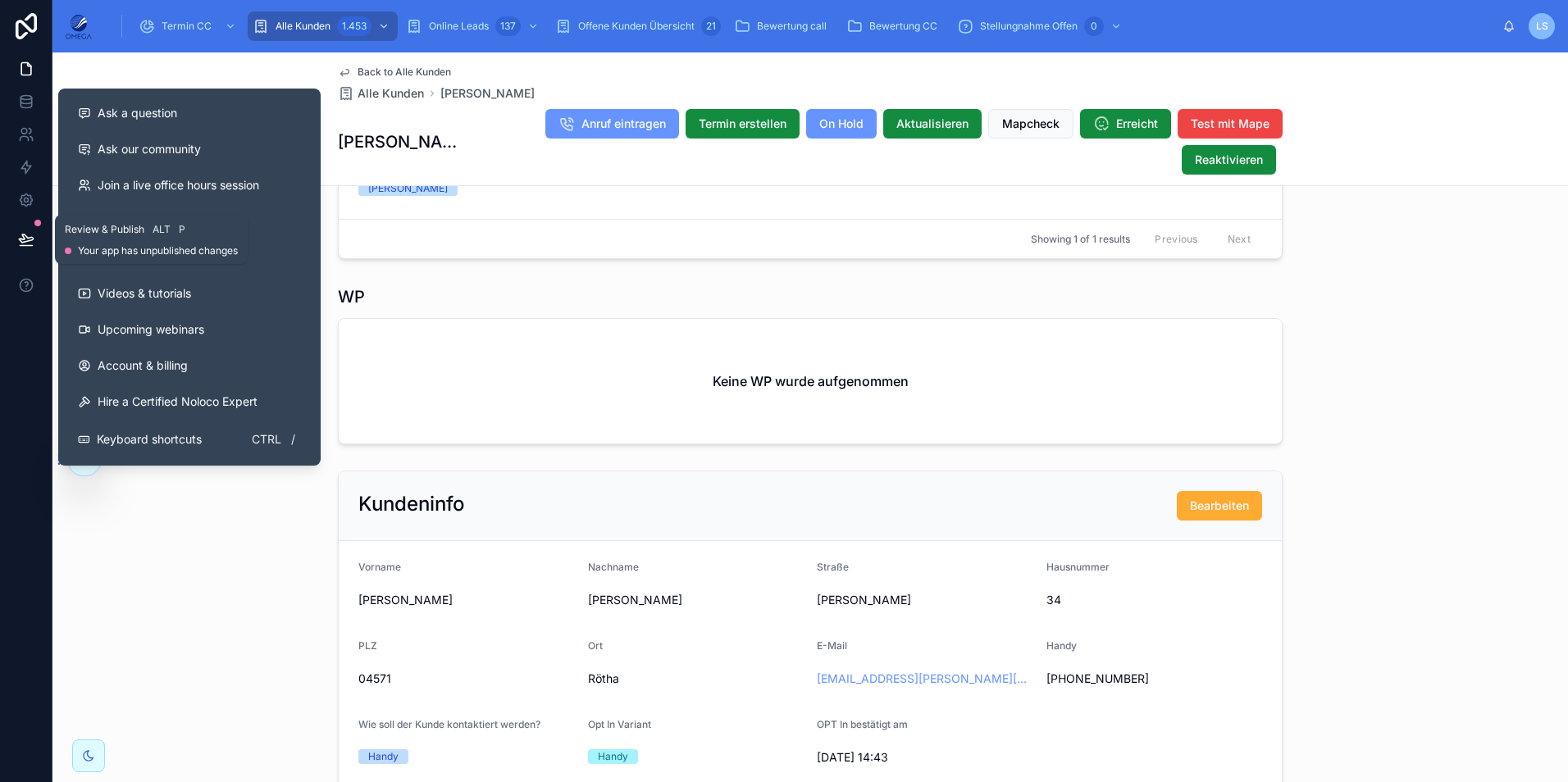
click at [27, 242] on icon at bounding box center [26, 238] width 14 height 8
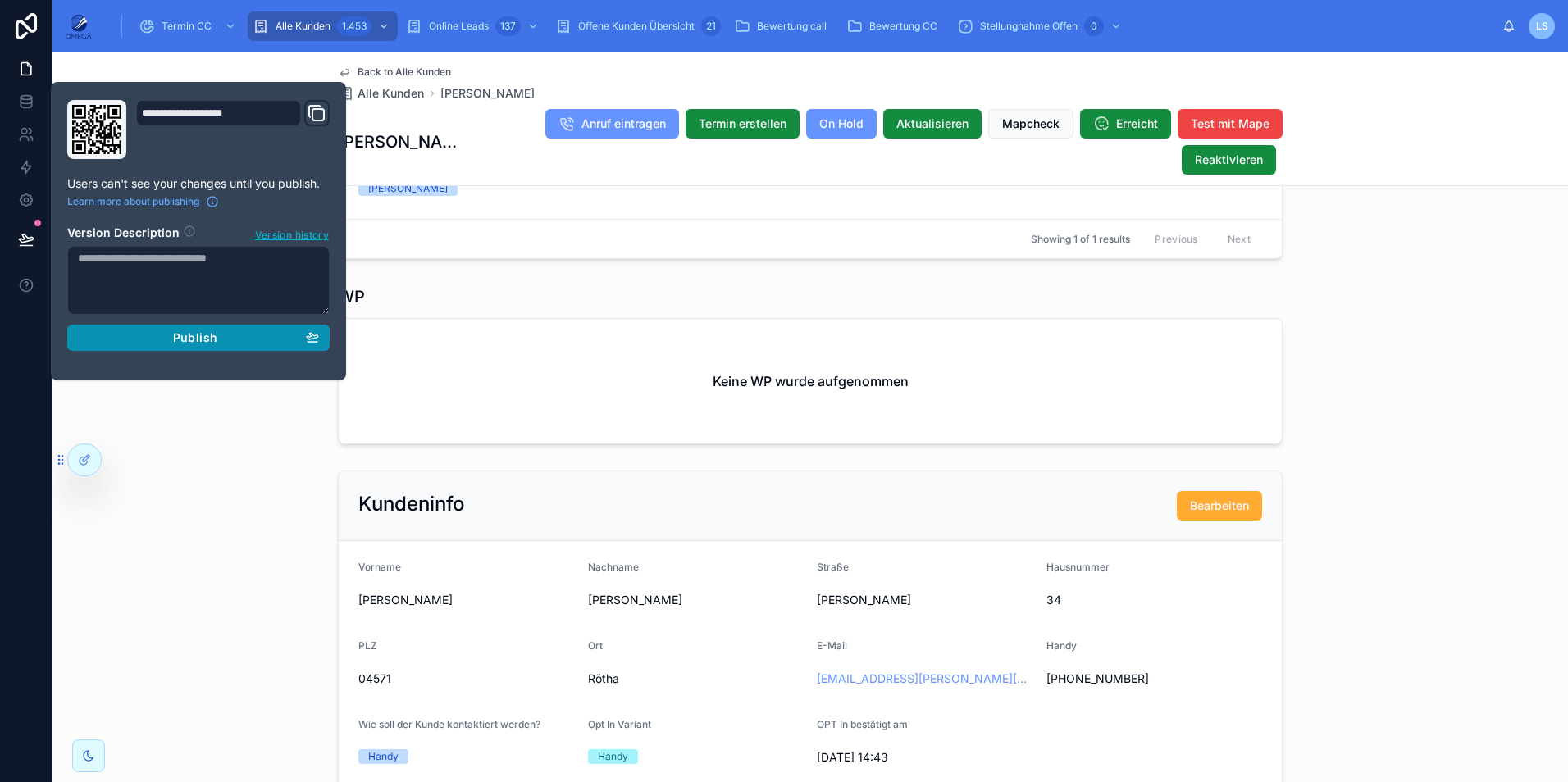
click at [180, 336] on span "Publish" at bounding box center [195, 338] width 45 height 15
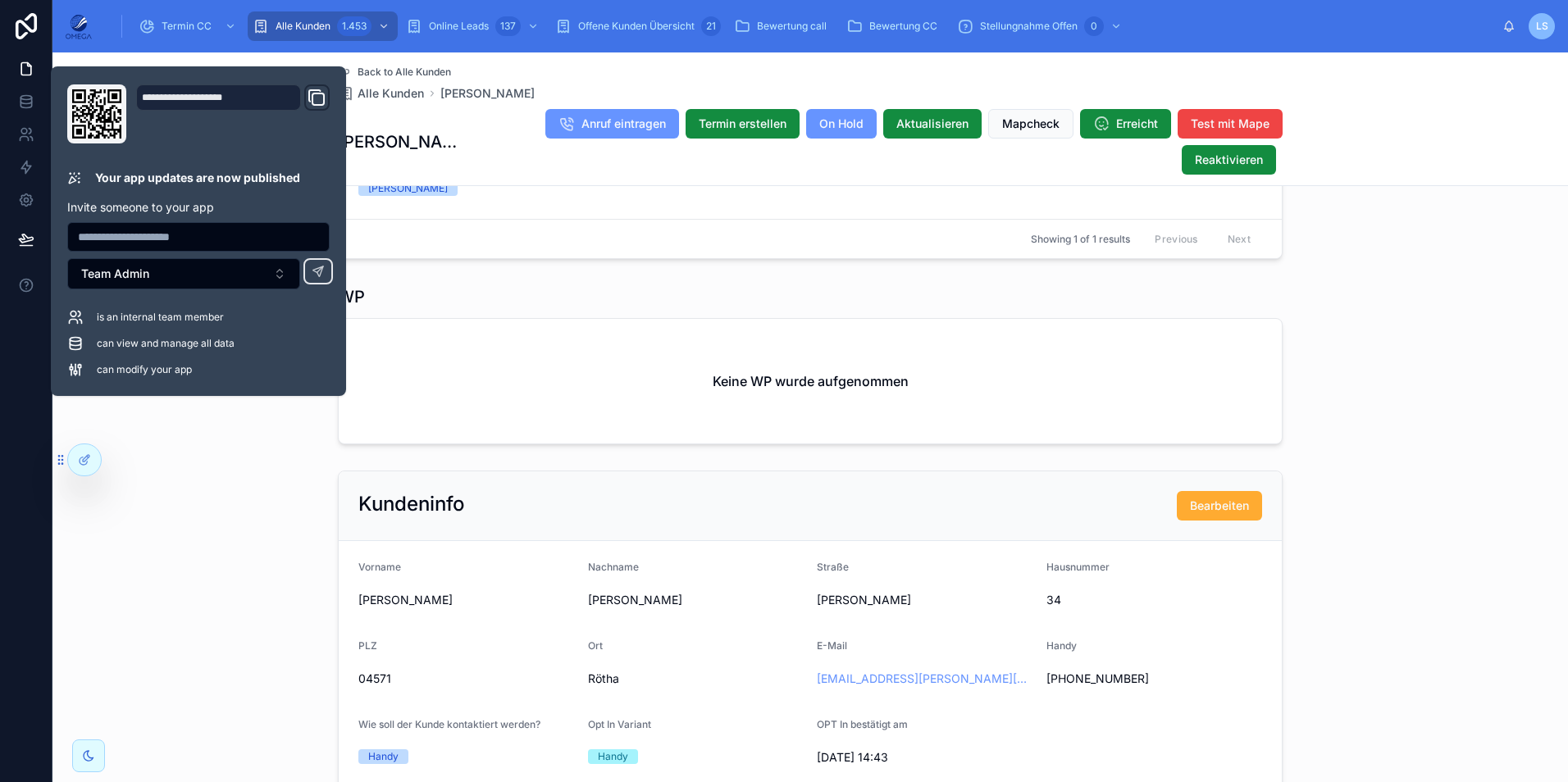
click at [639, 300] on div "WP" at bounding box center [810, 297] width 945 height 23
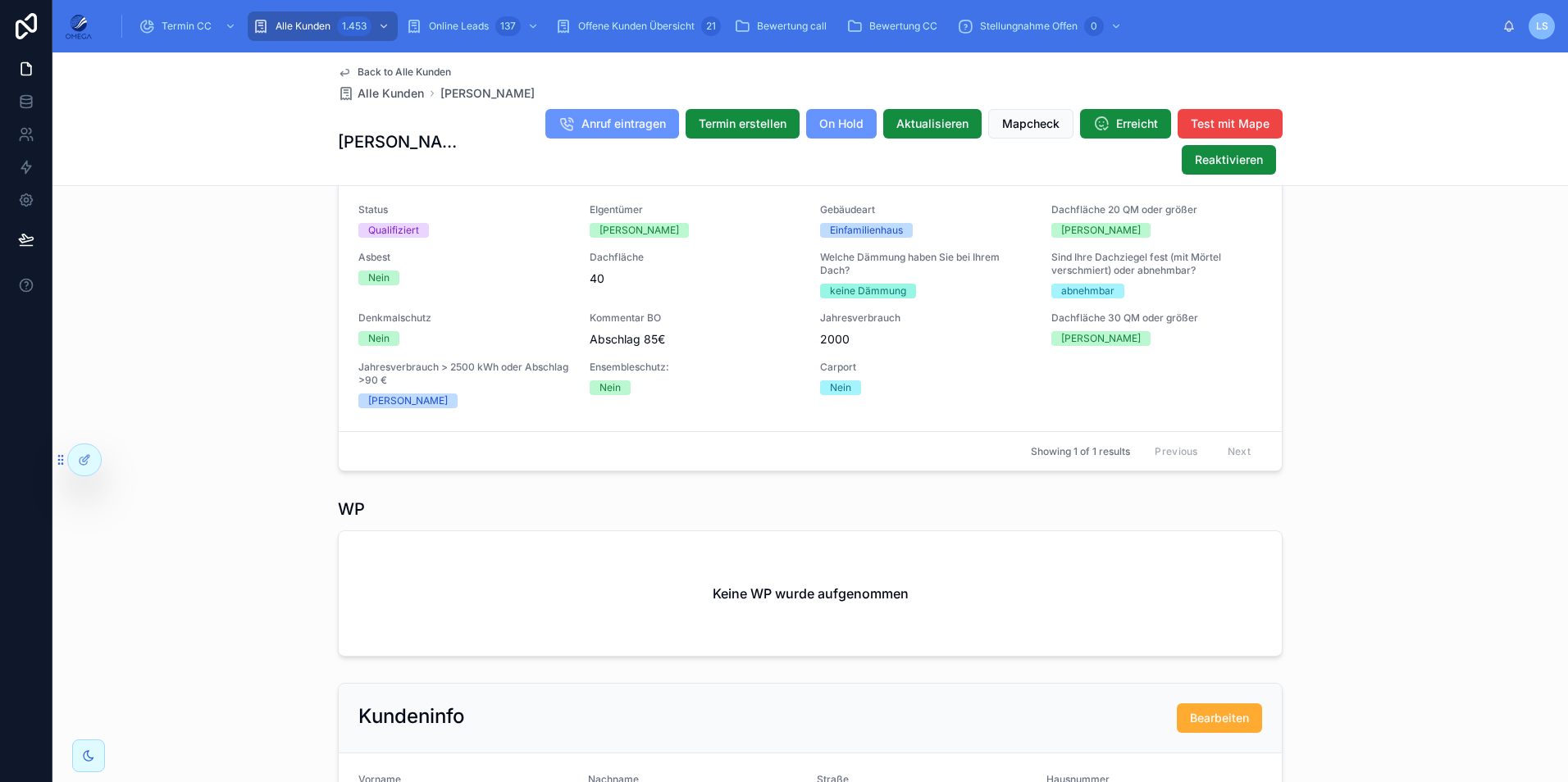
scroll to position [474, 0]
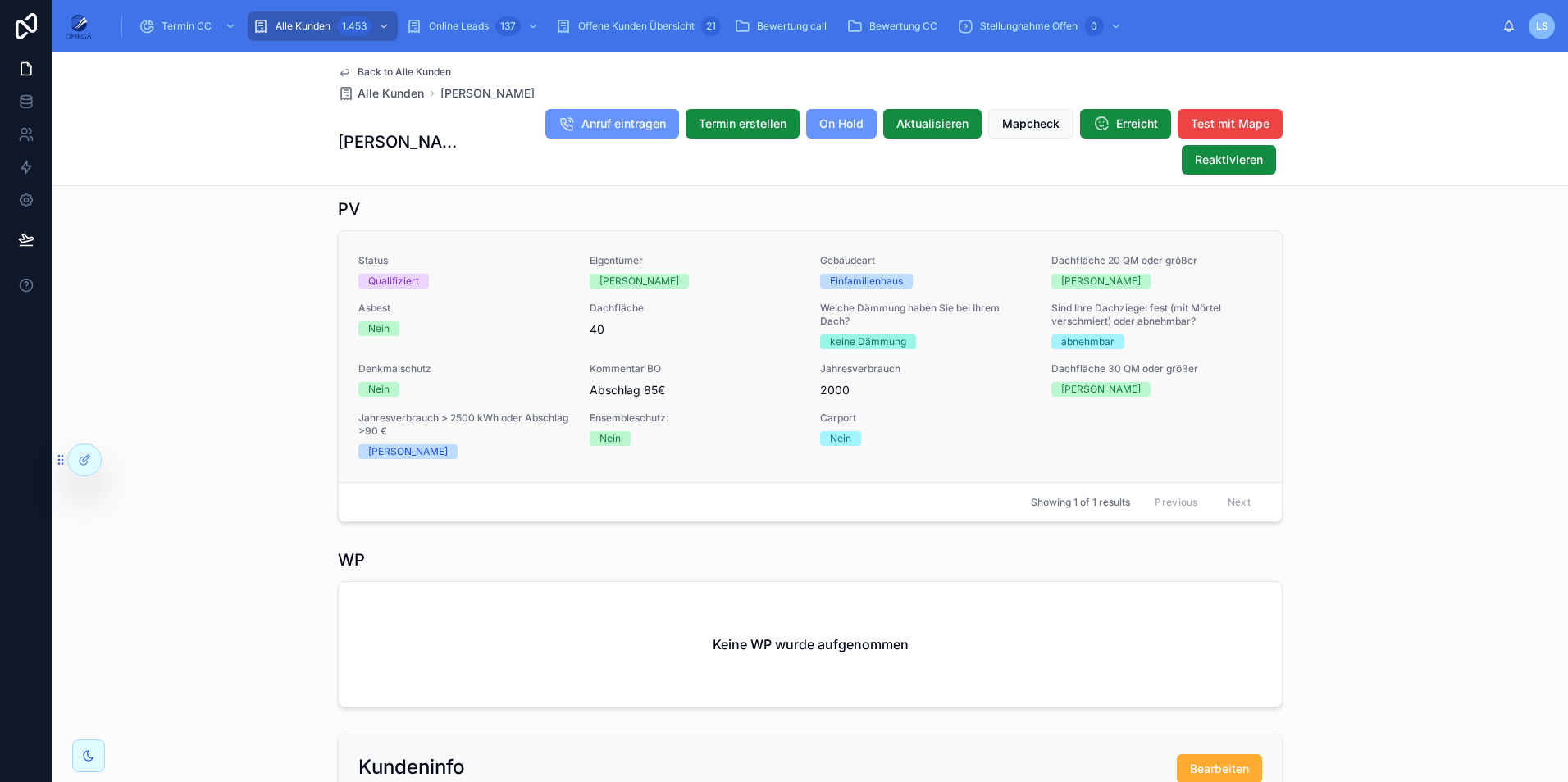
drag, startPoint x: 648, startPoint y: 276, endPoint x: 714, endPoint y: 256, distance: 69.0
click at [714, 256] on div "Status Qualifiziert EIgentümer Ja Gebäudeart Einfamilienhaus Dachfläche 20 QM o…" at bounding box center [810, 356] width 943 height 251
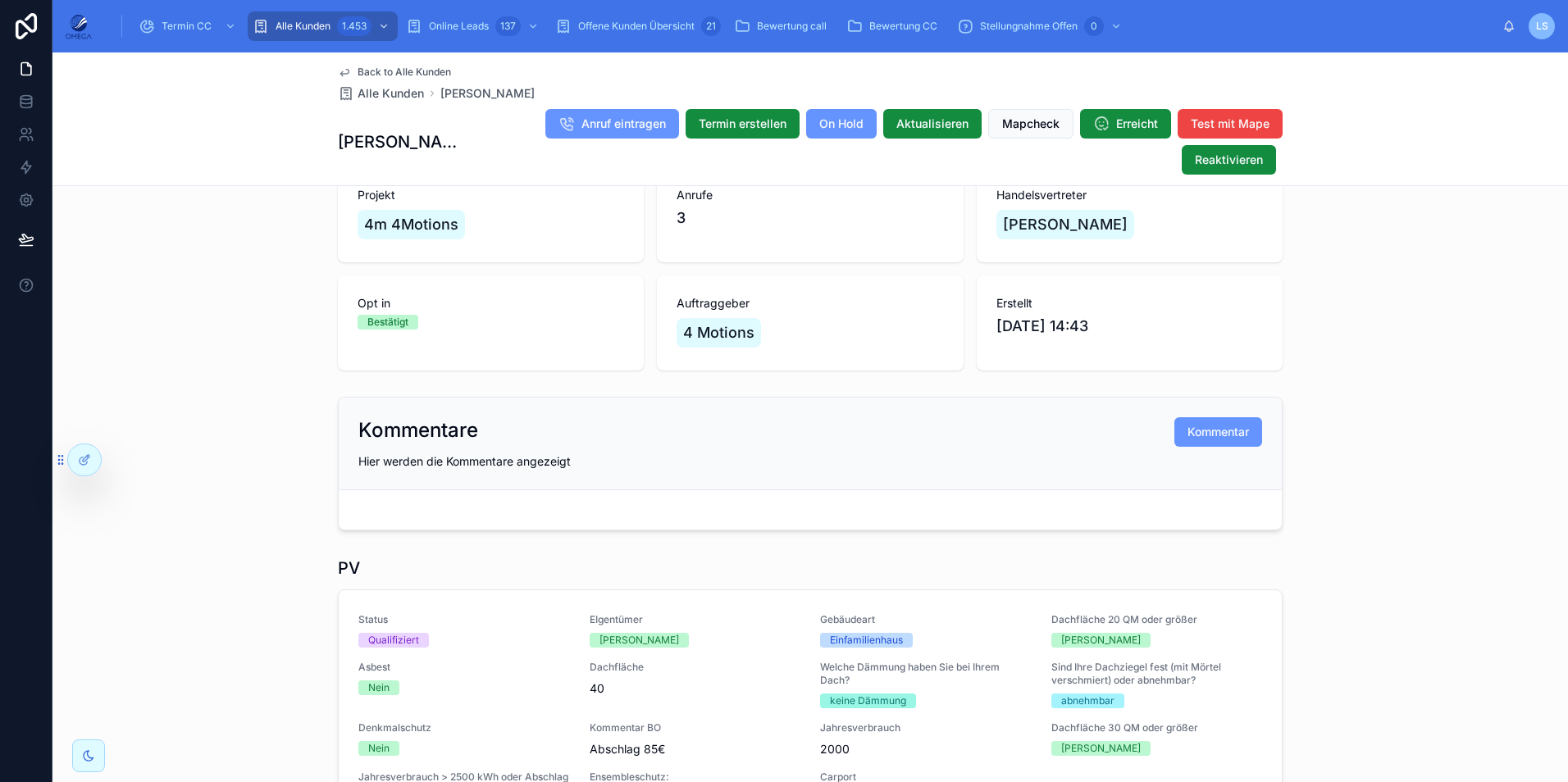
scroll to position [0, 0]
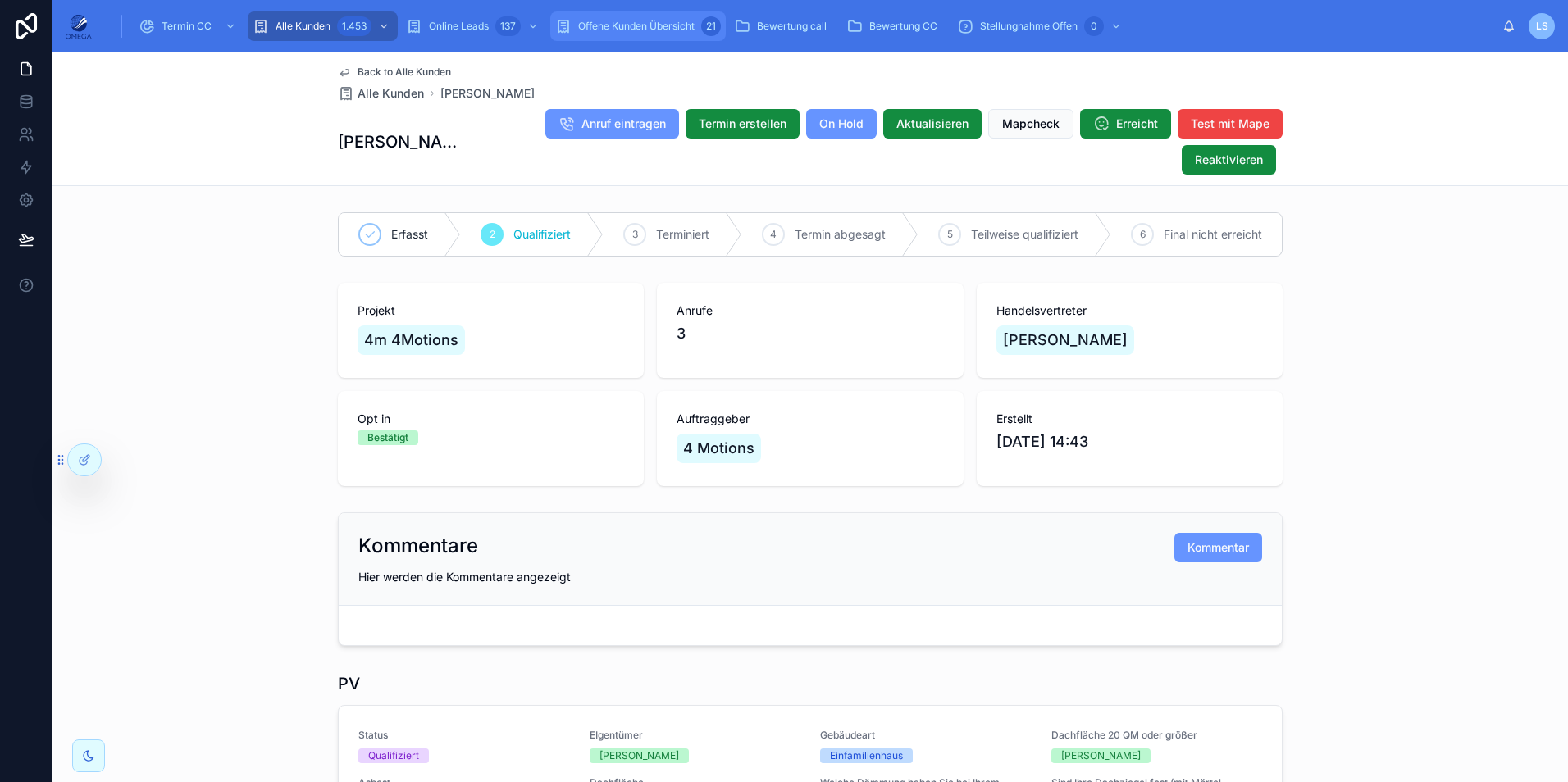
click at [646, 30] on span "Offene Kunden Übersicht" at bounding box center [636, 26] width 117 height 13
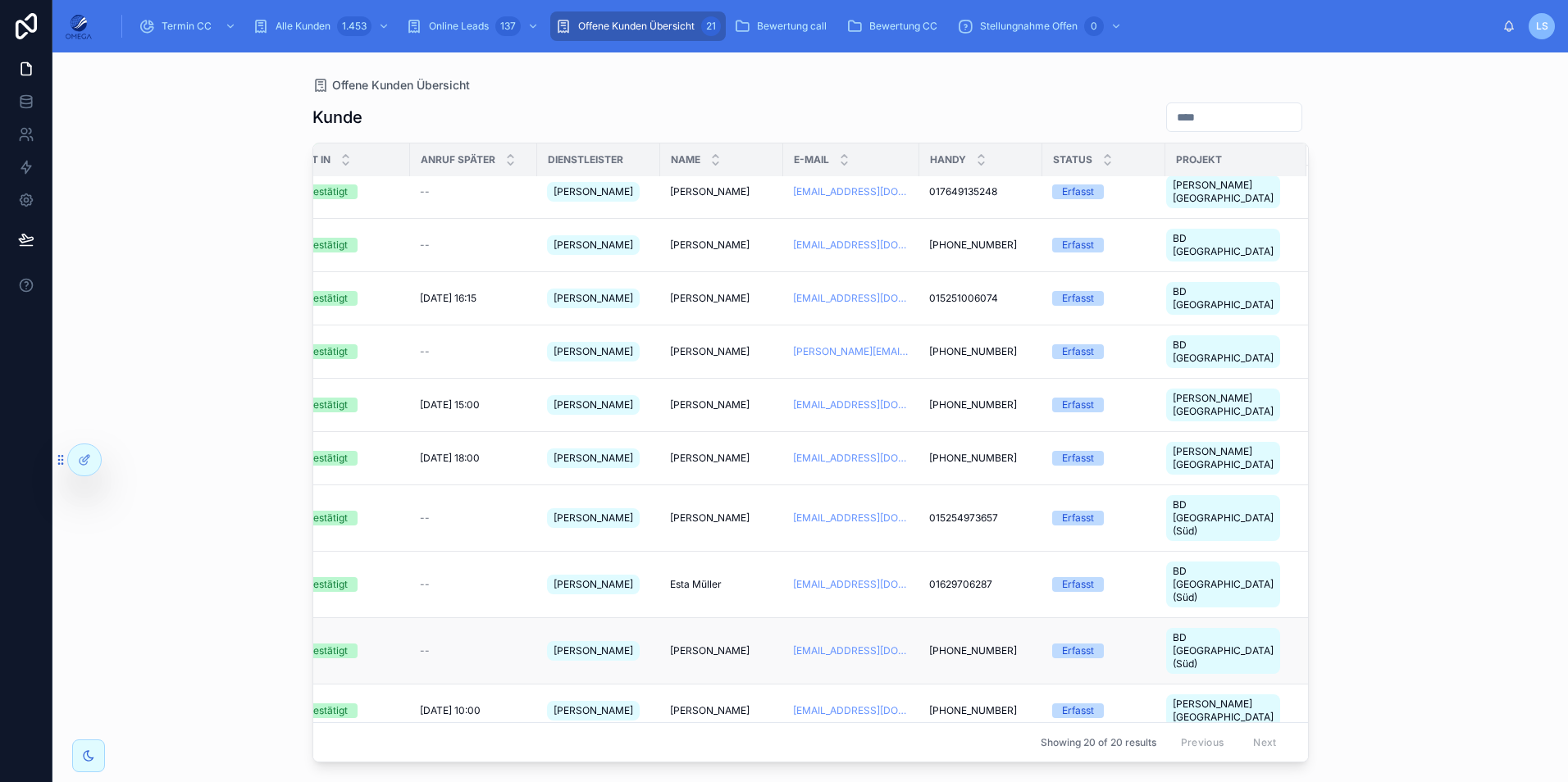
scroll to position [0, 279]
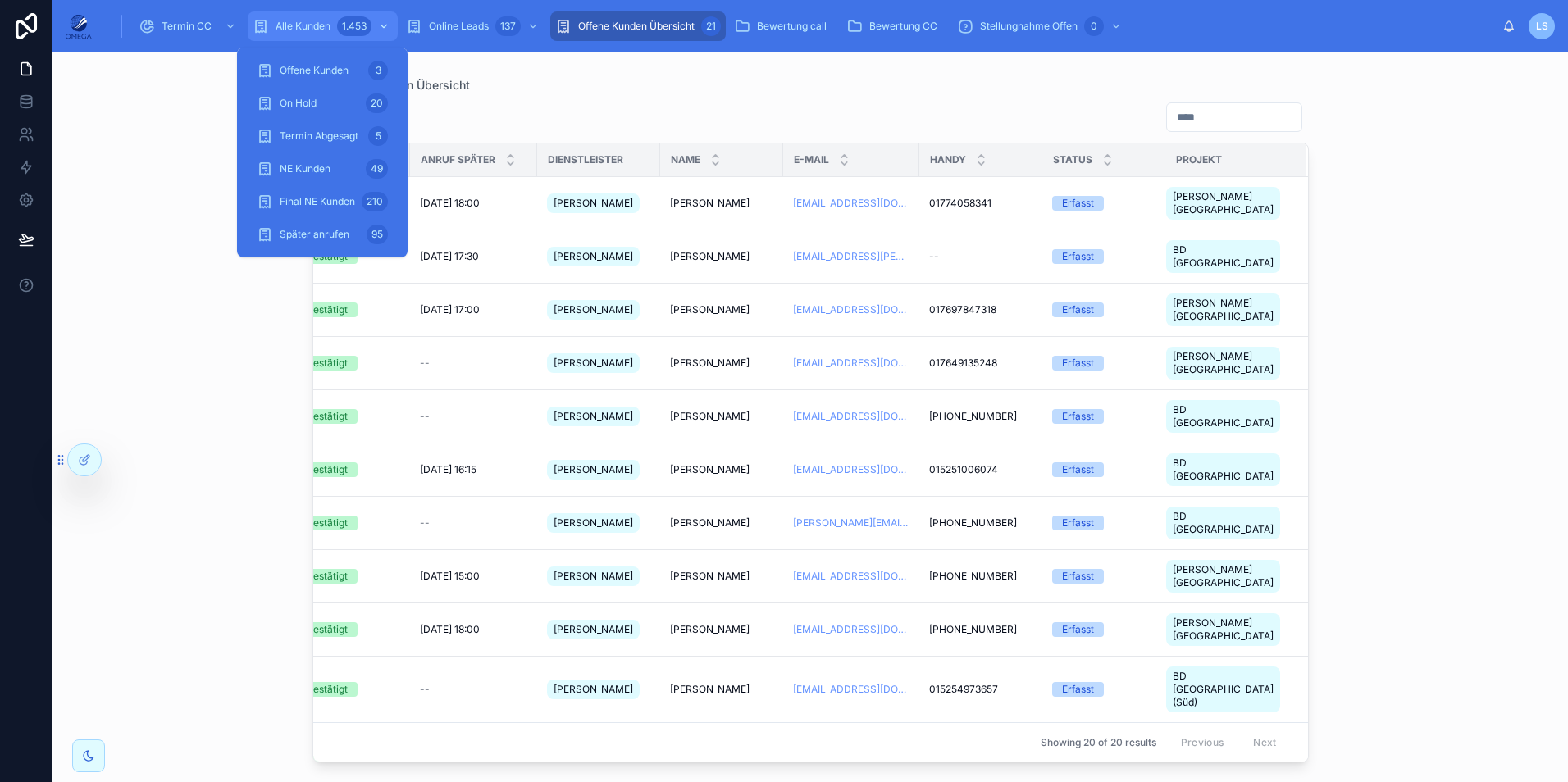
click at [344, 29] on div "1.453" at bounding box center [354, 26] width 35 height 20
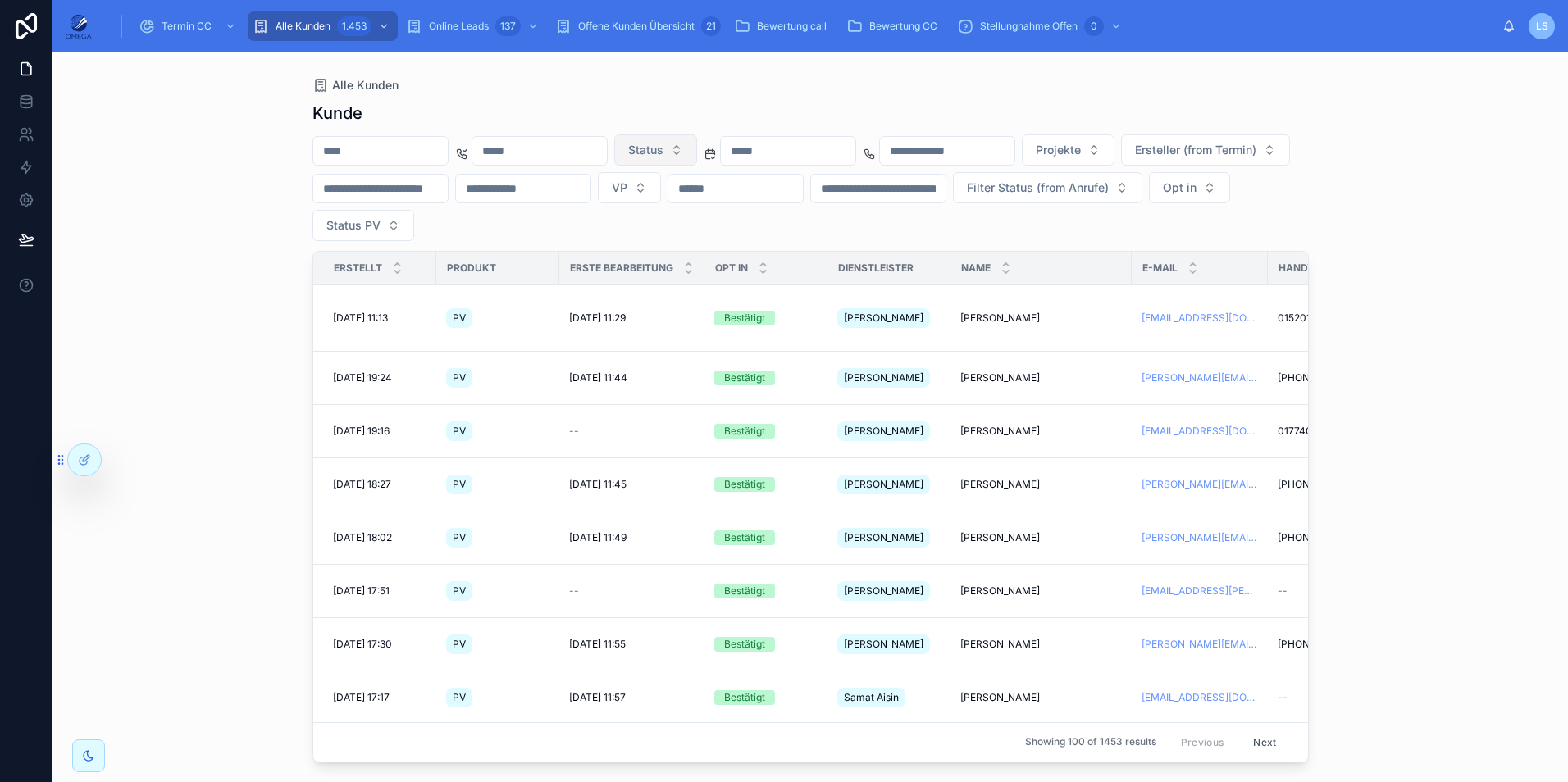
click at [697, 154] on button "Status" at bounding box center [656, 150] width 83 height 31
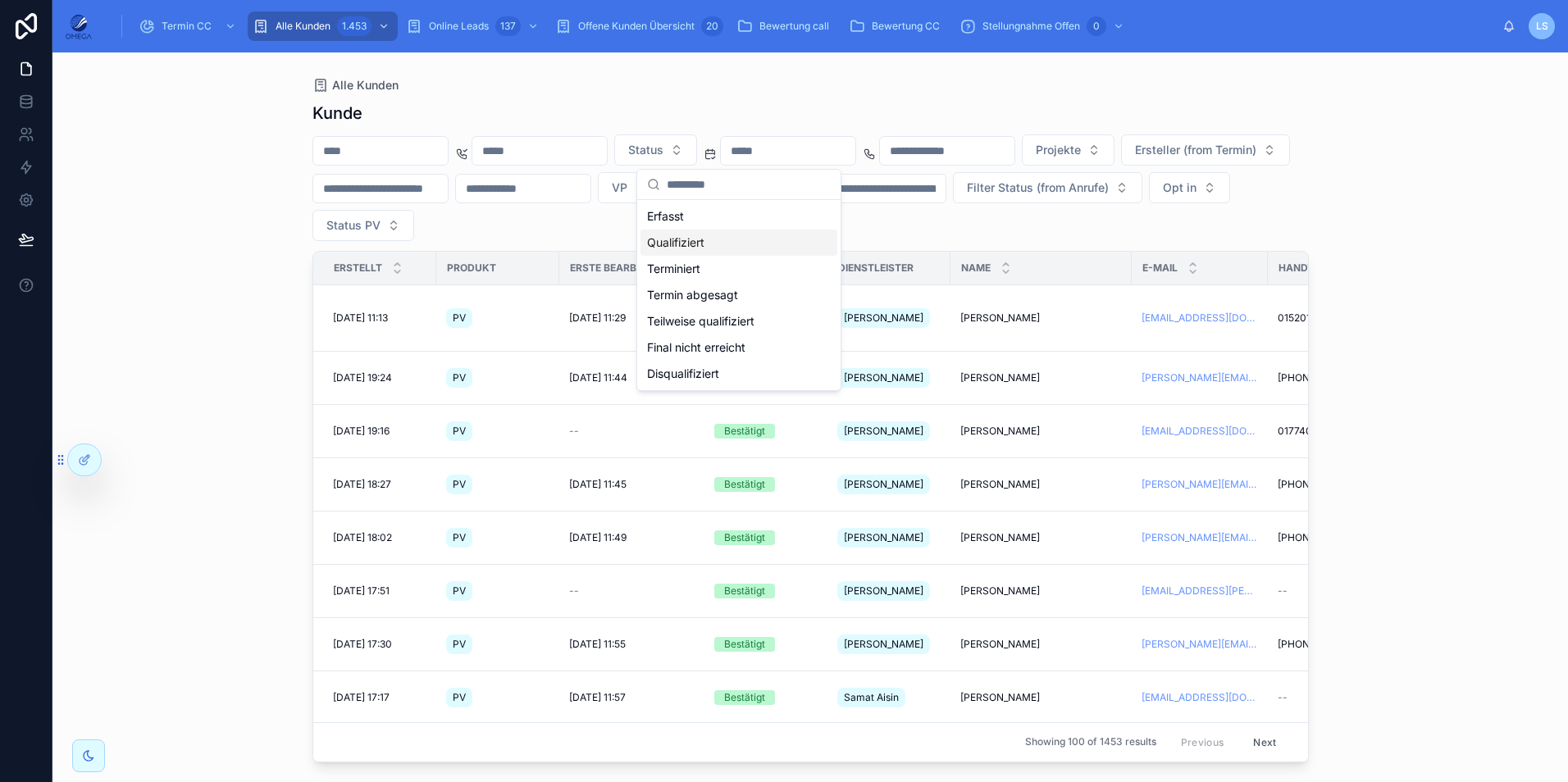
click at [716, 245] on div "Qualifiziert" at bounding box center [739, 242] width 197 height 26
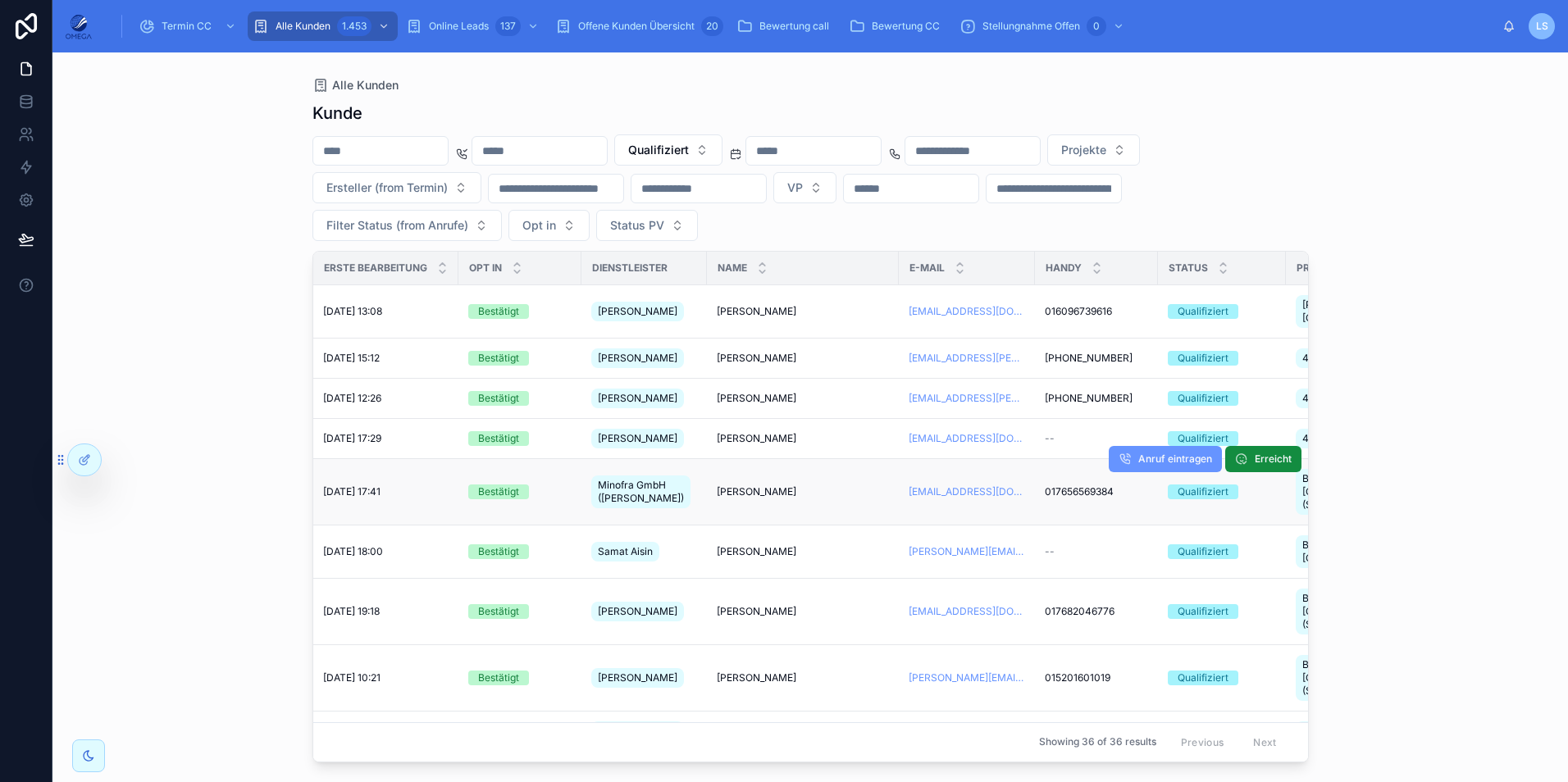
scroll to position [82, 246]
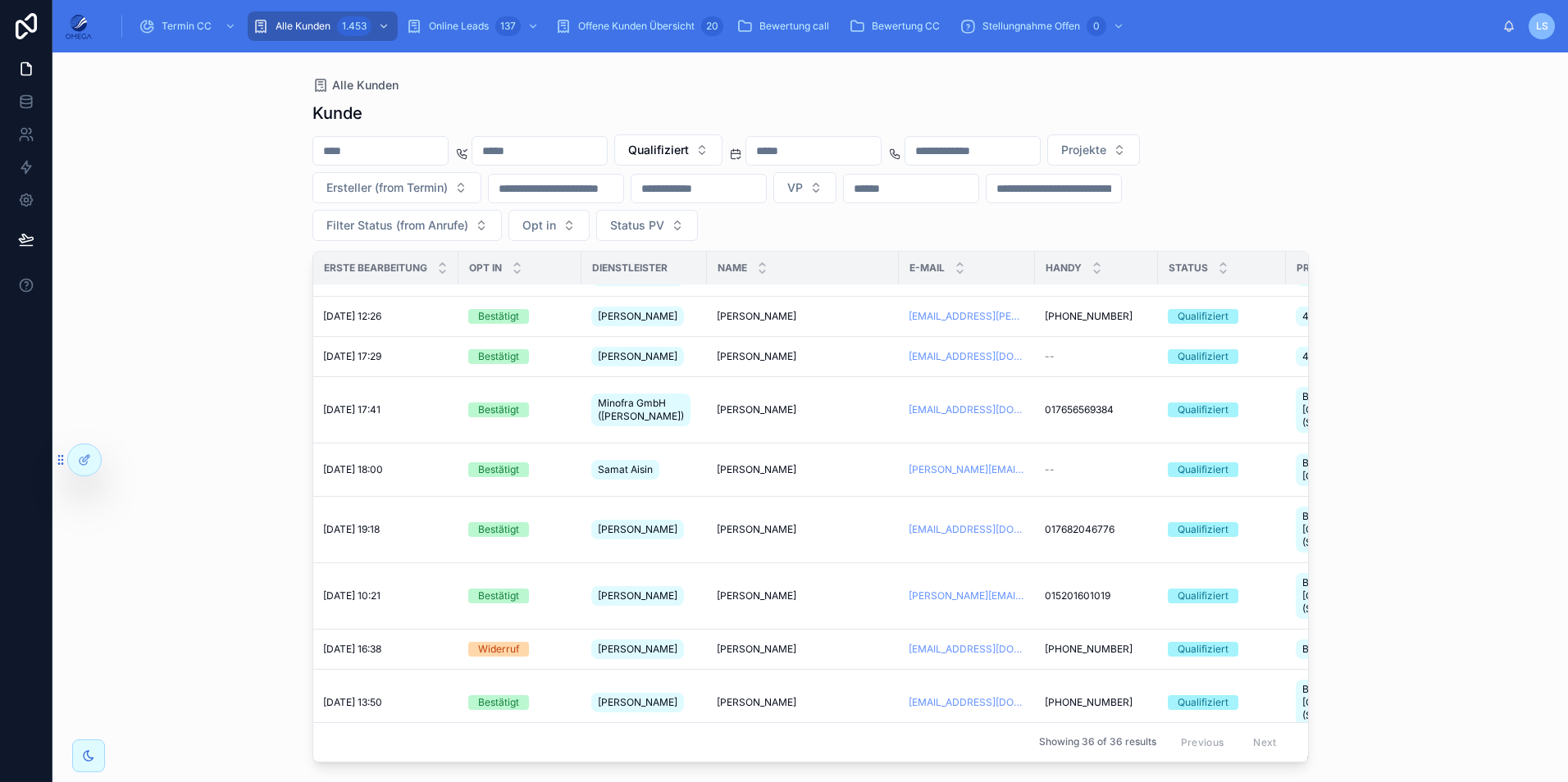
click at [384, 149] on input "text" at bounding box center [380, 151] width 135 height 23
click at [689, 158] on span "Qualifiziert" at bounding box center [658, 150] width 61 height 16
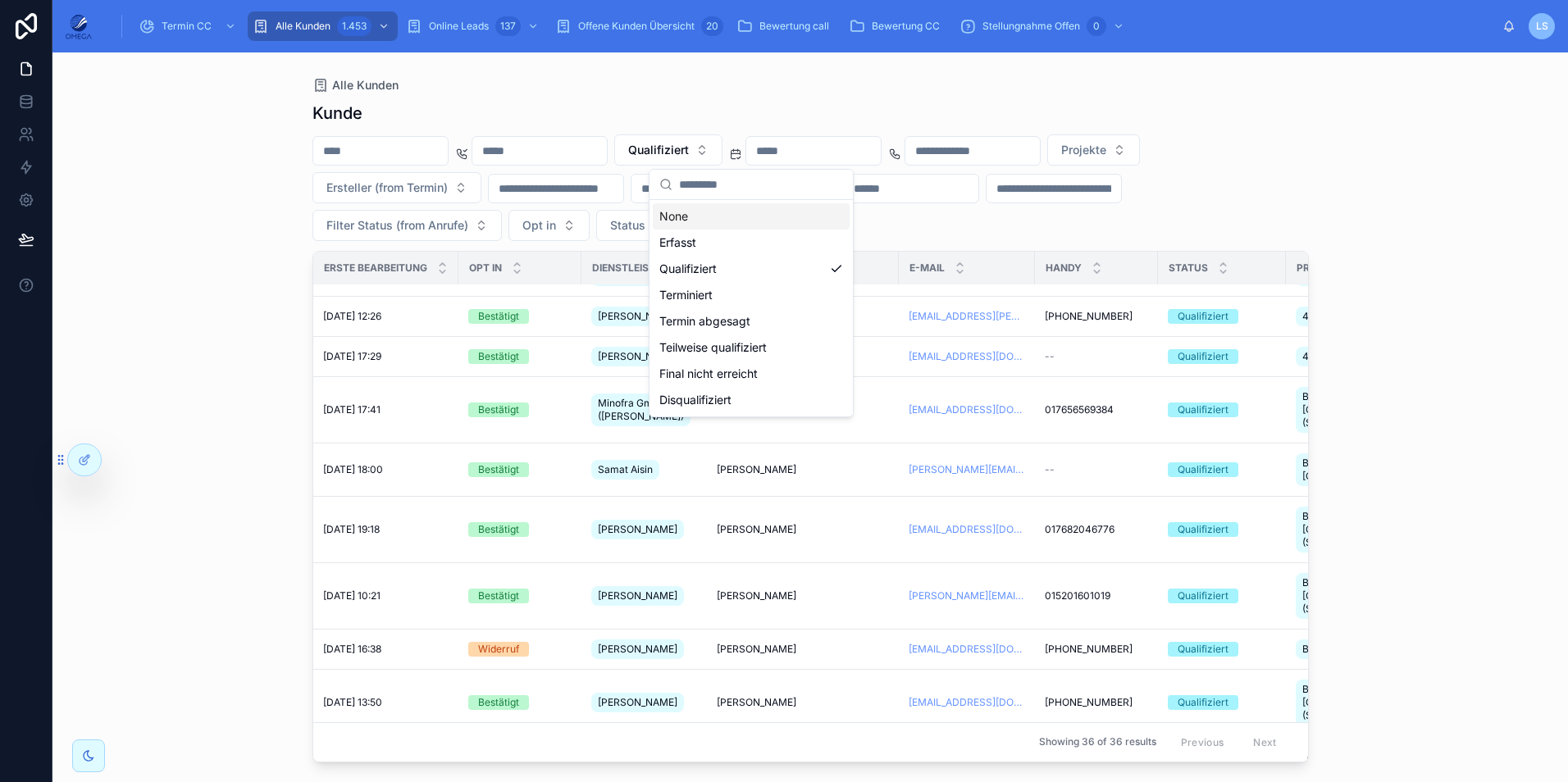
click at [739, 217] on div "None" at bounding box center [751, 216] width 197 height 26
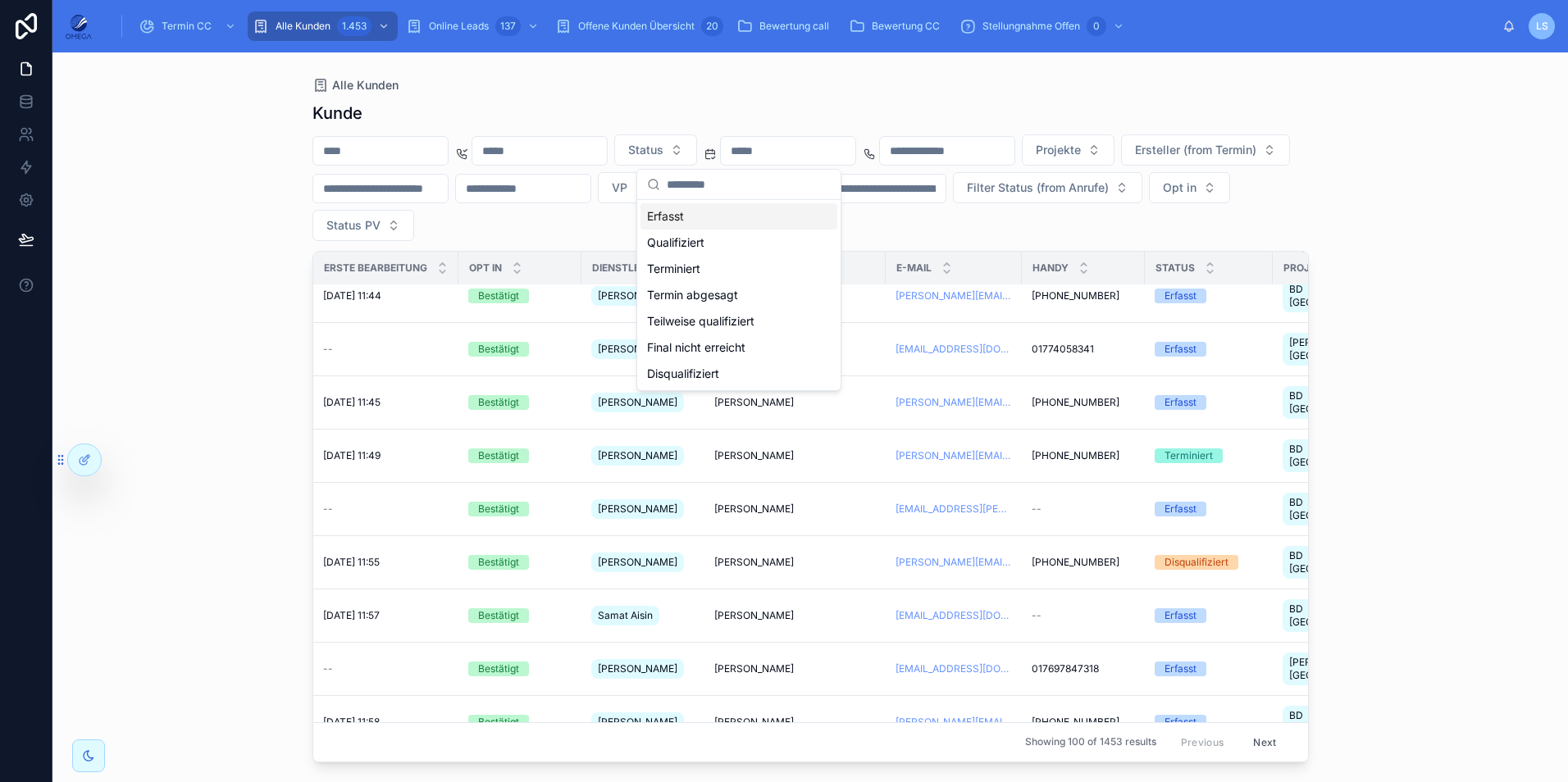
scroll to position [95, 246]
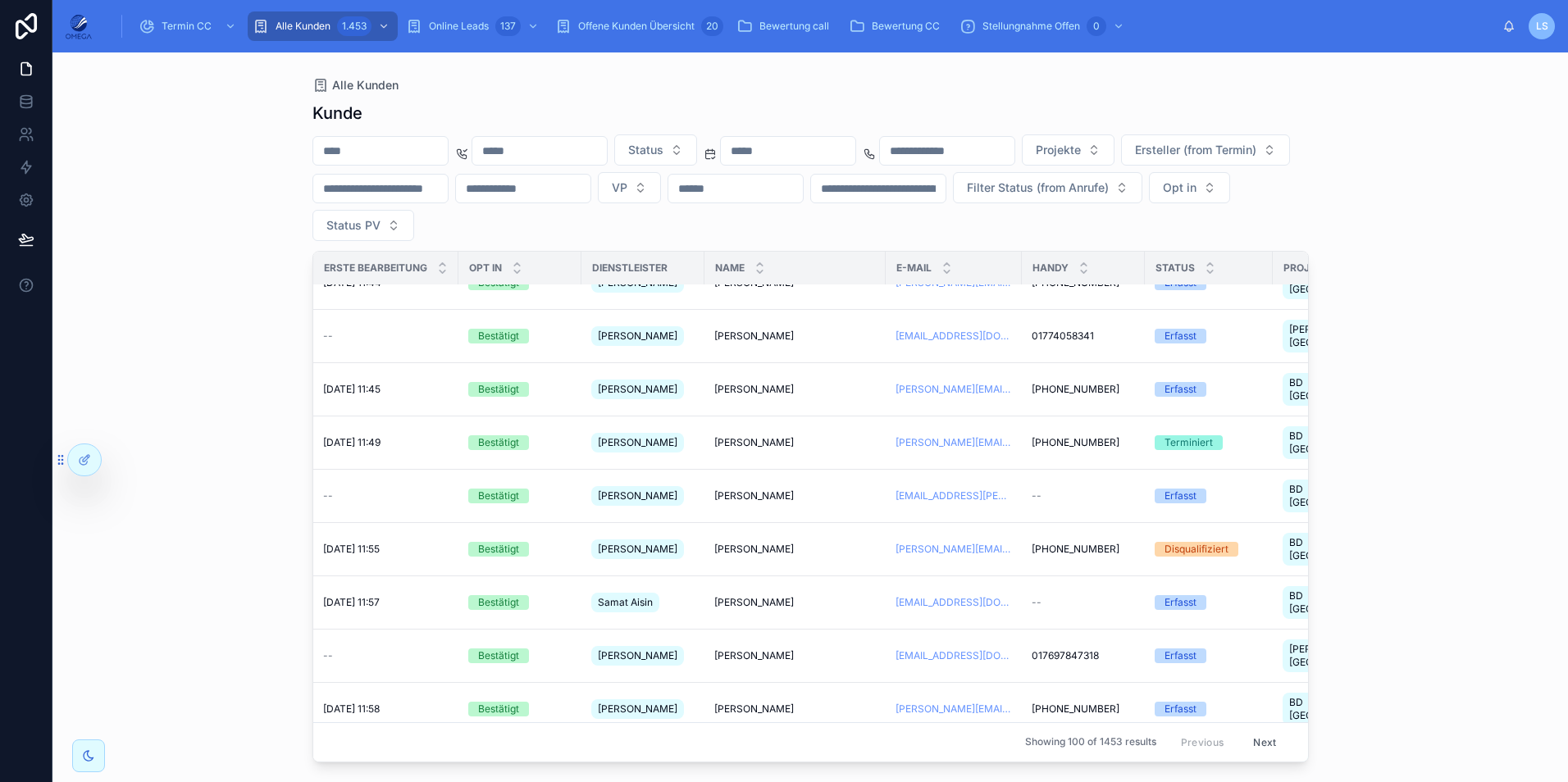
click at [397, 150] on input "text" at bounding box center [380, 151] width 135 height 23
click at [945, 193] on input "text" at bounding box center [878, 189] width 135 height 23
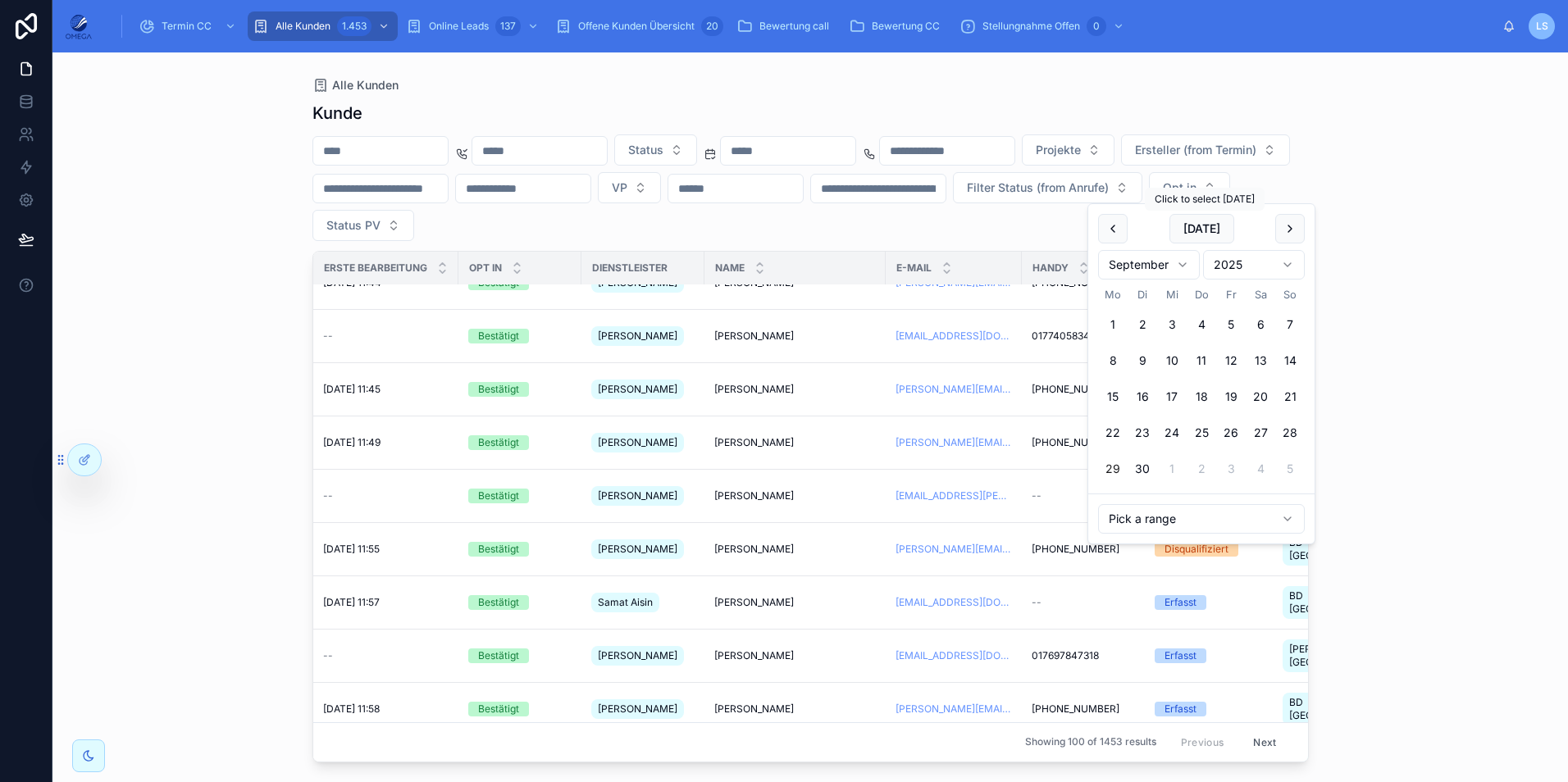
click at [1225, 223] on button "[DATE]" at bounding box center [1201, 228] width 65 height 29
type input "**********"
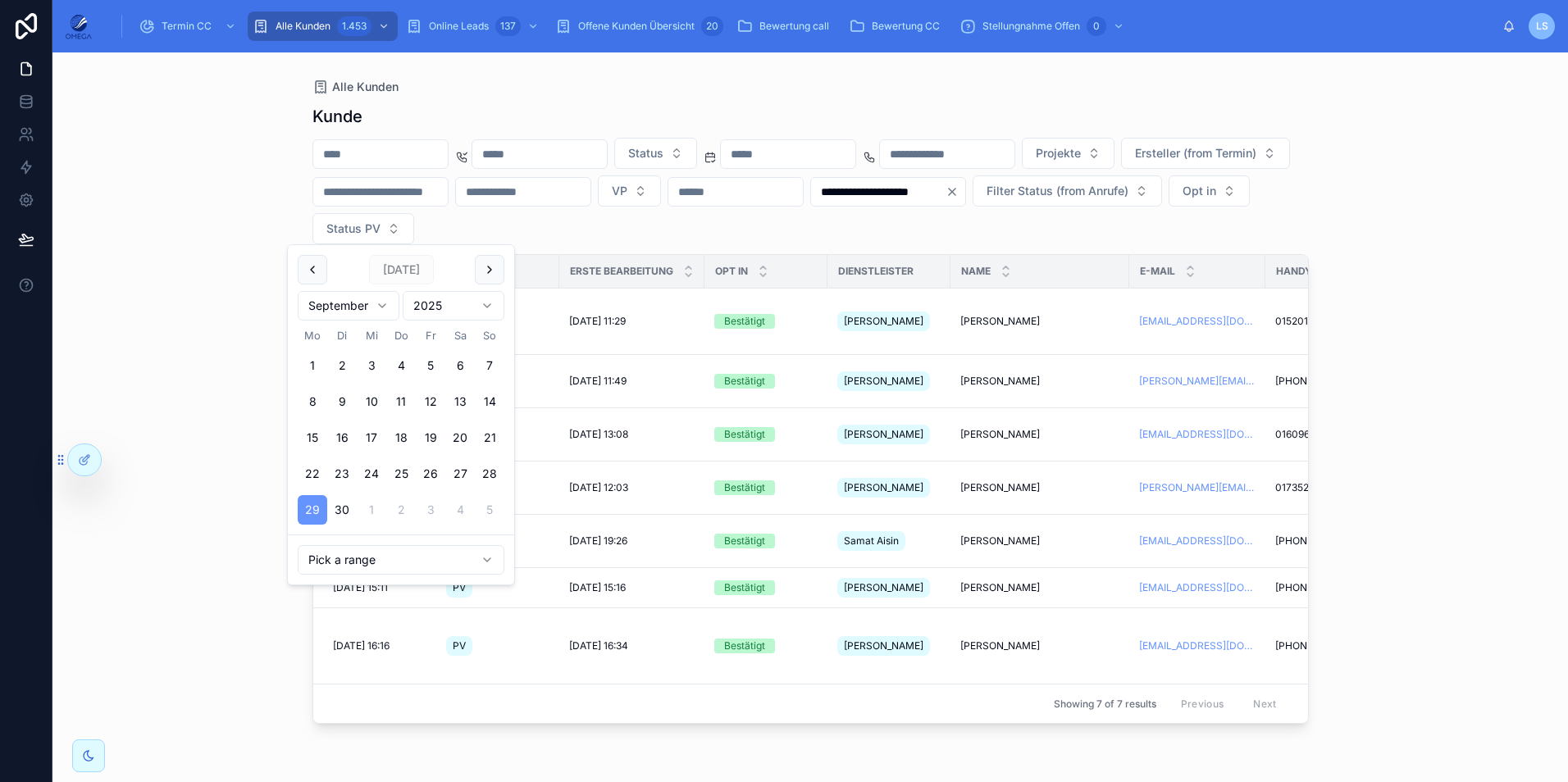
click at [1411, 241] on div "**********" at bounding box center [810, 417] width 1515 height 729
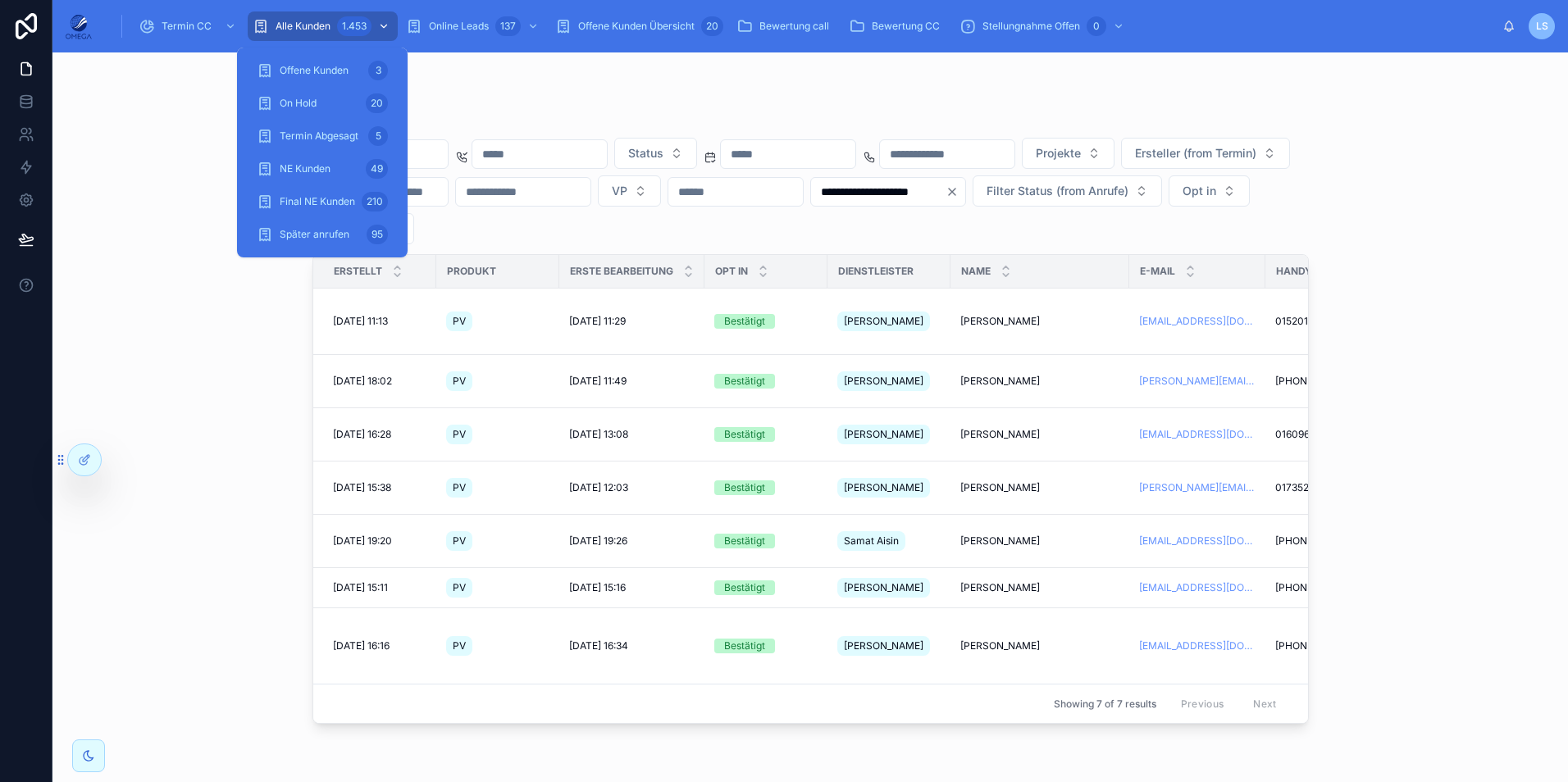
click at [343, 32] on div "1.453" at bounding box center [354, 26] width 35 height 20
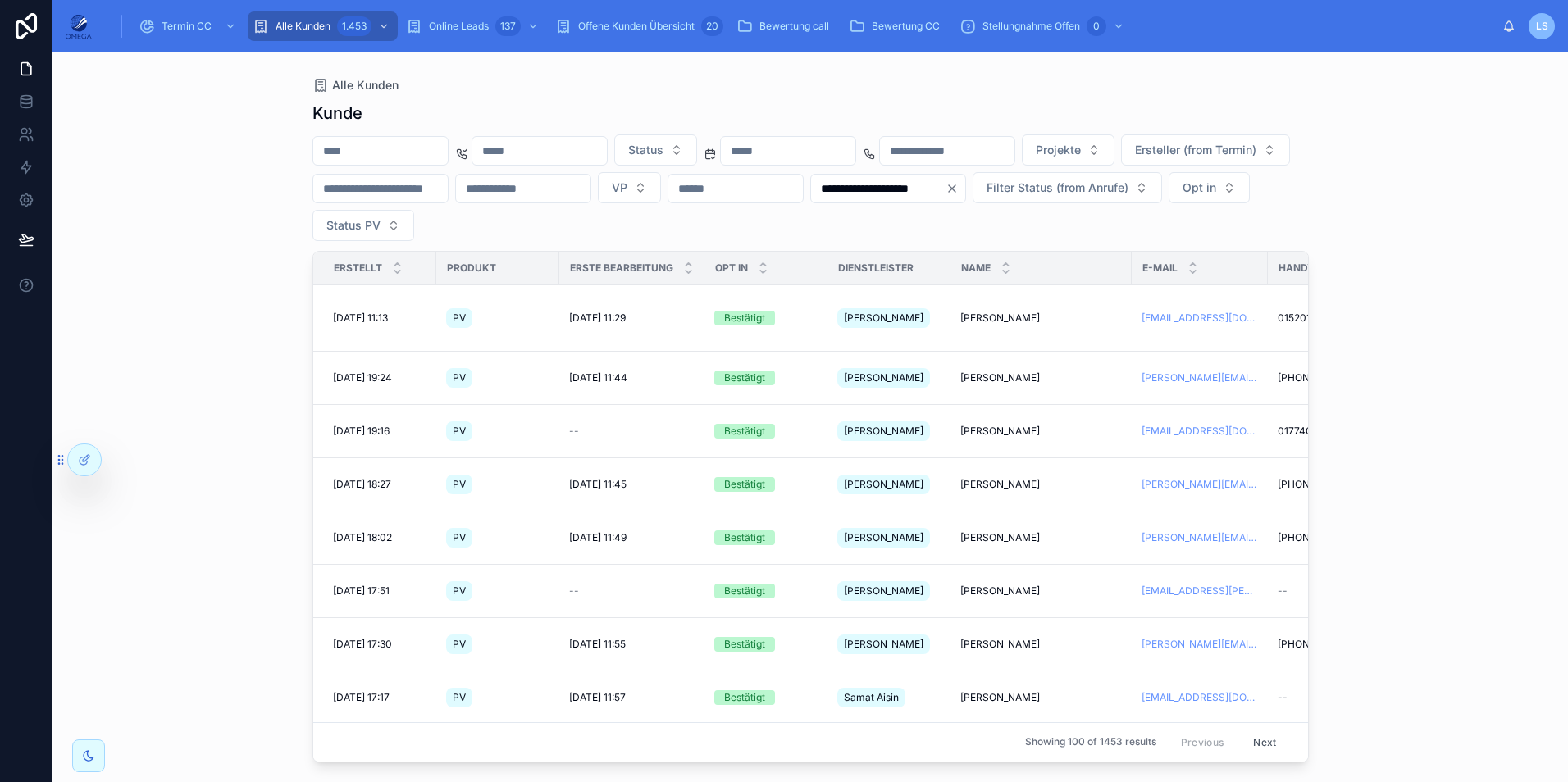
click at [945, 195] on icon "Clear" at bounding box center [952, 188] width 13 height 13
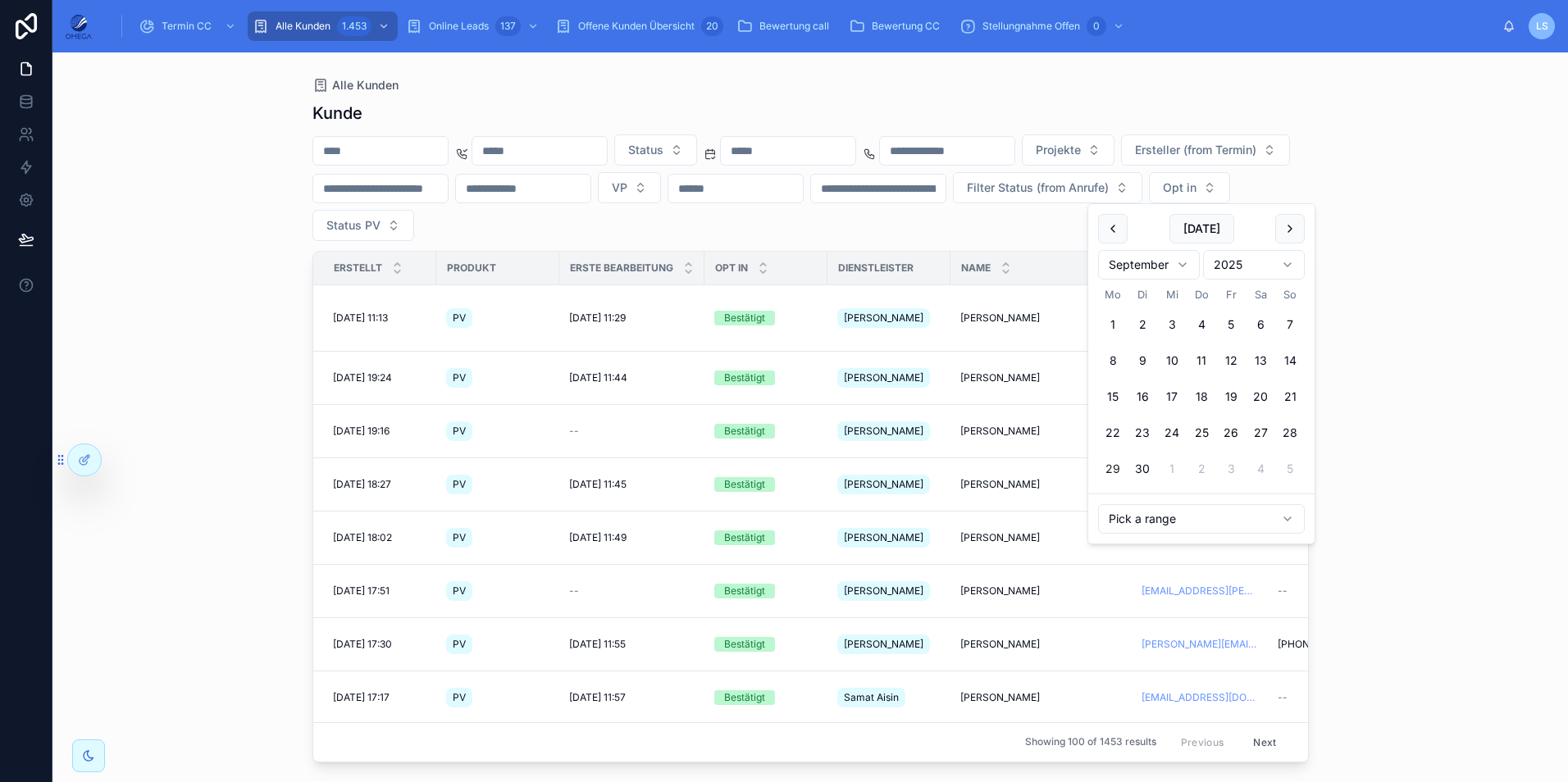
click at [945, 192] on input "text" at bounding box center [878, 189] width 135 height 23
click at [1203, 236] on button "[DATE]" at bounding box center [1201, 228] width 65 height 29
type input "**********"
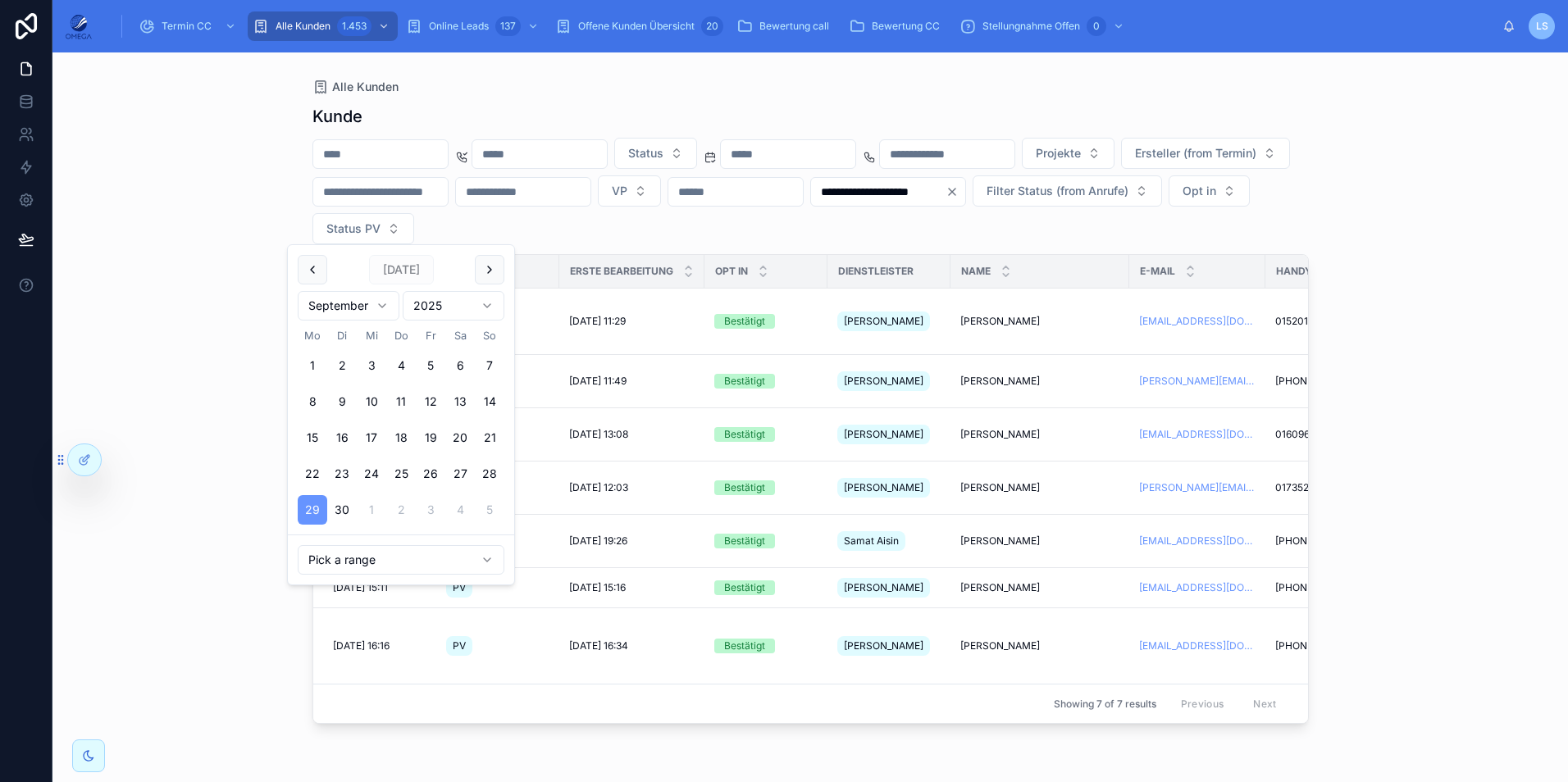
click at [1362, 311] on div "**********" at bounding box center [810, 417] width 1515 height 729
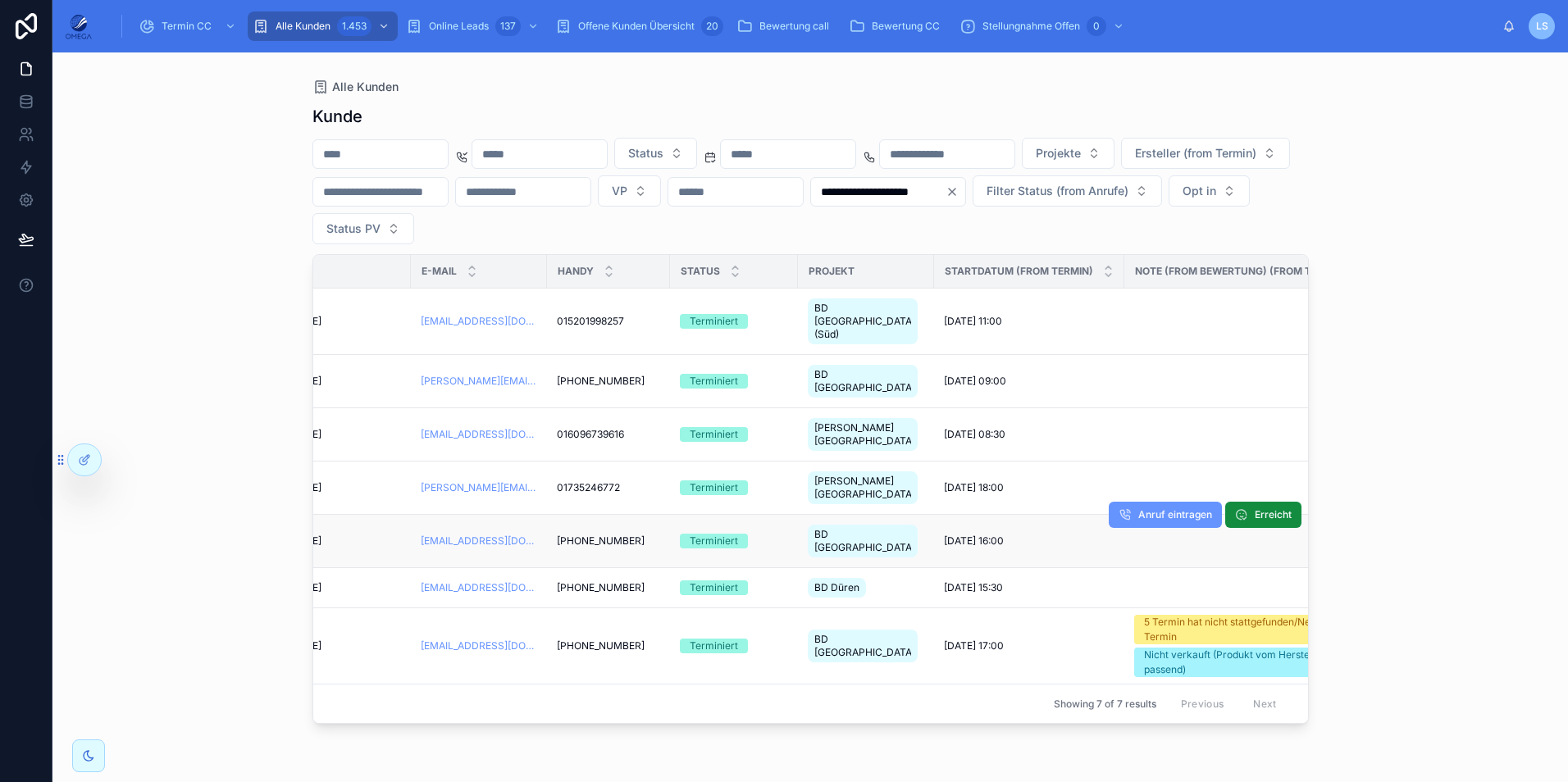
scroll to position [0, 719]
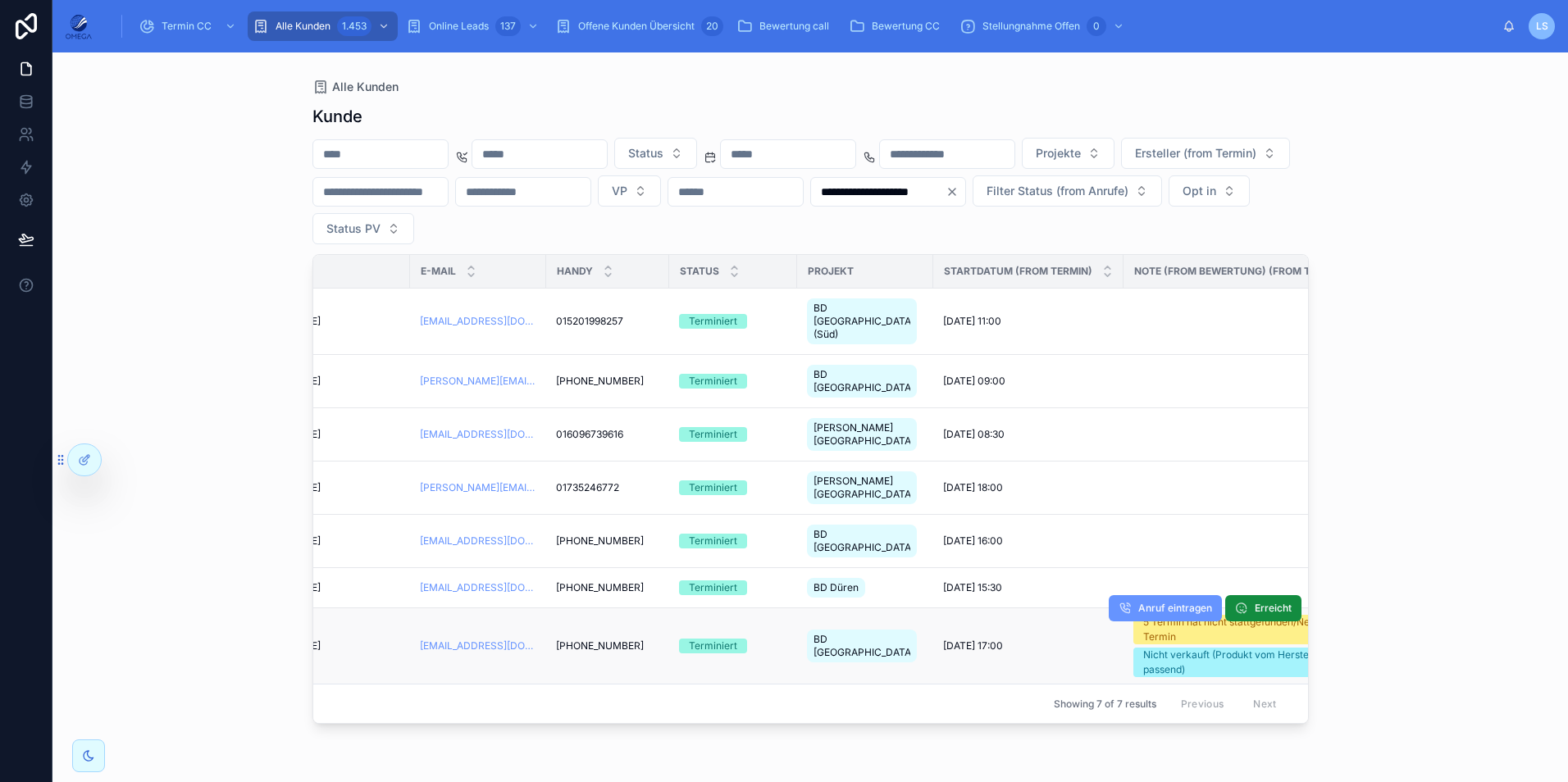
click at [950, 639] on span "[DATE] 17:00" at bounding box center [972, 646] width 60 height 13
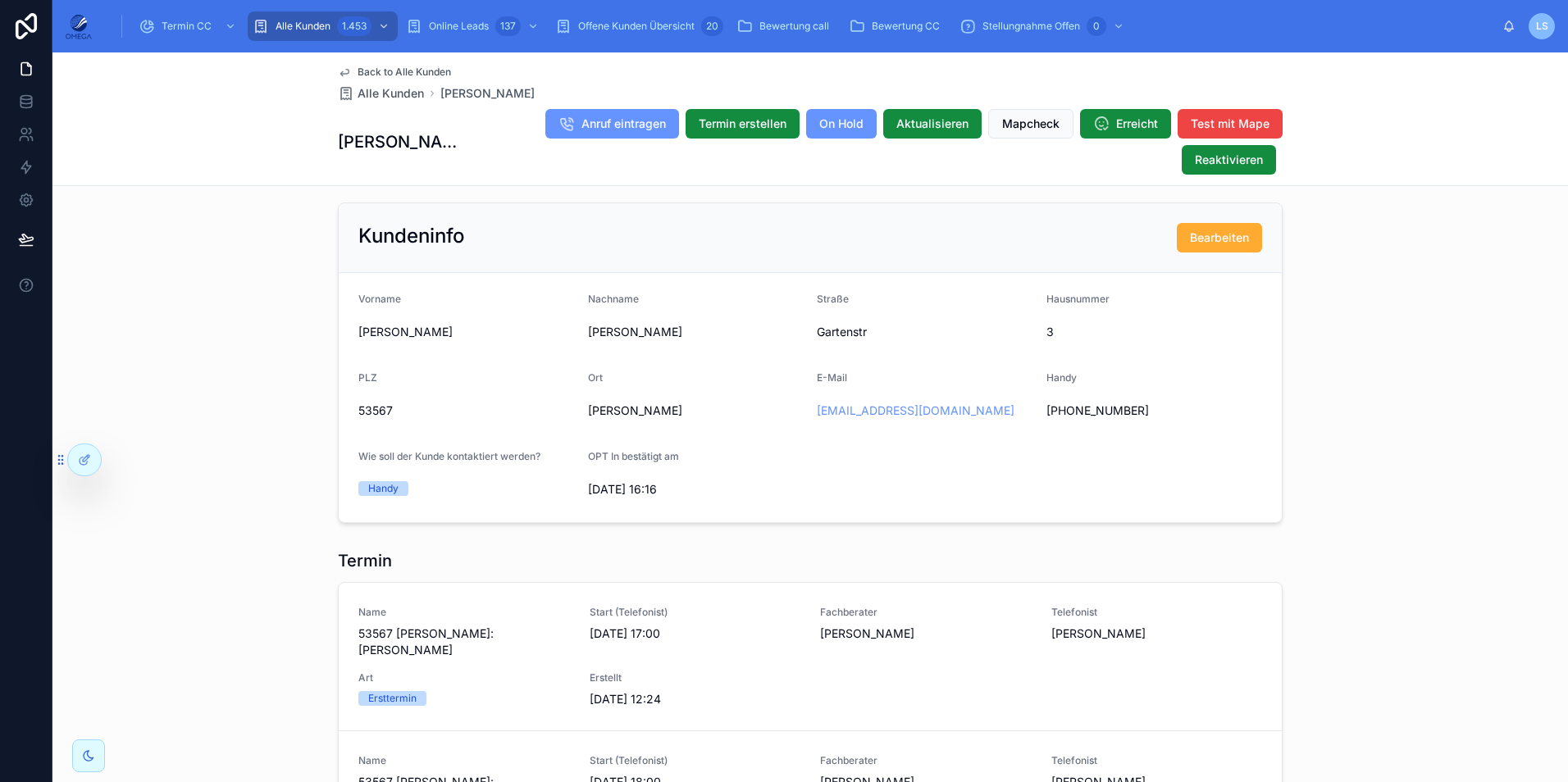
scroll to position [1230, 0]
click at [592, 340] on span "Decker" at bounding box center [696, 331] width 217 height 16
copy span "Decker"
click at [374, 339] on span "Eduard" at bounding box center [466, 331] width 217 height 16
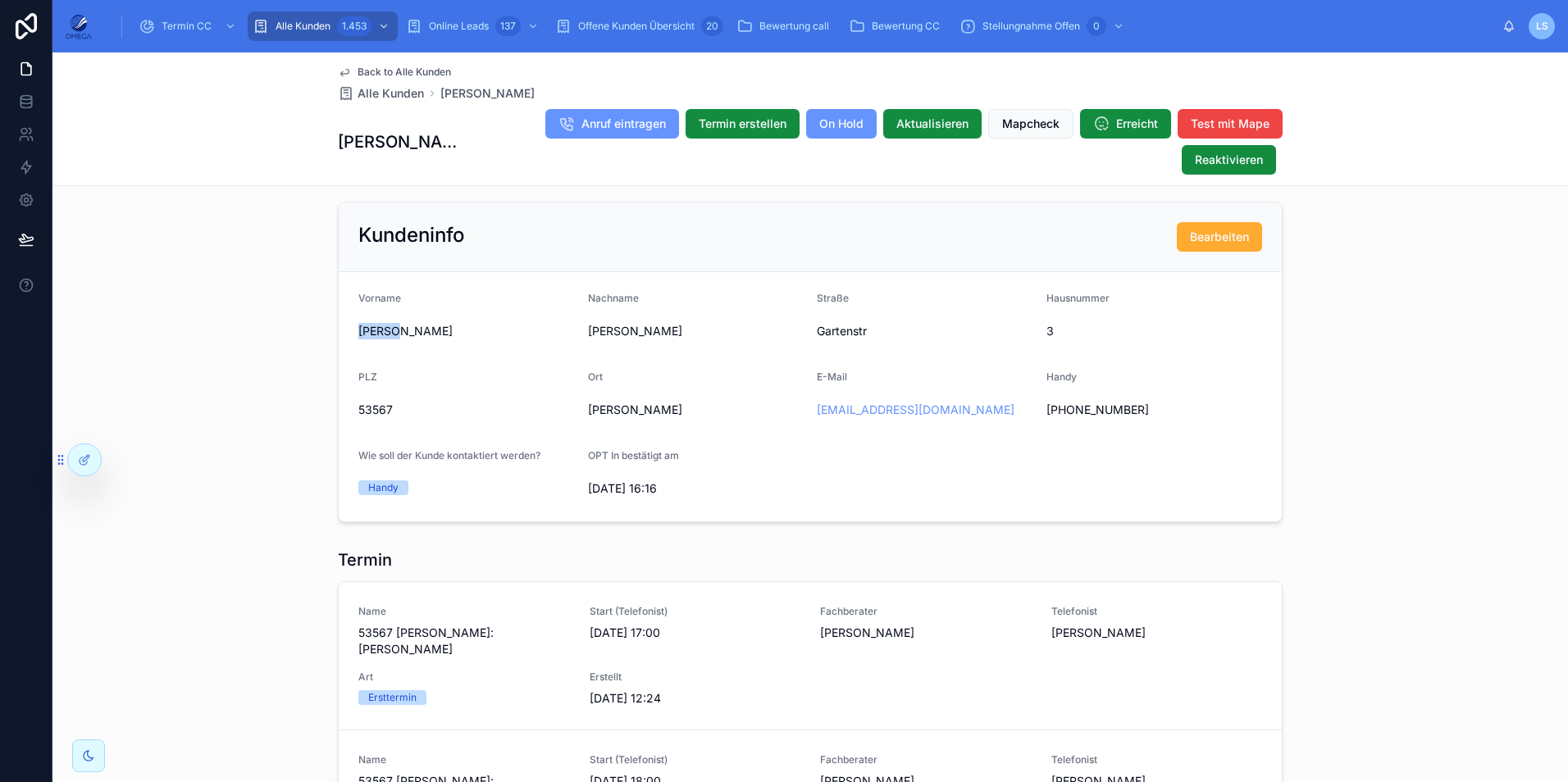
click at [373, 339] on span "Eduard" at bounding box center [466, 331] width 217 height 16
copy span "Eduard"
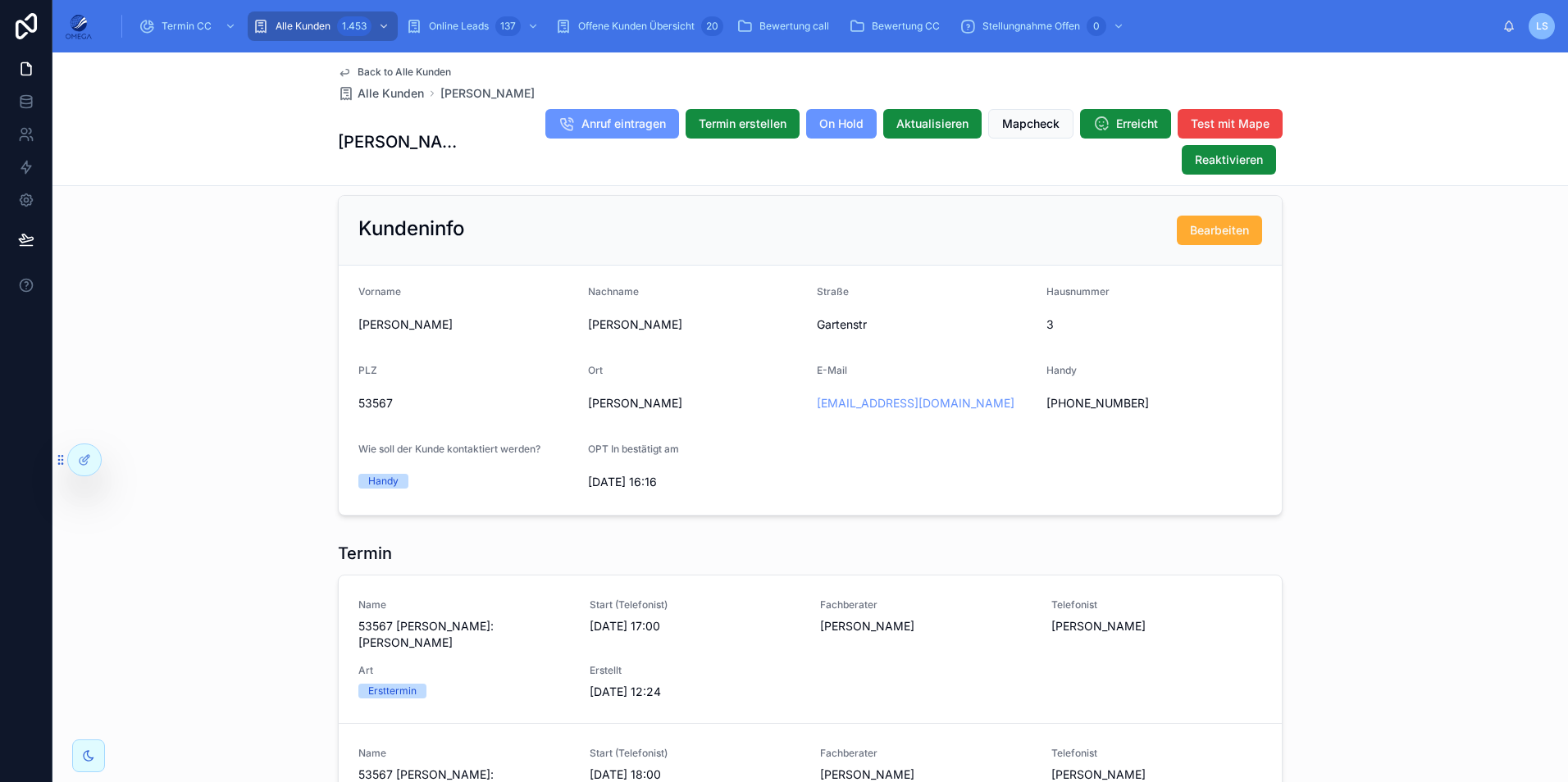
scroll to position [1239, 0]
click at [359, 330] on span "Eduard" at bounding box center [466, 321] width 217 height 16
copy span "Eduard"
click at [598, 330] on span "Decker" at bounding box center [696, 321] width 217 height 16
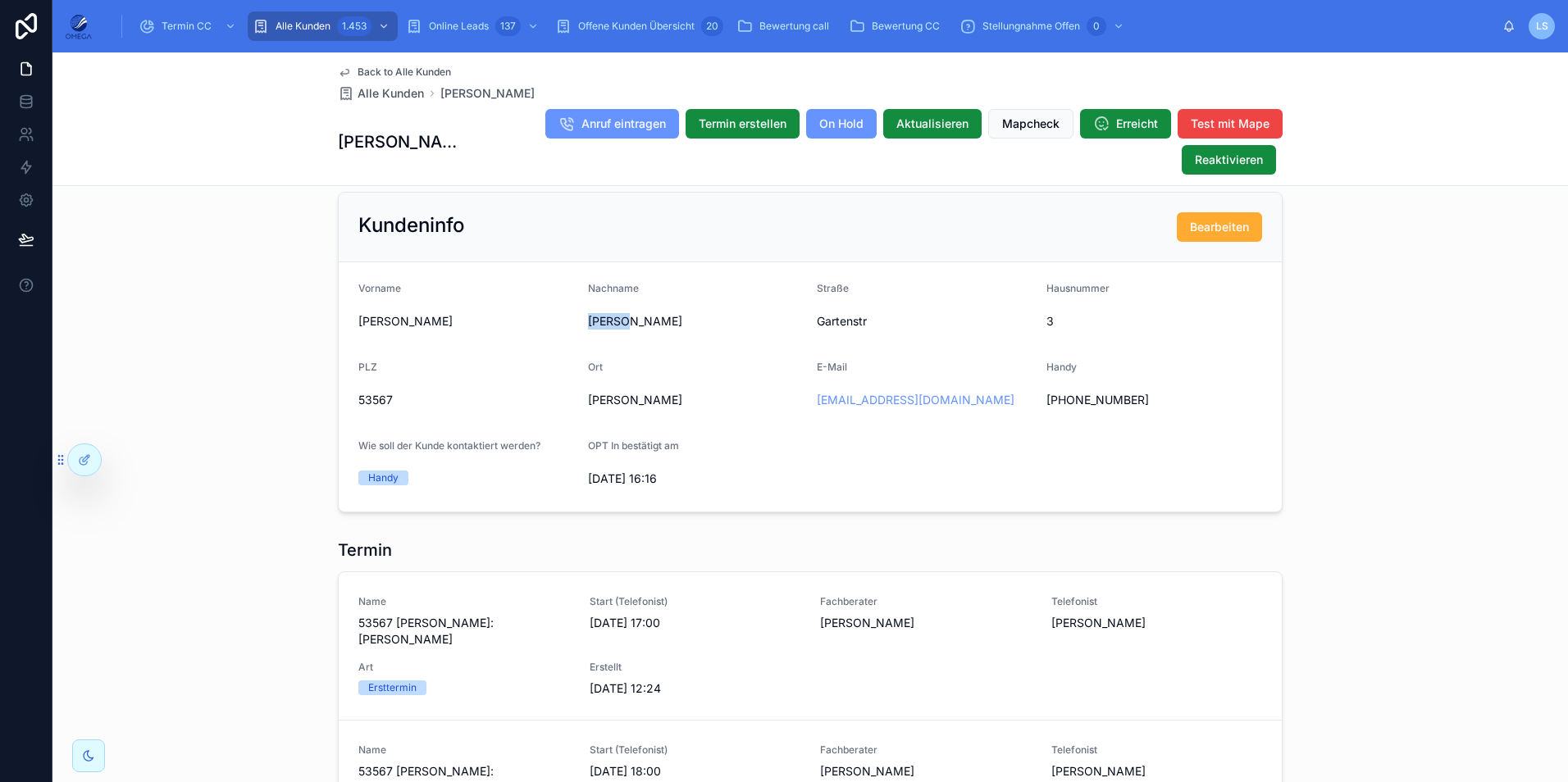
click at [598, 330] on span "Decker" at bounding box center [696, 321] width 217 height 16
copy span "Decker"
click at [382, 330] on span "Eduard" at bounding box center [466, 321] width 217 height 16
copy span "Eduard"
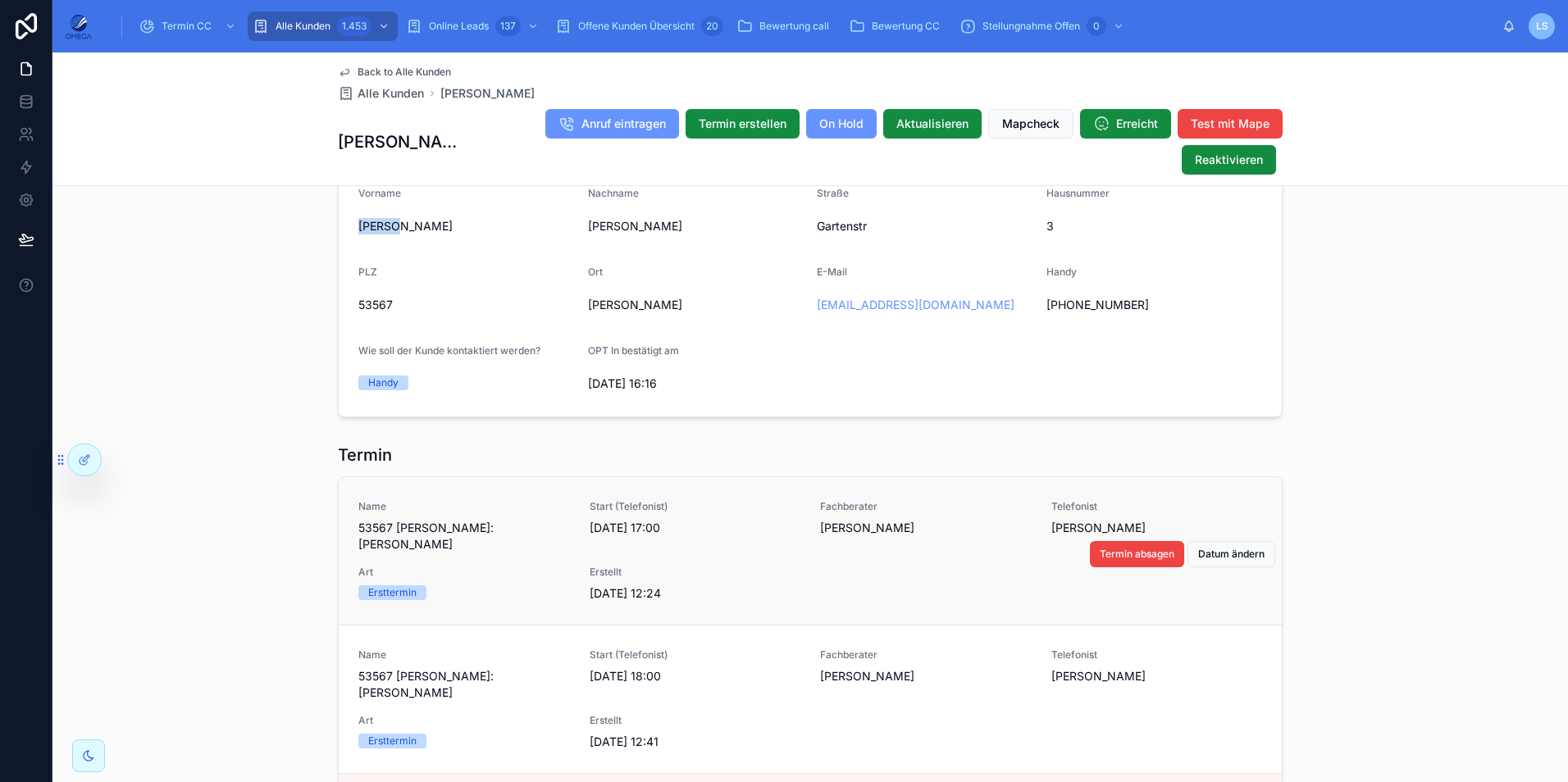
scroll to position [1337, 0]
